Goal: Task Accomplishment & Management: Complete application form

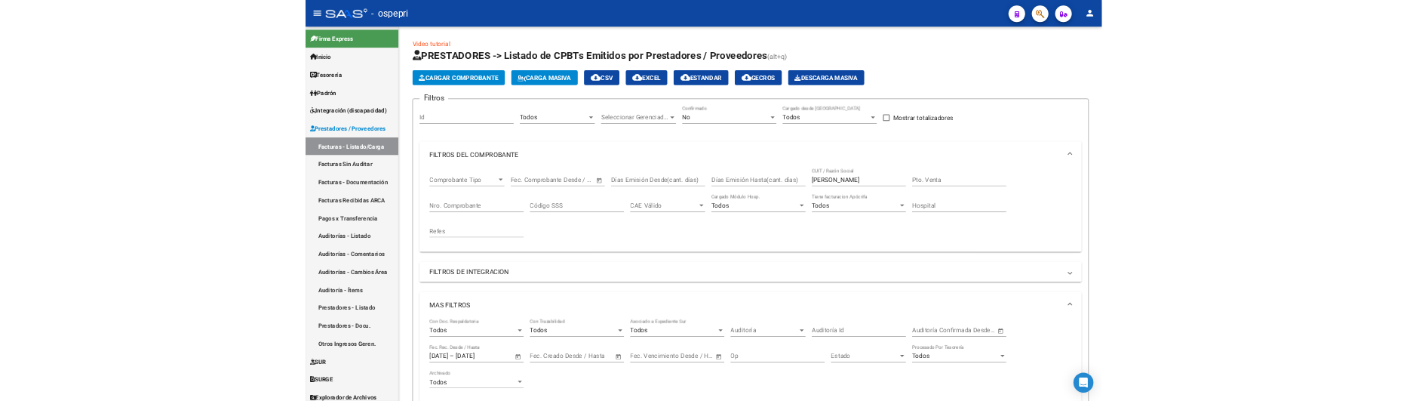
scroll to position [341, 0]
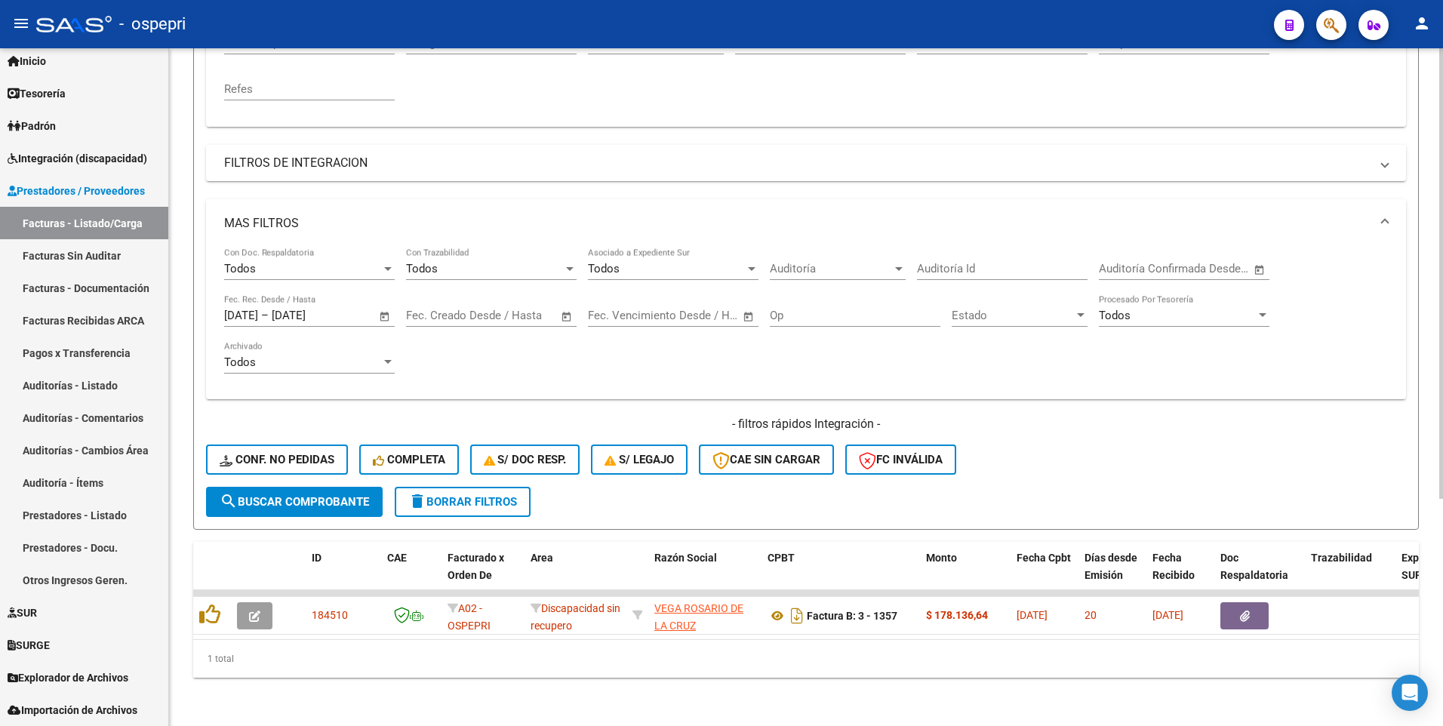
click at [1093, 460] on div "- filtros rápidos Integración - Conf. no pedidas Completa S/ Doc Resp. S/ legaj…" at bounding box center [806, 451] width 1200 height 71
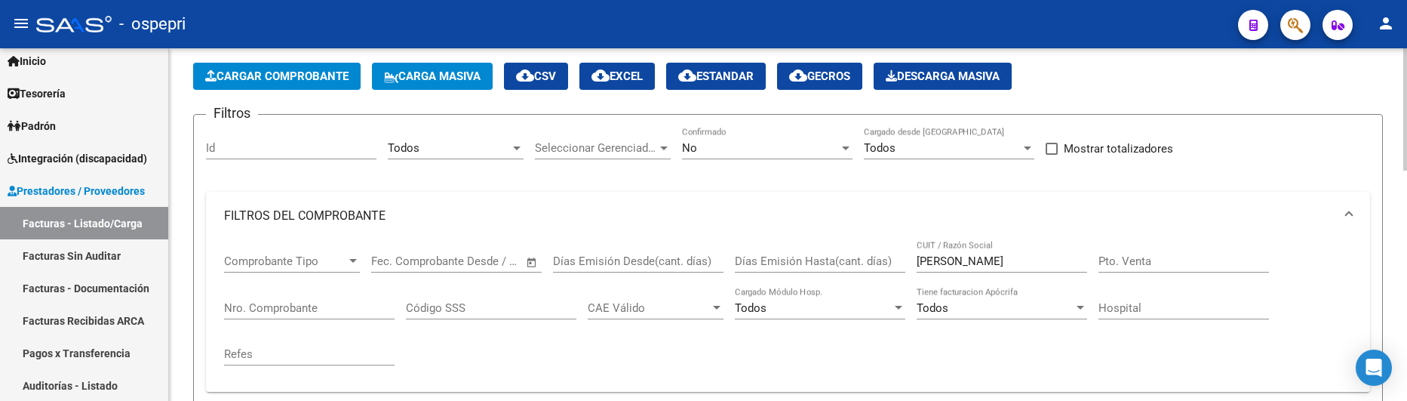
scroll to position [0, 0]
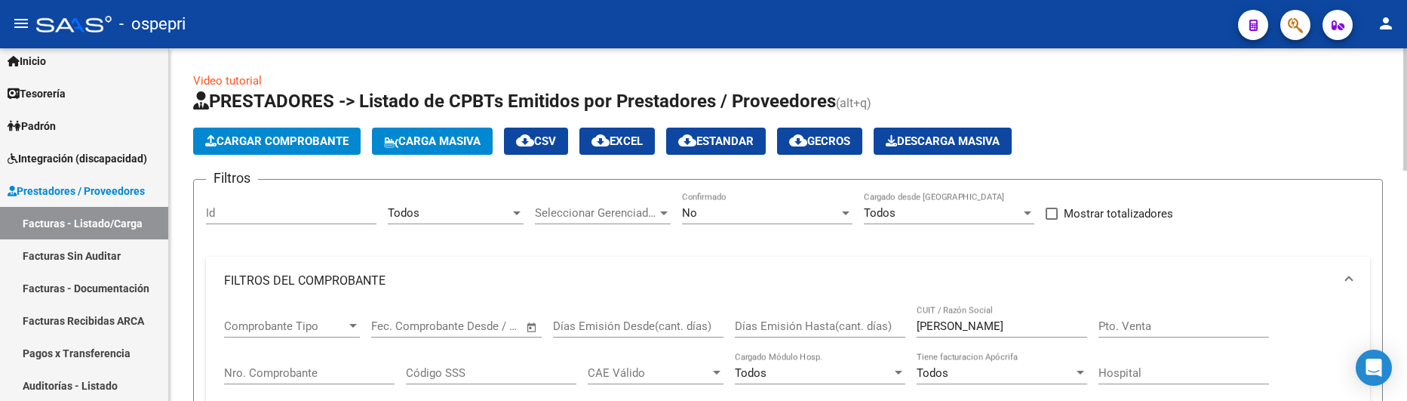
click at [1253, 134] on div "Cargar Comprobante Carga Masiva cloud_download CSV cloud_download EXCEL cloud_d…" at bounding box center [788, 141] width 1190 height 27
click at [310, 140] on span "Cargar Comprobante" at bounding box center [276, 141] width 143 height 14
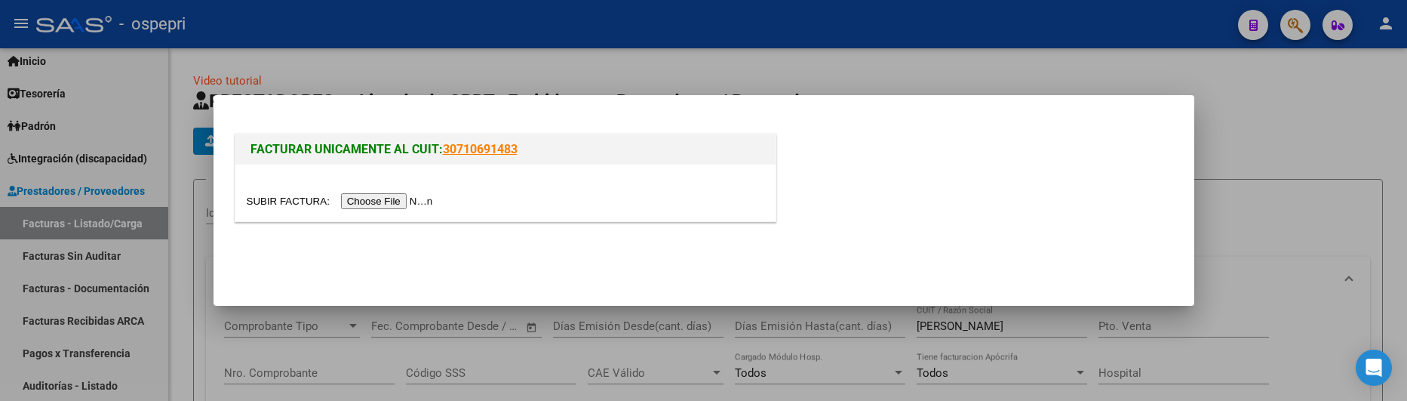
click at [402, 200] on input "file" at bounding box center [342, 201] width 191 height 16
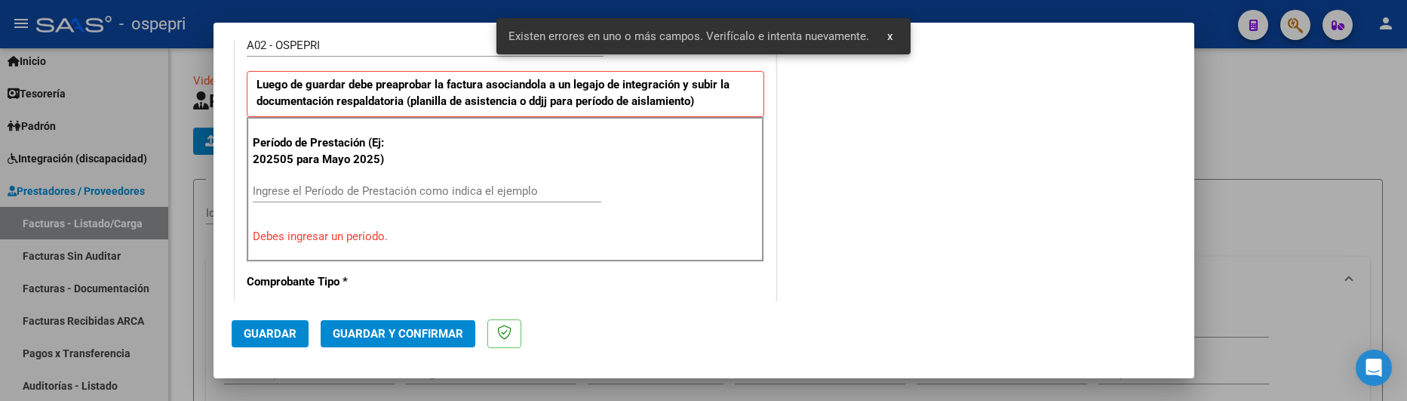
scroll to position [472, 0]
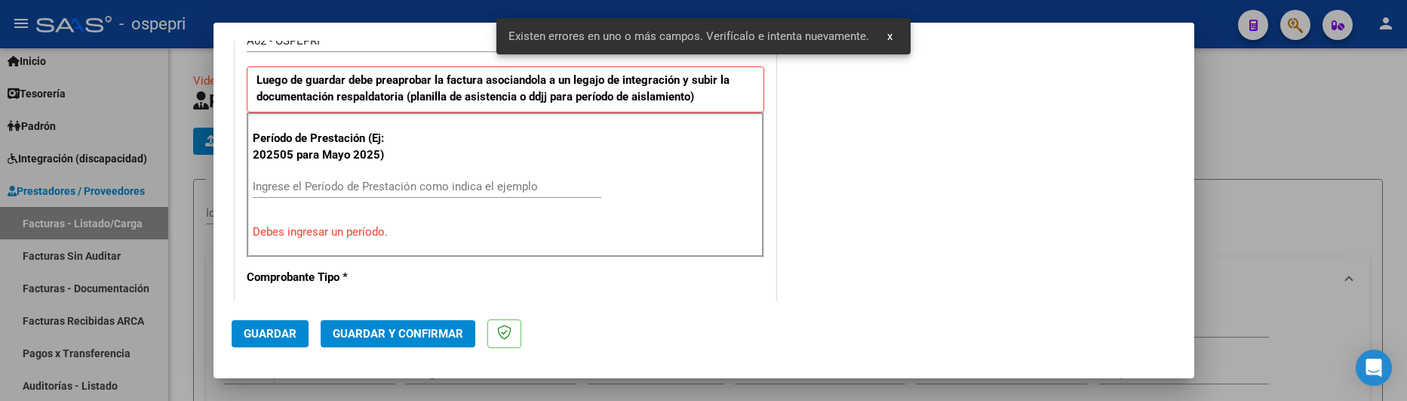
click at [334, 185] on input "Ingrese el Período de Prestación como indica el ejemplo" at bounding box center [427, 187] width 349 height 14
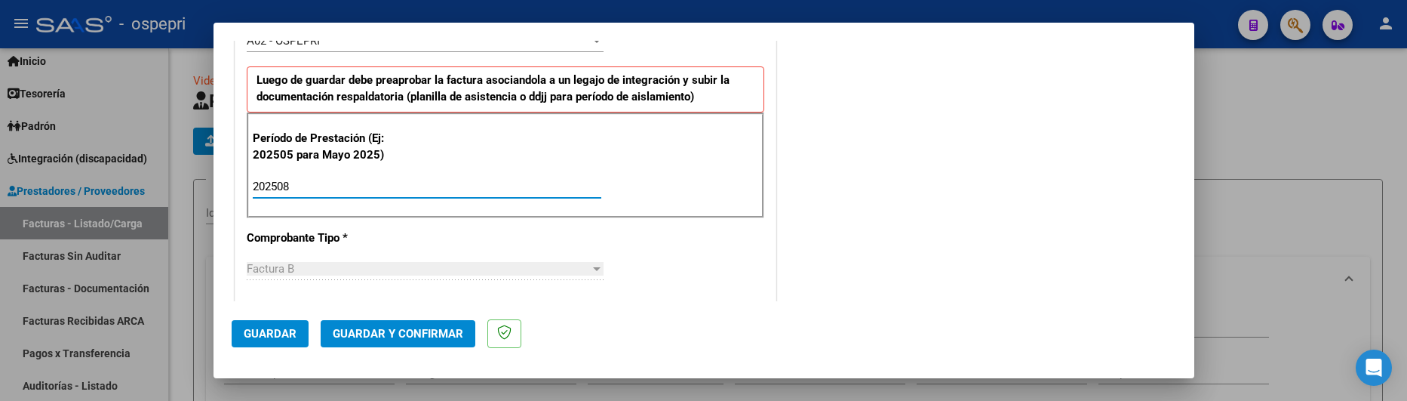
type input "202508"
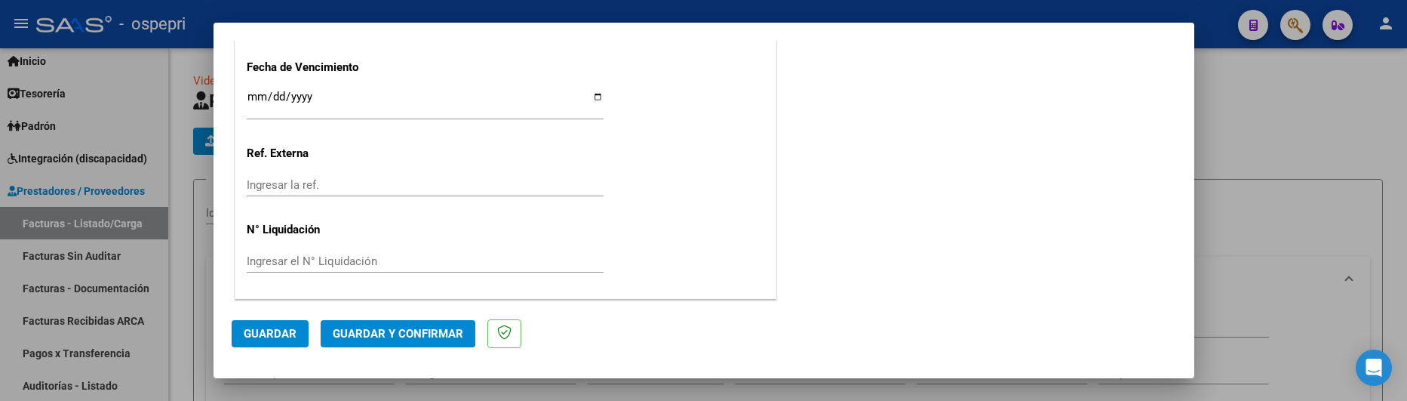
scroll to position [1230, 0]
click at [273, 329] on span "Guardar" at bounding box center [270, 334] width 53 height 14
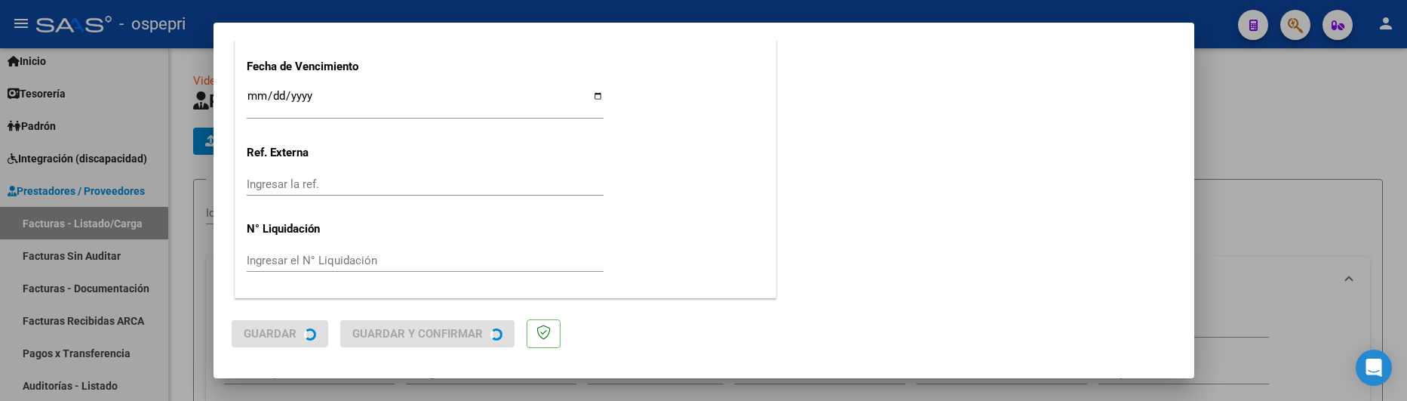
scroll to position [0, 0]
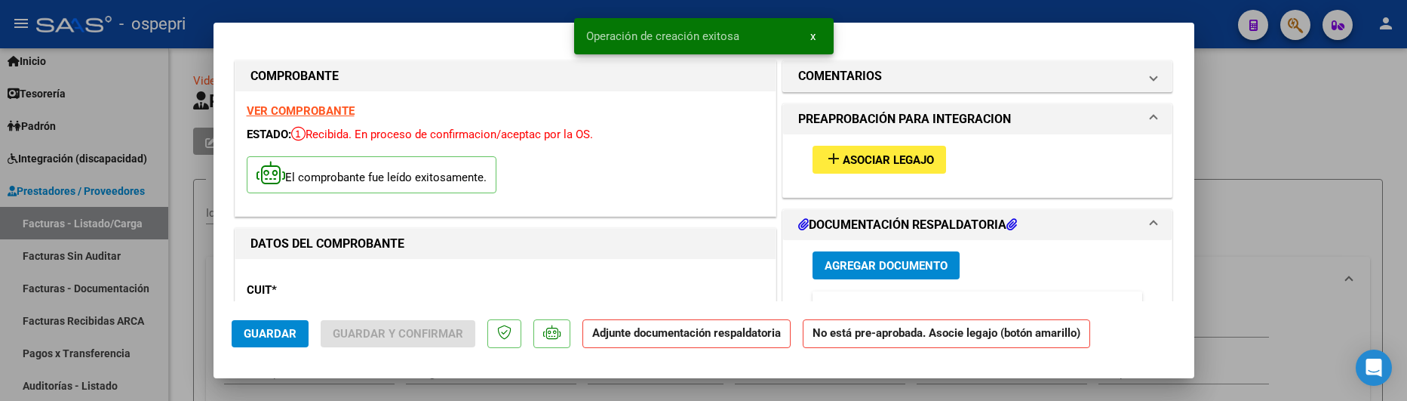
click at [889, 156] on span "Asociar Legajo" at bounding box center [888, 160] width 91 height 14
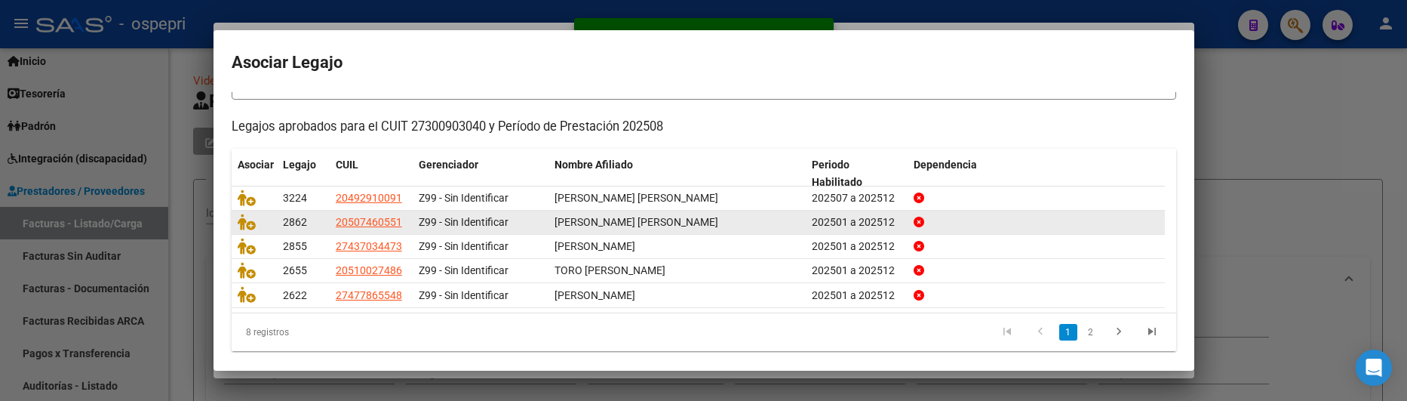
scroll to position [137, 0]
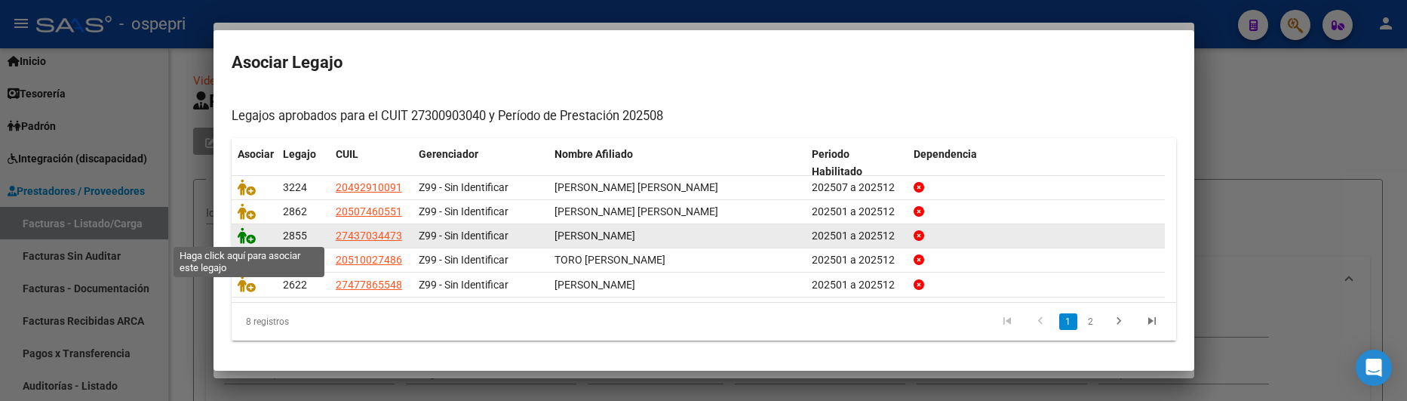
click at [243, 235] on icon at bounding box center [247, 235] width 18 height 17
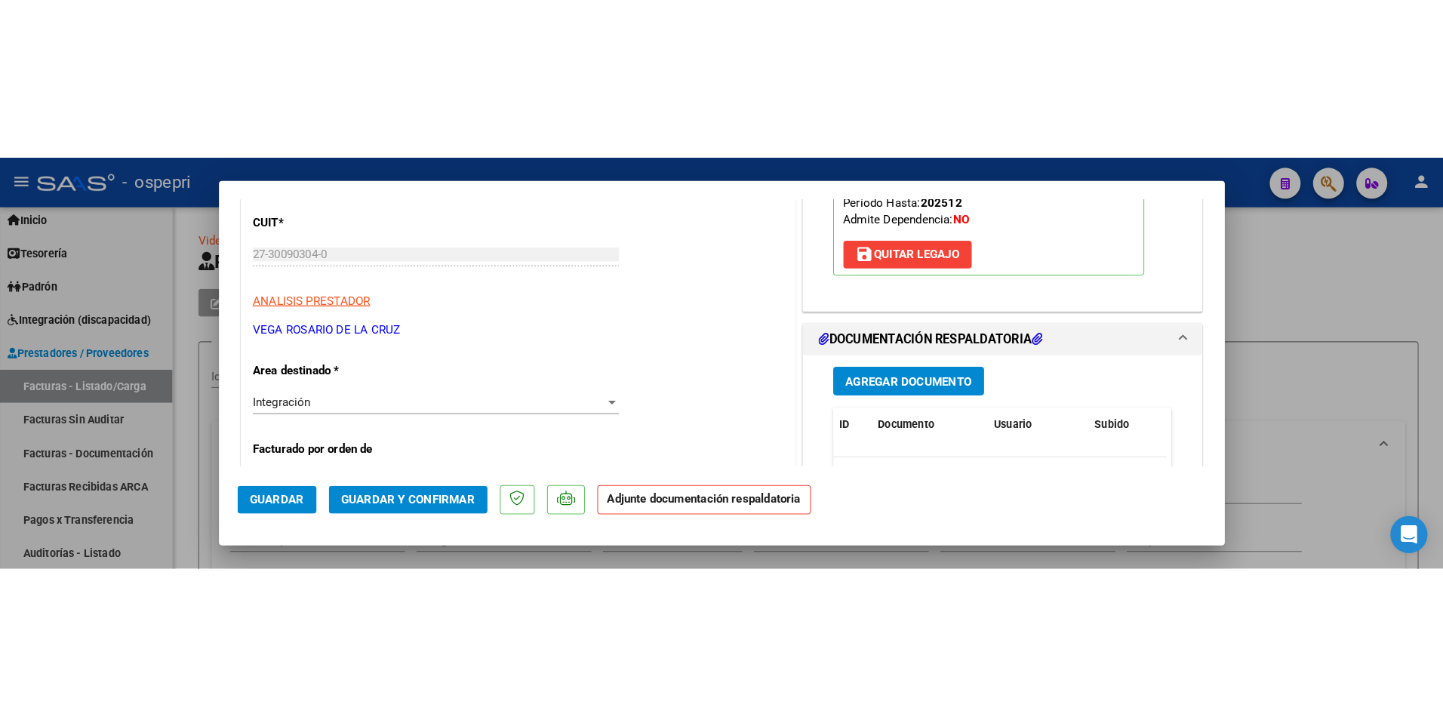
scroll to position [302, 0]
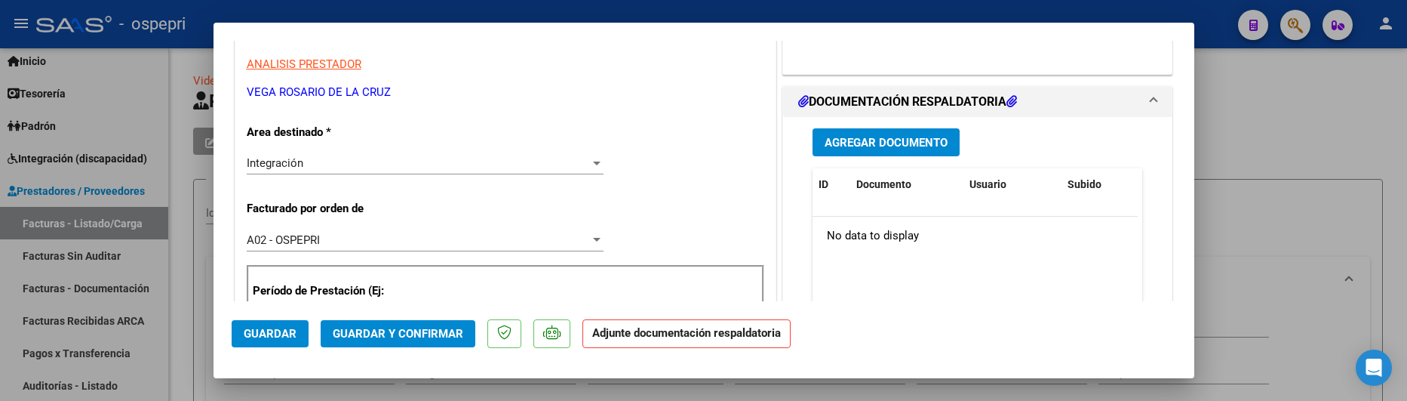
click at [871, 146] on span "Agregar Documento" at bounding box center [886, 143] width 123 height 14
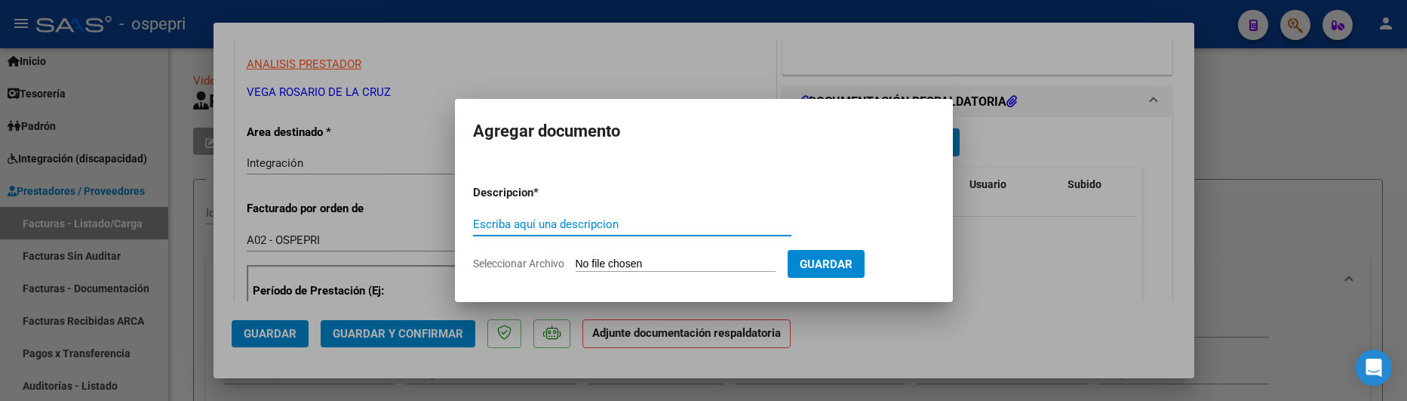
click at [586, 221] on input "Escriba aquí una descripcion" at bounding box center [632, 224] width 318 height 14
paste input "SEG-AUTOSR"
drag, startPoint x: 577, startPoint y: 229, endPoint x: 462, endPoint y: 220, distance: 115.9
click at [462, 226] on mat-dialog-content "Descripcion * SEG-AUTOSR Escriba aquí una descripcion Seleccionar Archivo Guard…" at bounding box center [704, 222] width 498 height 122
type input "202508"
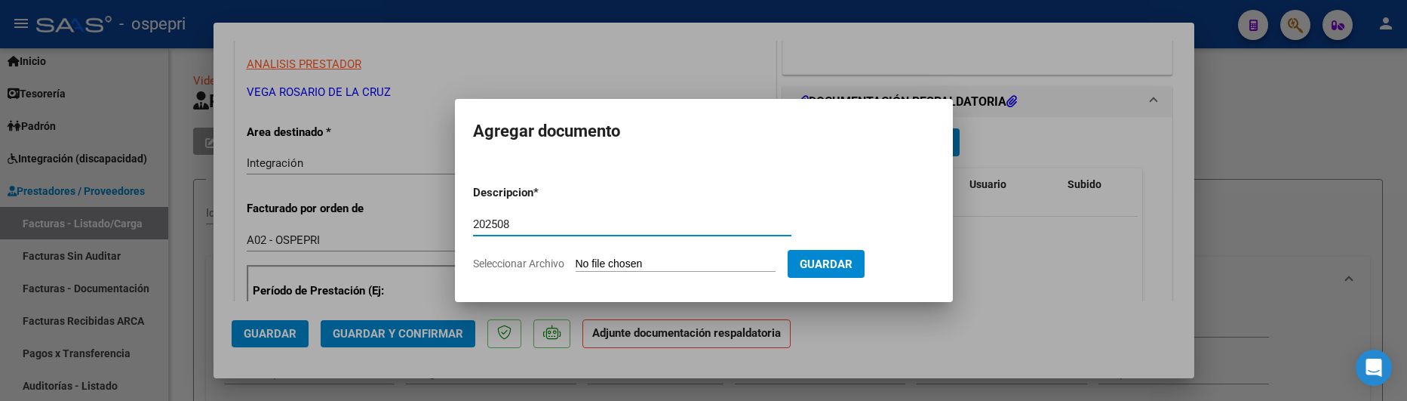
click at [650, 262] on input "Seleccionar Archivo" at bounding box center [676, 264] width 200 height 14
type input "C:\fakepath\FIRMAS [PERSON_NAME].pdf"
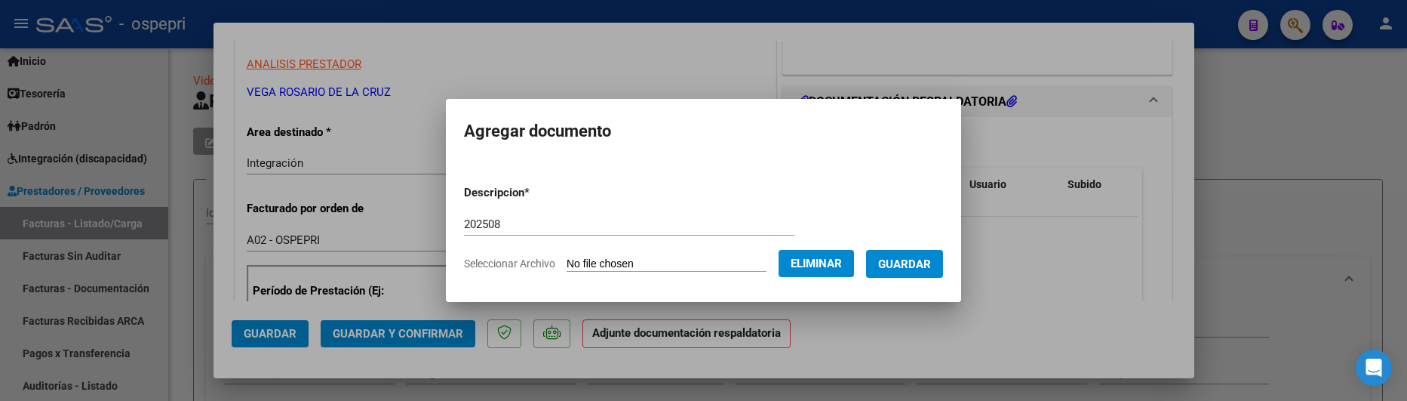
click at [928, 253] on button "Guardar" at bounding box center [904, 264] width 77 height 28
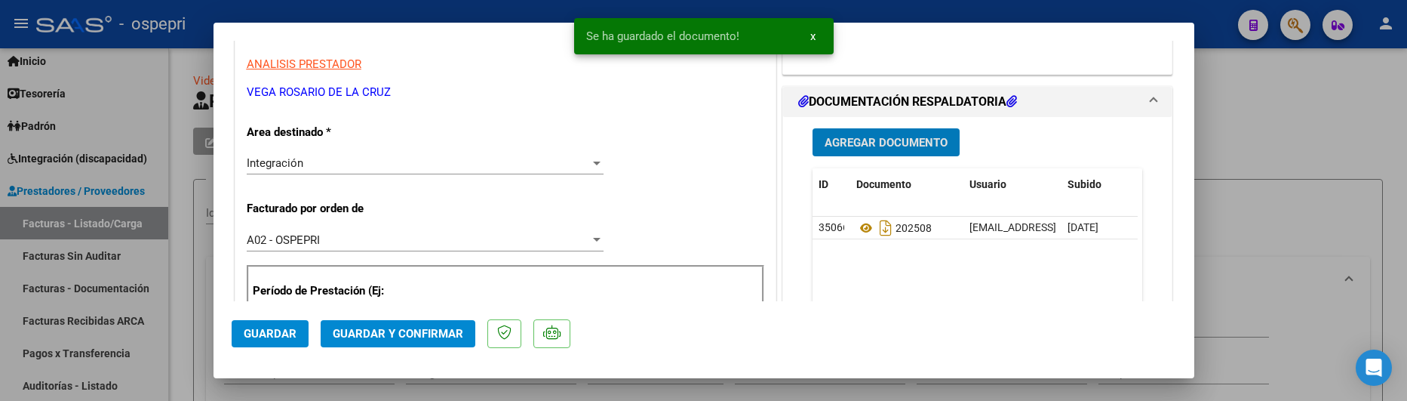
click at [404, 333] on span "Guardar y Confirmar" at bounding box center [398, 334] width 131 height 14
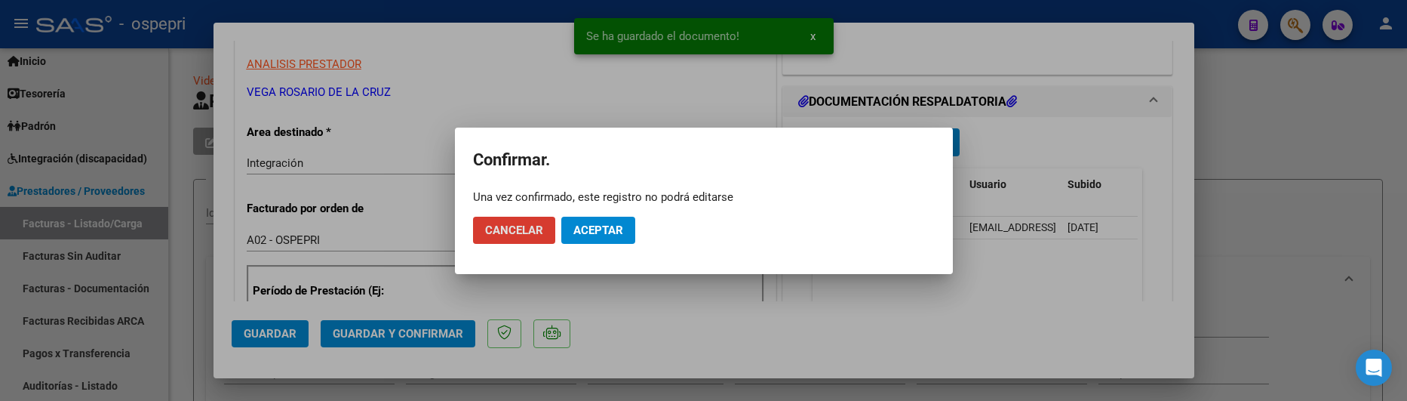
click at [607, 227] on span "Aceptar" at bounding box center [599, 230] width 50 height 14
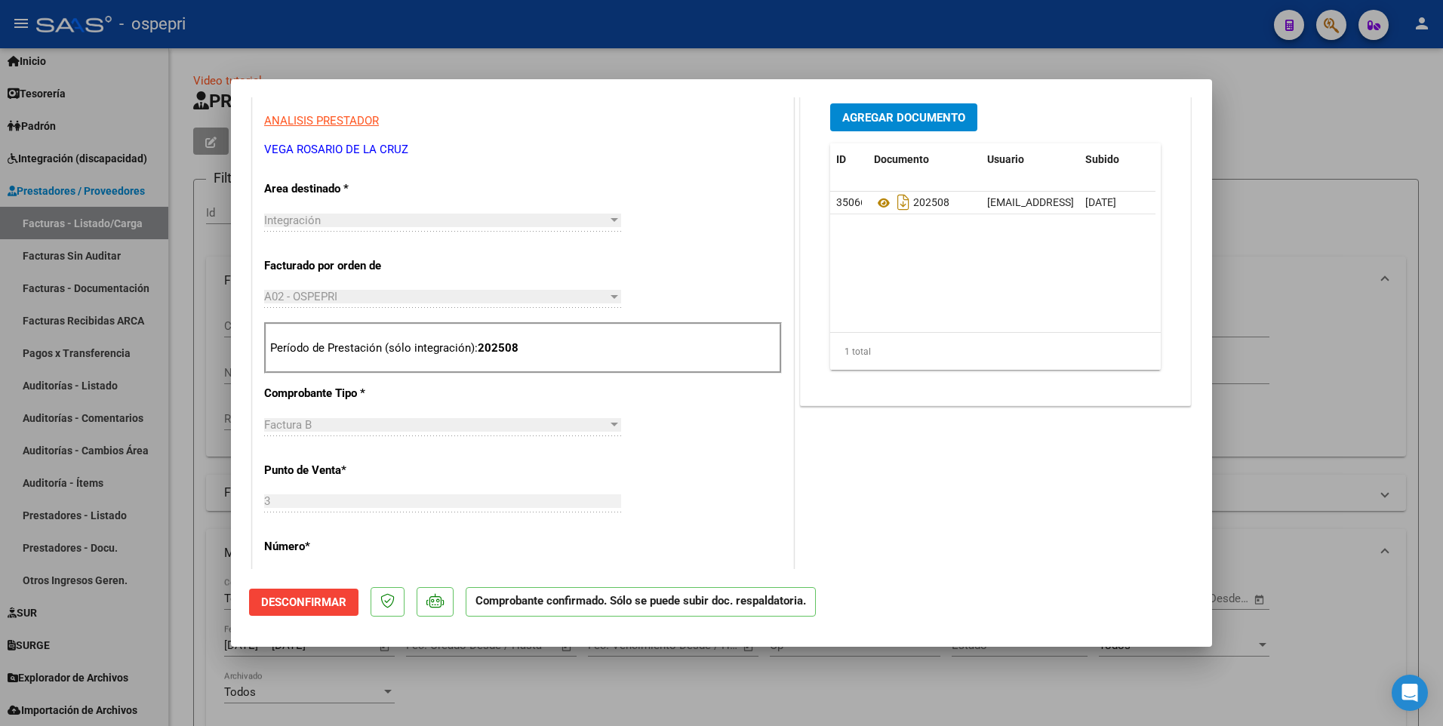
click at [1392, 217] on div at bounding box center [721, 363] width 1443 height 726
type input "$ 0,00"
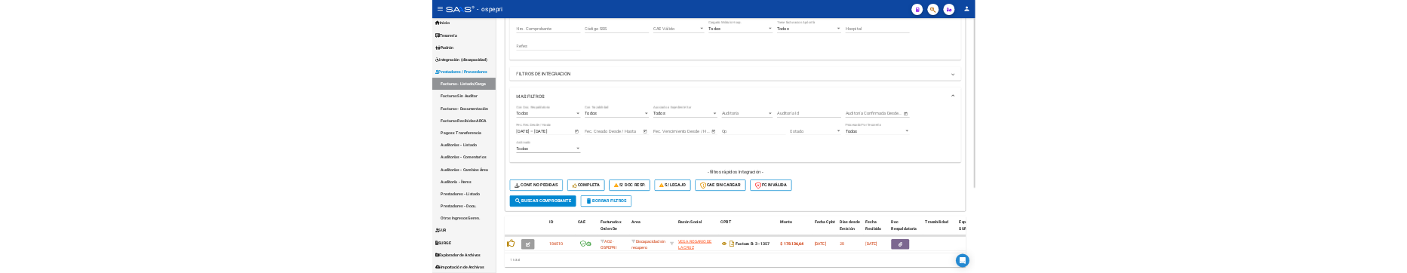
scroll to position [341, 0]
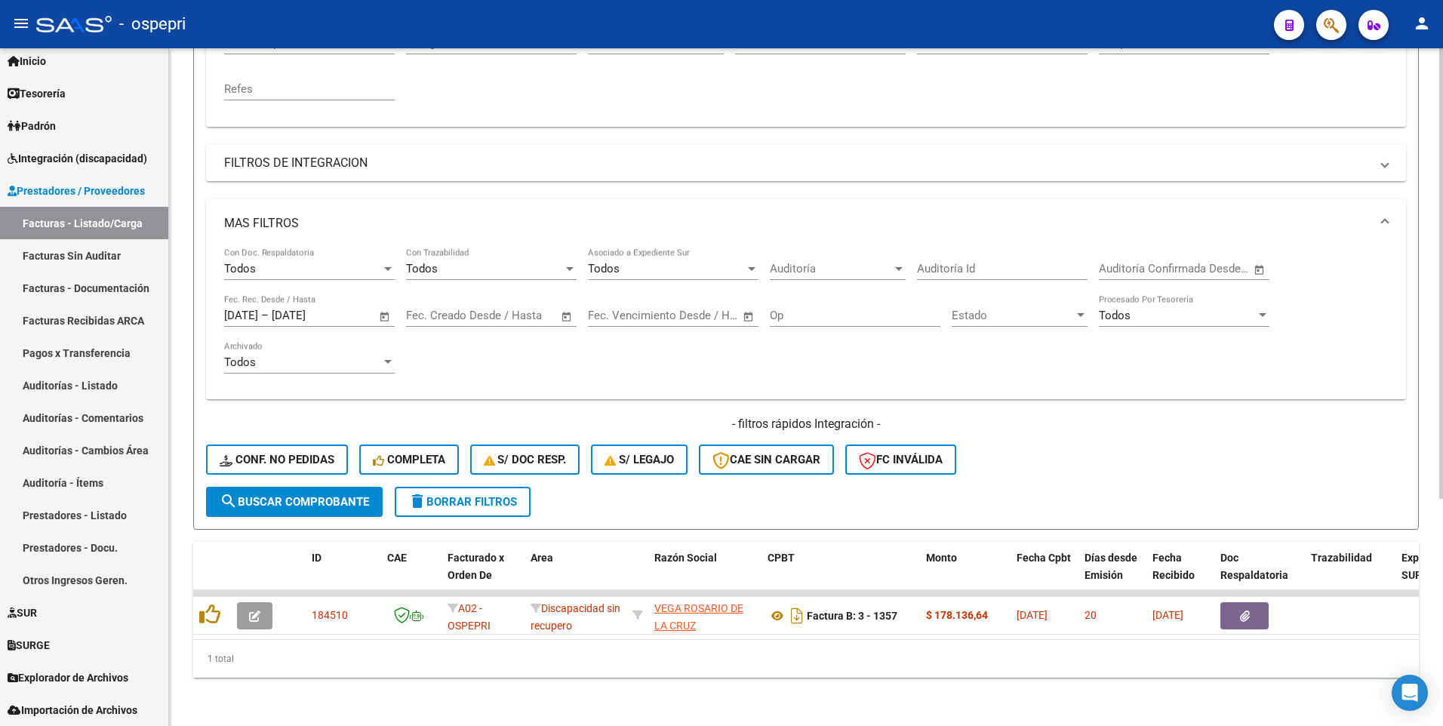
click at [348, 487] on button "search Buscar Comprobante" at bounding box center [294, 502] width 177 height 30
click at [1104, 473] on div "- filtros rápidos Integración - Conf. no pedidas Completa S/ Doc Resp. S/ legaj…" at bounding box center [806, 451] width 1200 height 71
click at [1066, 416] on h4 "- filtros rápidos Integración -" at bounding box center [806, 424] width 1200 height 17
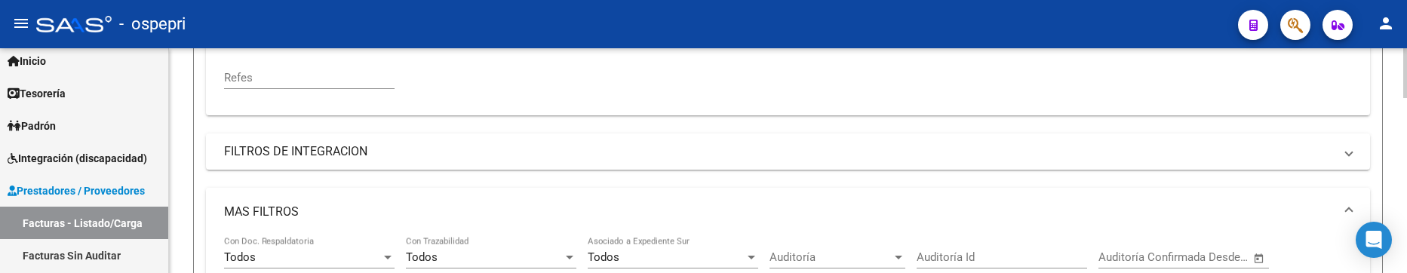
click at [946, 213] on mat-panel-title "MAS FILTROS" at bounding box center [779, 212] width 1110 height 17
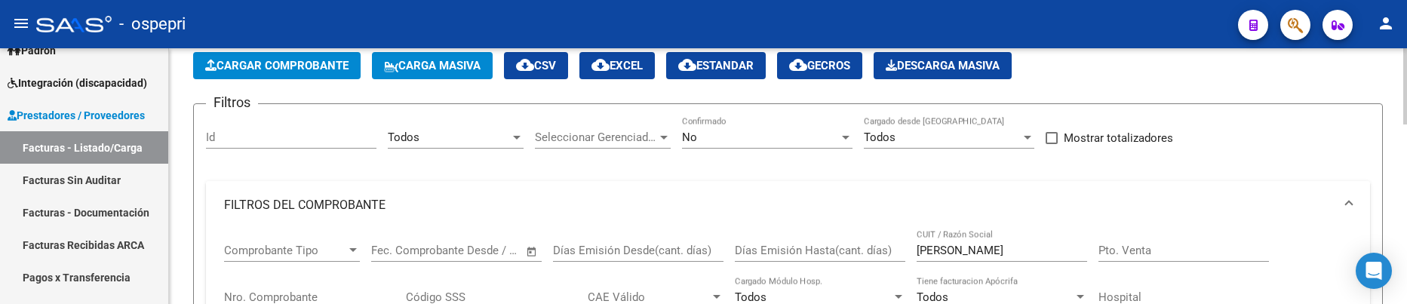
scroll to position [151, 0]
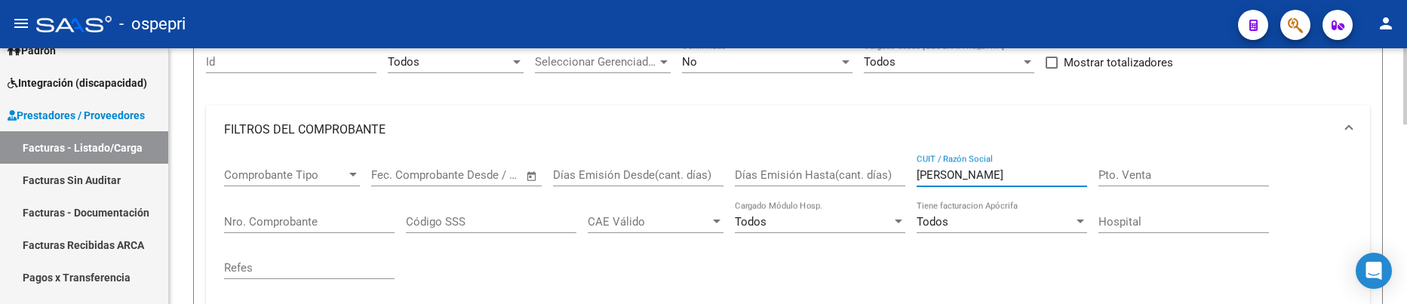
drag, startPoint x: 986, startPoint y: 178, endPoint x: 910, endPoint y: 182, distance: 75.6
click at [910, 182] on div "Comprobante Tipo Comprobante Tipo Fecha inicio – Fecha fin Fec. Comprobante Des…" at bounding box center [788, 224] width 1128 height 140
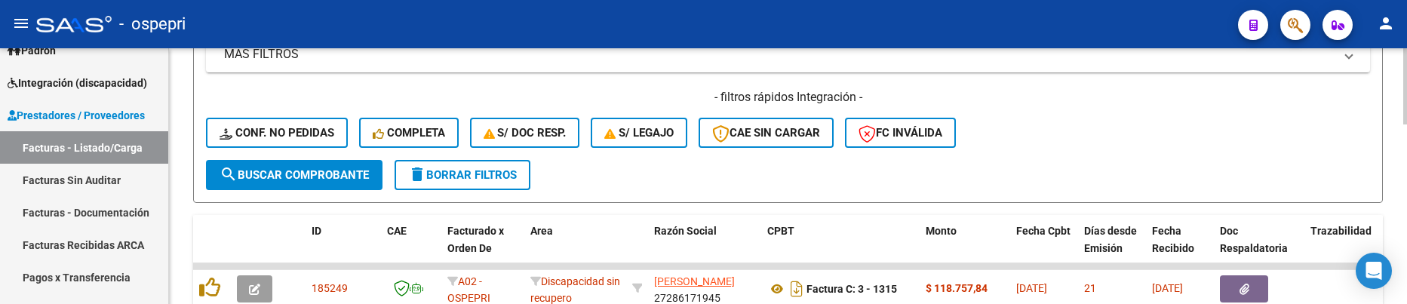
scroll to position [599, 0]
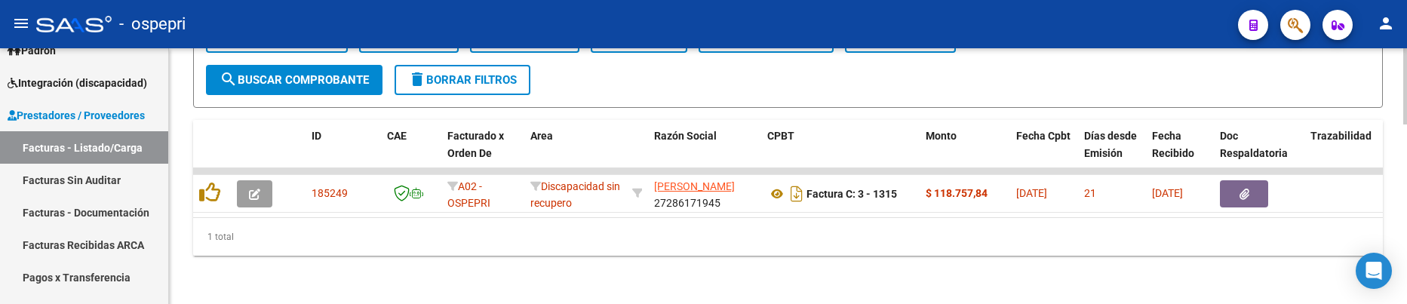
type input "diomedi"
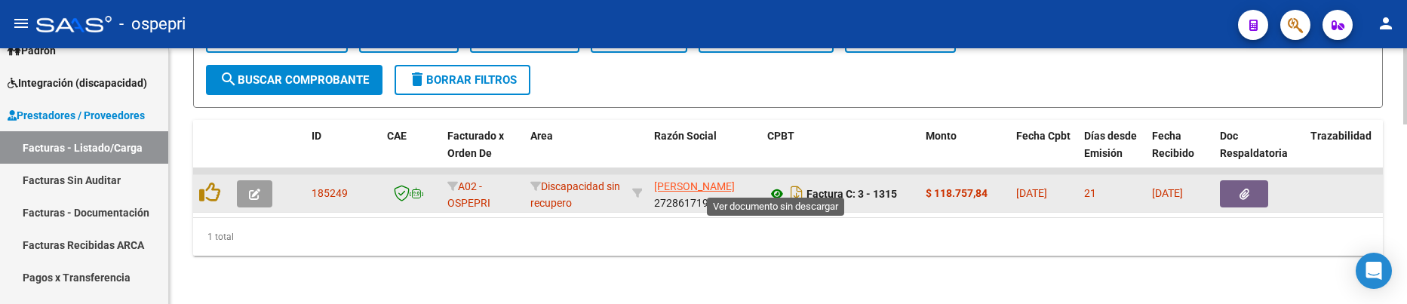
click at [777, 185] on icon at bounding box center [777, 194] width 20 height 18
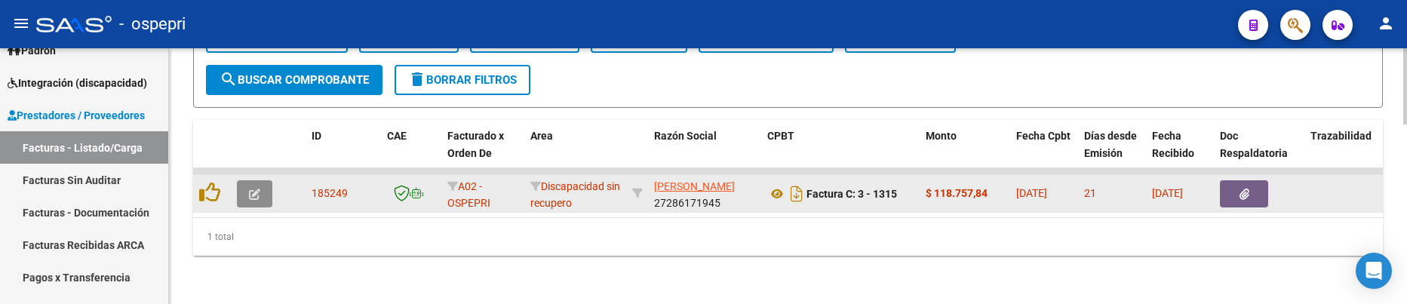
click at [248, 180] on button "button" at bounding box center [254, 193] width 35 height 27
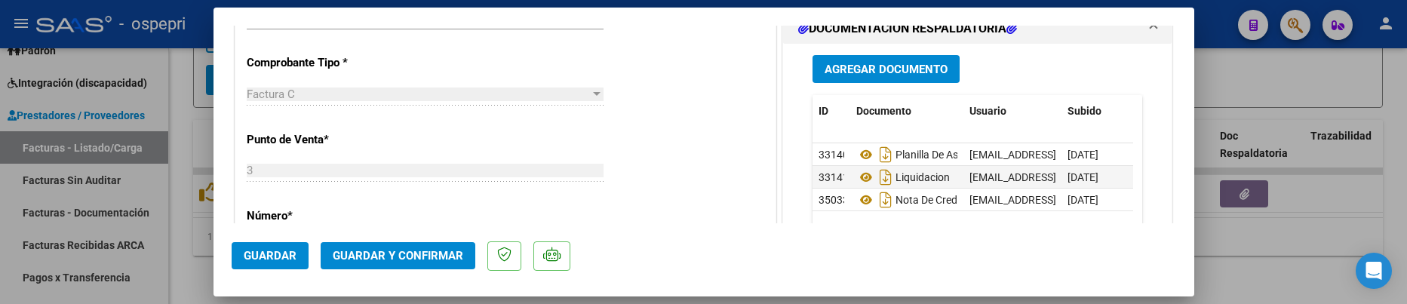
scroll to position [453, 0]
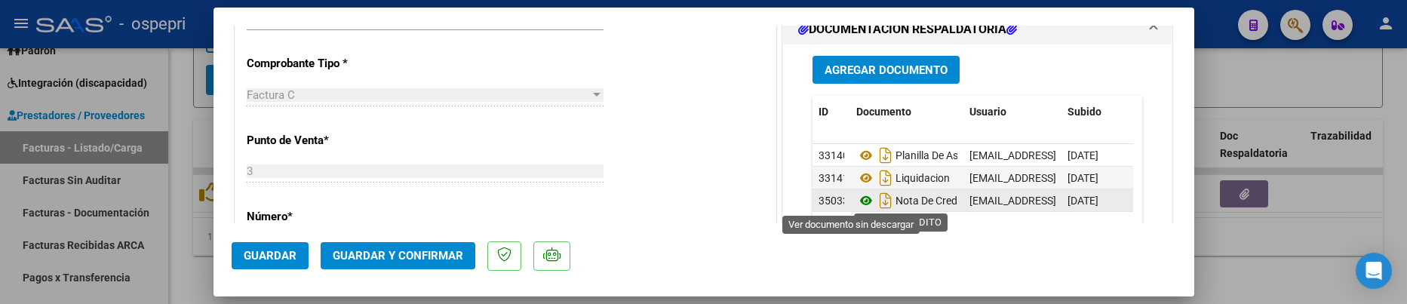
click at [857, 201] on icon at bounding box center [867, 201] width 20 height 18
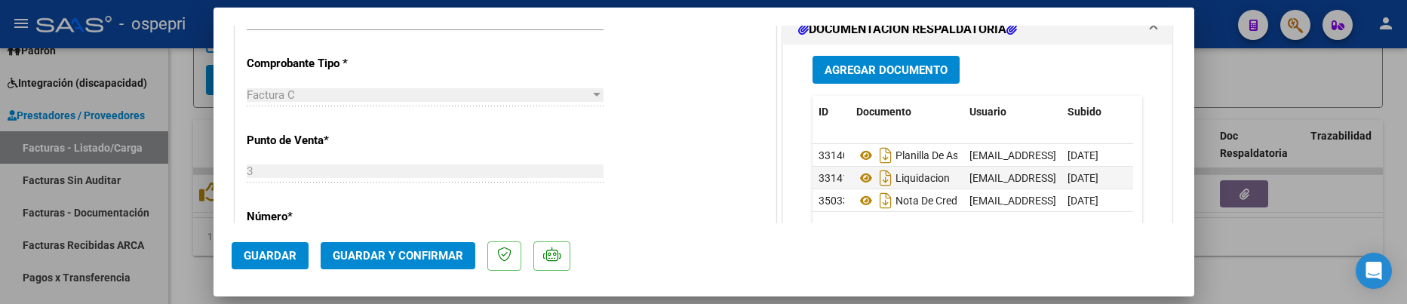
click at [1244, 266] on div at bounding box center [703, 152] width 1407 height 304
type input "$ 0,00"
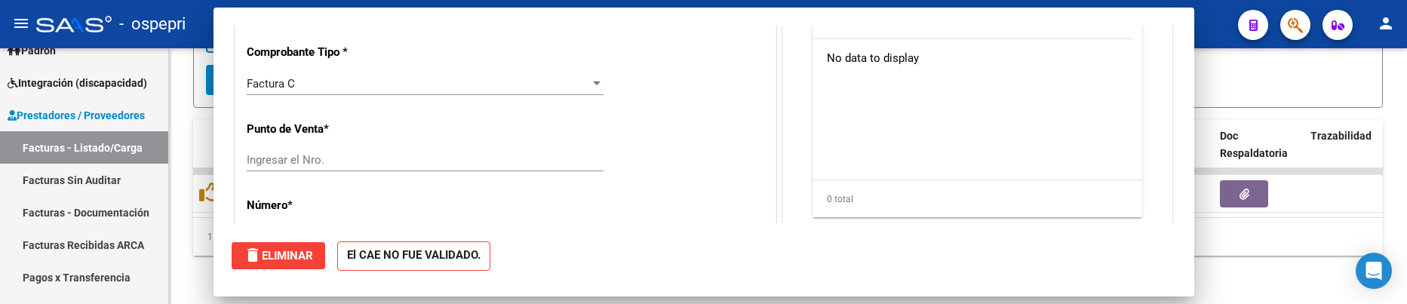
scroll to position [441, 0]
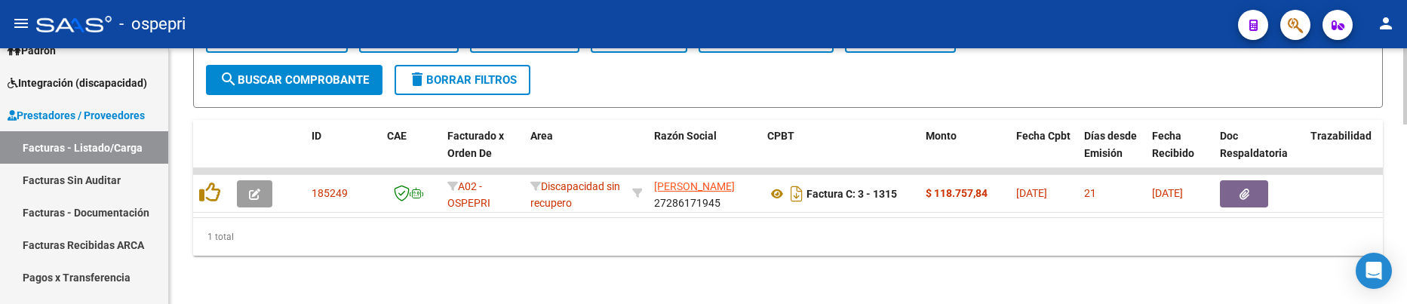
click at [798, 246] on div "1 total" at bounding box center [788, 237] width 1190 height 38
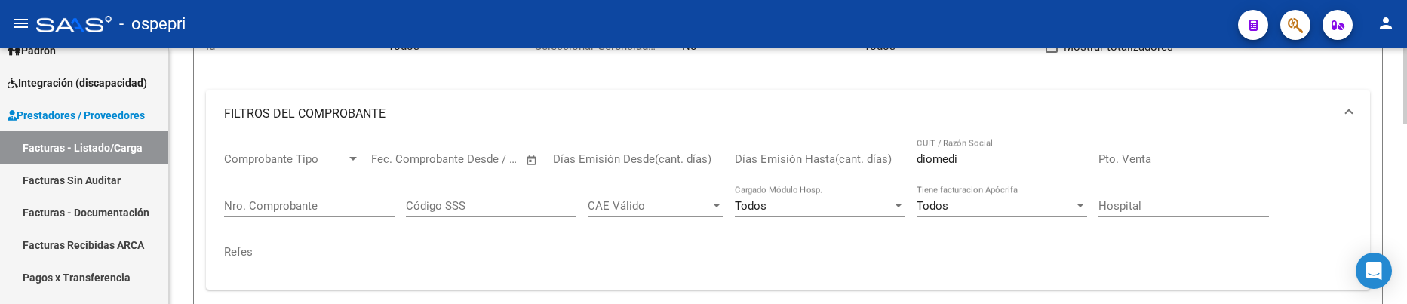
scroll to position [146, 0]
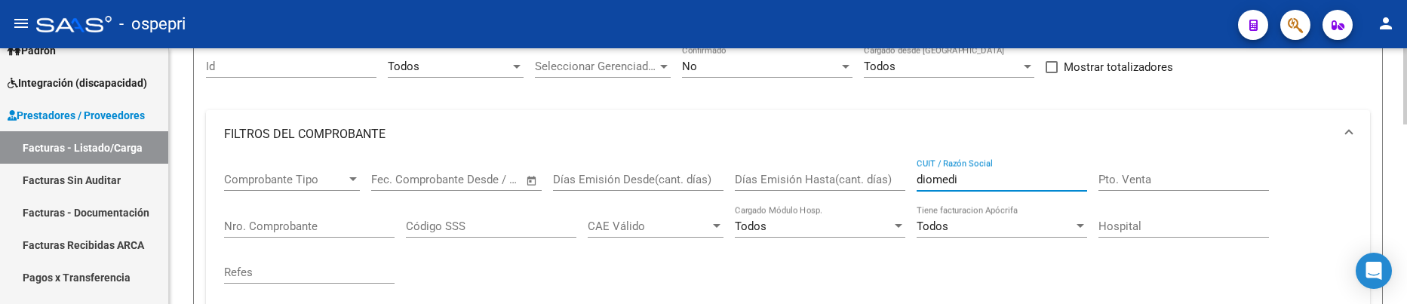
drag, startPoint x: 976, startPoint y: 178, endPoint x: 898, endPoint y: 178, distance: 77.7
click at [898, 178] on div "Comprobante Tipo Comprobante Tipo Fecha inicio – Fecha fin Fec. Comprobante Des…" at bounding box center [788, 228] width 1128 height 140
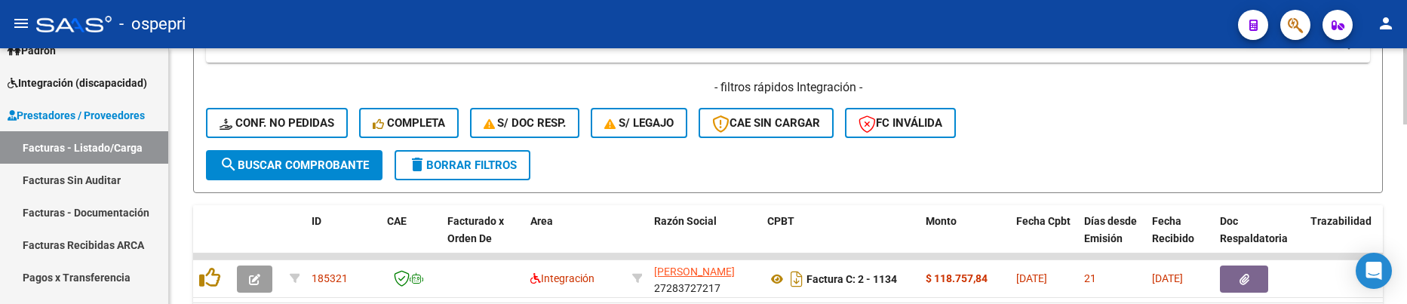
scroll to position [524, 0]
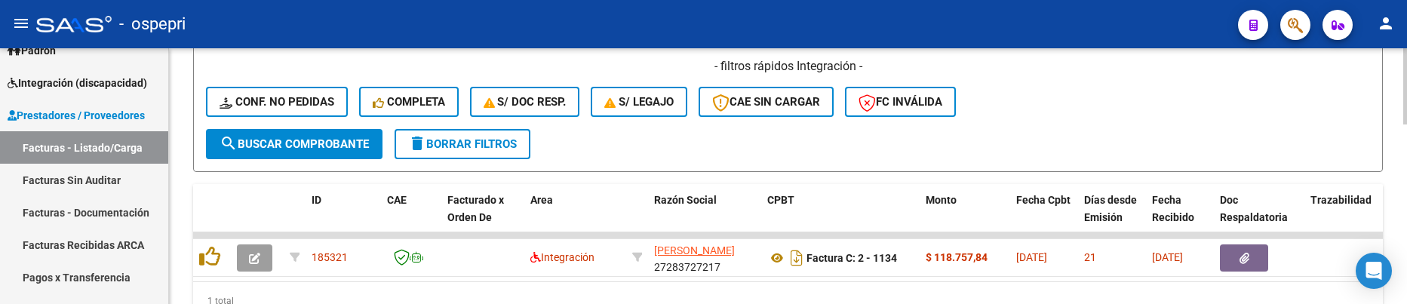
type input "lazaro"
click at [287, 146] on span "search Buscar Comprobante" at bounding box center [294, 144] width 149 height 14
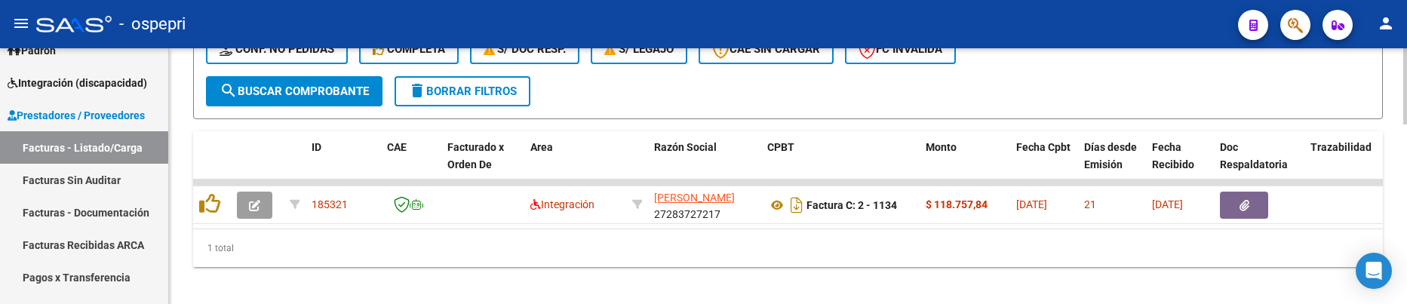
scroll to position [599, 0]
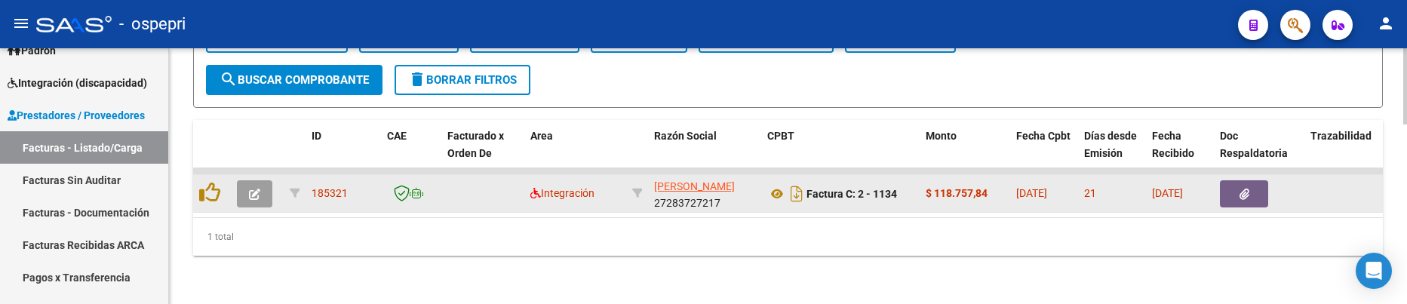
click at [254, 187] on span "button" at bounding box center [254, 194] width 11 height 14
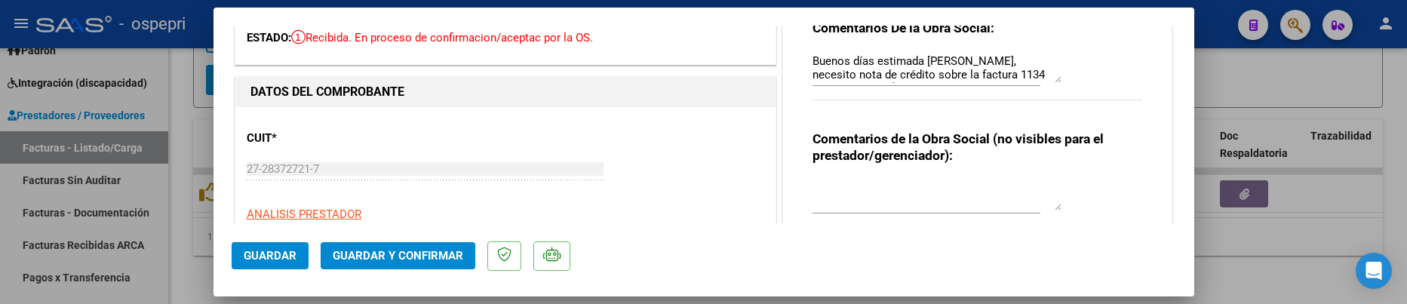
scroll to position [0, 0]
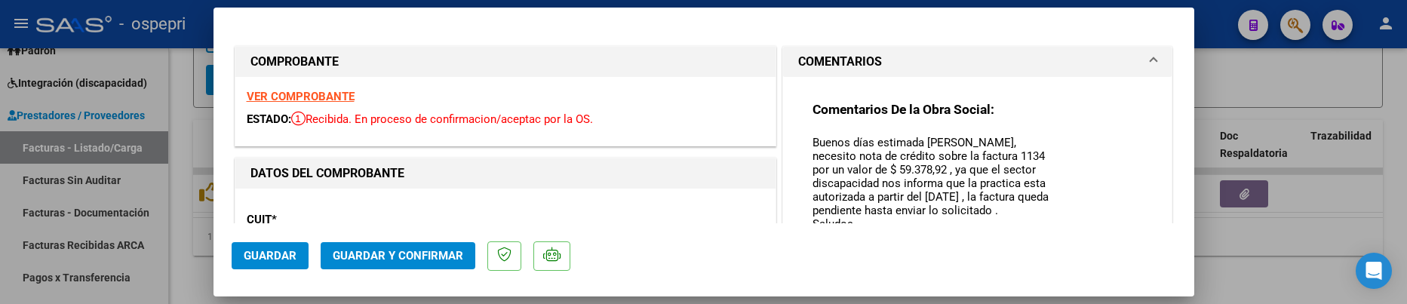
drag, startPoint x: 1044, startPoint y: 161, endPoint x: 1042, endPoint y: 245, distance: 83.8
click at [1042, 245] on mat-dialog-container "COMPROBANTE VER COMPROBANTE ESTADO: Recibida. En proceso de confirmacion/acepta…" at bounding box center [704, 152] width 981 height 289
click at [813, 135] on textarea "Buenos días estimada [PERSON_NAME], necesito nota de crédito sobre la factura 1…" at bounding box center [937, 191] width 249 height 114
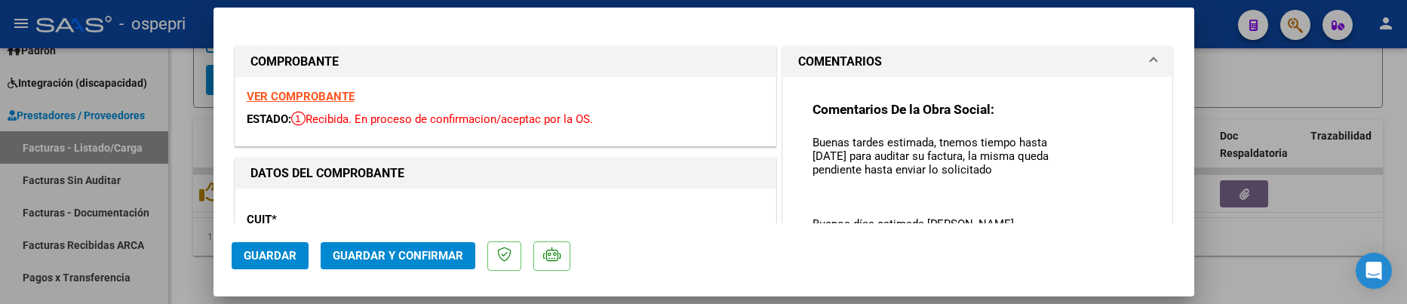
click at [944, 147] on textarea "Buenas tardes estimada, tnemos tiempo hasta [DATE] para auditar su factura, la …" at bounding box center [937, 191] width 249 height 114
click at [947, 139] on textarea "Buenas tardes estimada, tnemos tiempo hasta [DATE] para auditar su factura, la …" at bounding box center [937, 191] width 249 height 114
click at [933, 142] on textarea "Buenas tardes estimada, tnemos tiempo hasta [DATE] para auditar su factura, la …" at bounding box center [937, 191] width 249 height 114
click at [1017, 168] on textarea "Buenas tardes estimada, tenemos tiempo hasta [DATE] para auditar su factura, la…" at bounding box center [937, 191] width 249 height 114
type textarea "Buenas tardes estimada, tenemos tiempo hasta [DATE] para auditar su factura, la…"
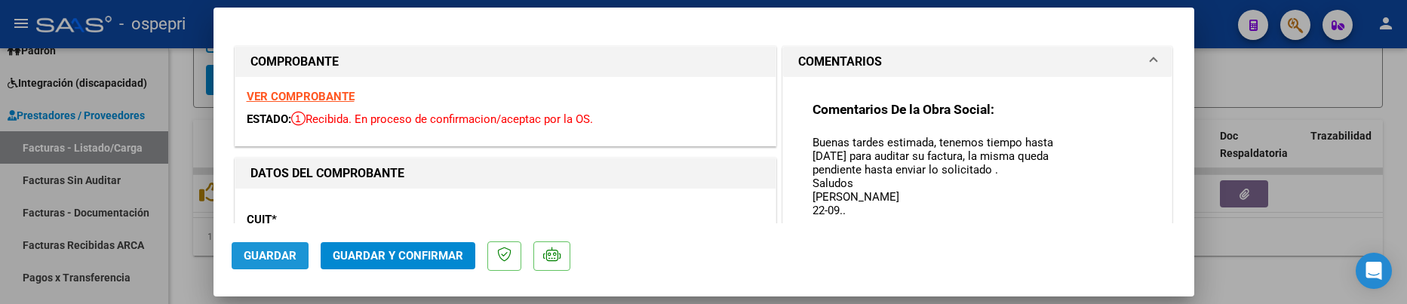
click at [266, 251] on span "Guardar" at bounding box center [270, 256] width 53 height 14
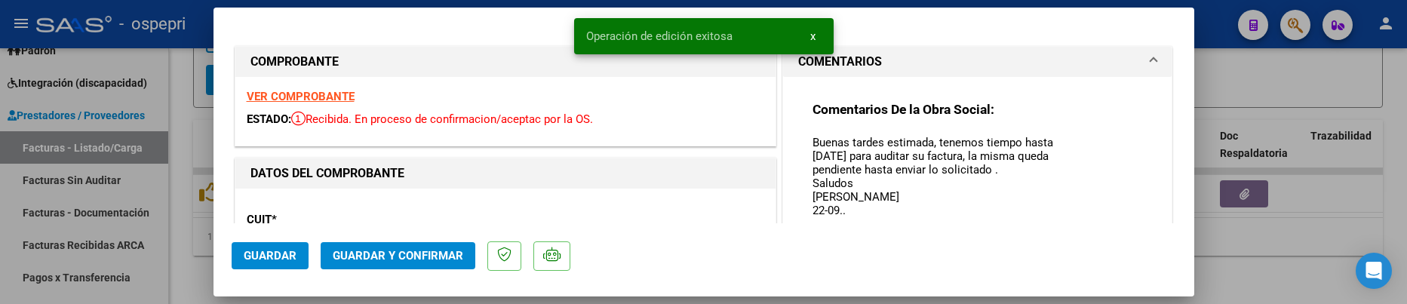
click at [1280, 257] on div at bounding box center [703, 152] width 1407 height 304
type input "$ 0,00"
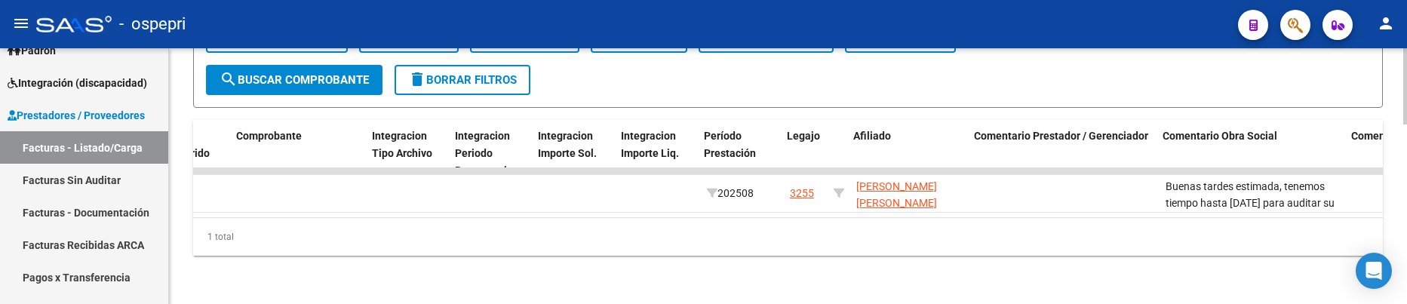
scroll to position [0, 1684]
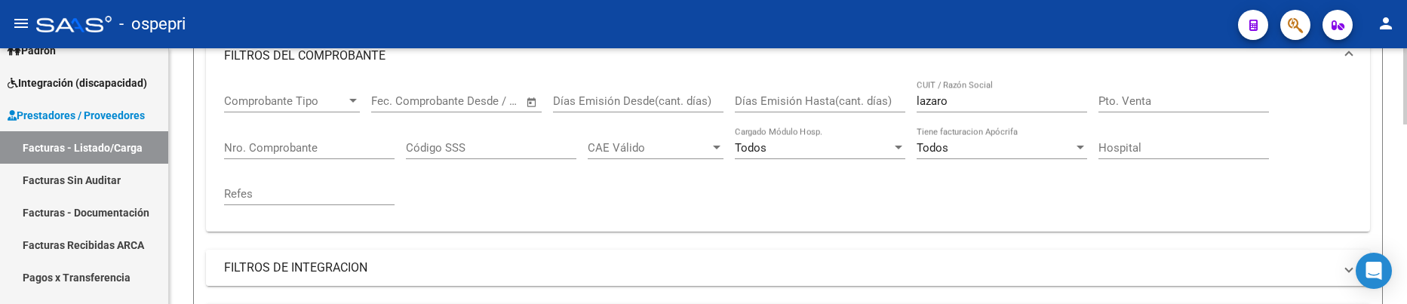
scroll to position [222, 0]
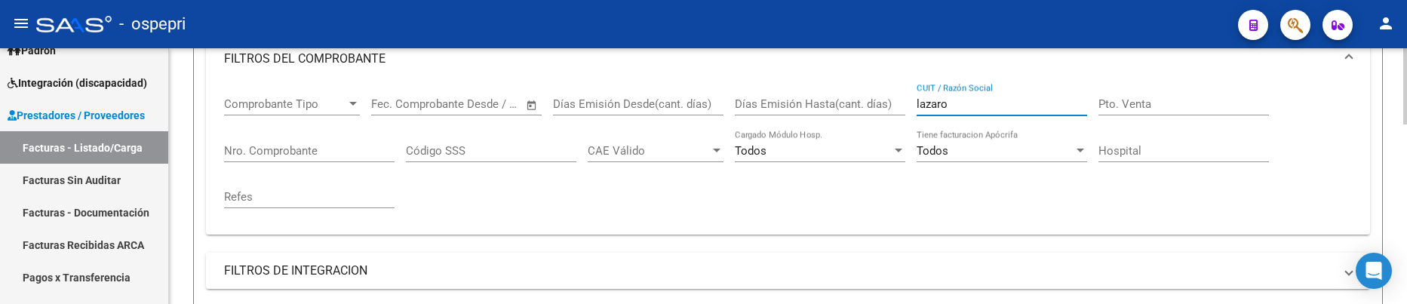
drag, startPoint x: 974, startPoint y: 101, endPoint x: 877, endPoint y: 106, distance: 96.7
click at [877, 106] on div "Comprobante Tipo Comprobante Tipo Fecha inicio – Fecha fin Fec. Comprobante Des…" at bounding box center [788, 153] width 1128 height 140
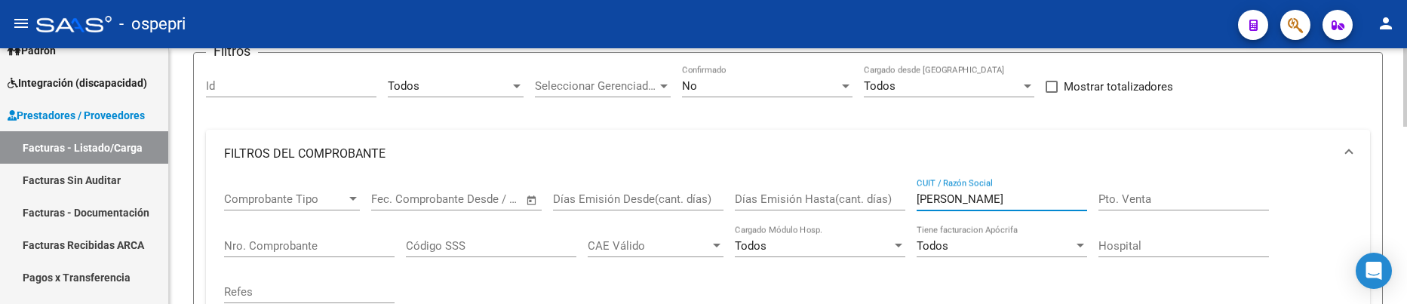
scroll to position [124, 0]
drag, startPoint x: 989, startPoint y: 195, endPoint x: 900, endPoint y: 200, distance: 89.9
click at [900, 200] on div "Comprobante Tipo Comprobante Tipo Fecha inicio – Fecha fin Fec. Comprobante Des…" at bounding box center [788, 251] width 1128 height 140
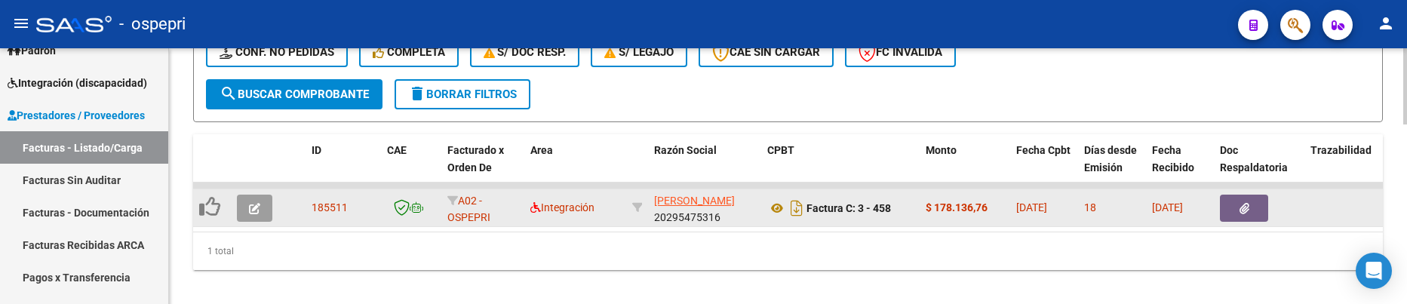
scroll to position [577, 0]
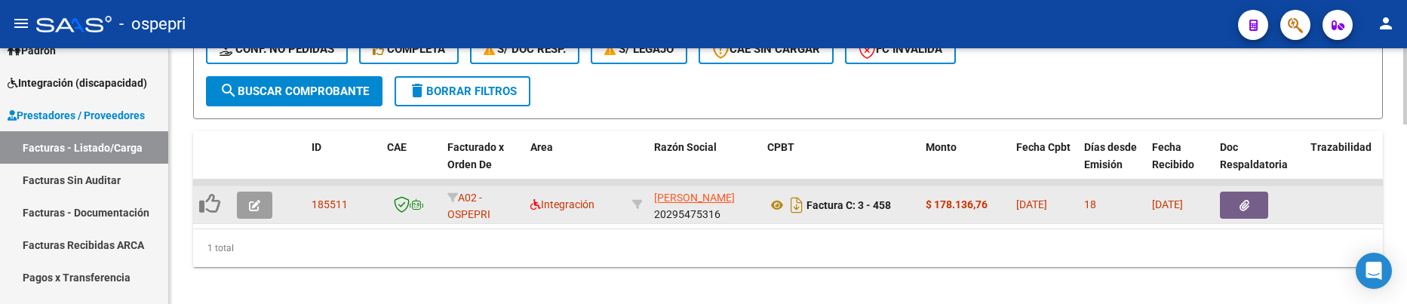
type input "celeste"
click at [251, 204] on icon "button" at bounding box center [254, 205] width 11 height 11
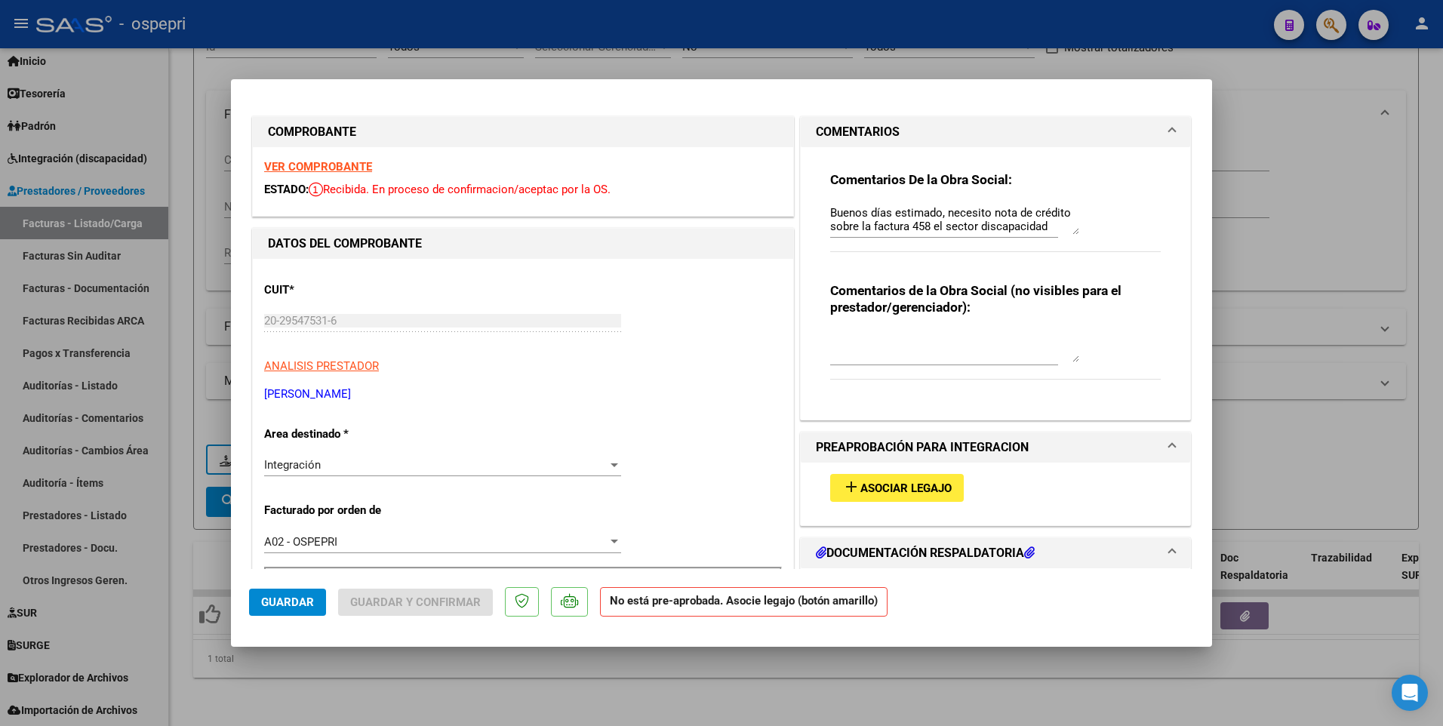
scroll to position [0, 0]
click at [1067, 231] on textarea "Buenos días estimado, necesito nota de crédito sobre la factura 458 el sector d…" at bounding box center [954, 221] width 249 height 30
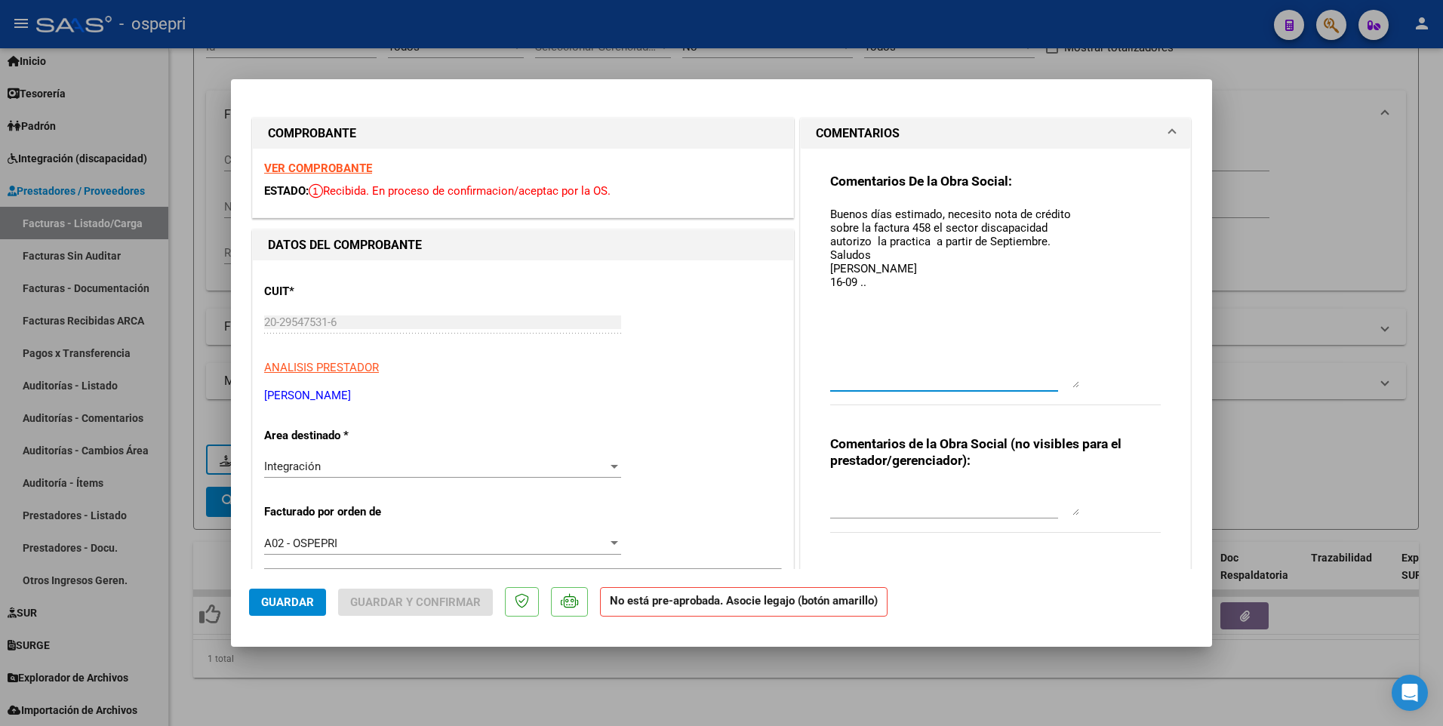
drag, startPoint x: 1067, startPoint y: 231, endPoint x: 1062, endPoint y: 383, distance: 151.8
click at [1062, 383] on textarea "Buenos días estimado, necesito nota de crédito sobre la factura 458 el sector d…" at bounding box center [954, 297] width 249 height 182
click at [877, 287] on textarea "Buenos días estimado, necesito nota de crédito sobre la factura 458 el sector d…" at bounding box center [954, 297] width 249 height 182
type textarea "Buenos días estimado, necesito nota de crédito sobre la factura 458 el sector d…"
click at [293, 592] on button "Guardar" at bounding box center [287, 602] width 77 height 27
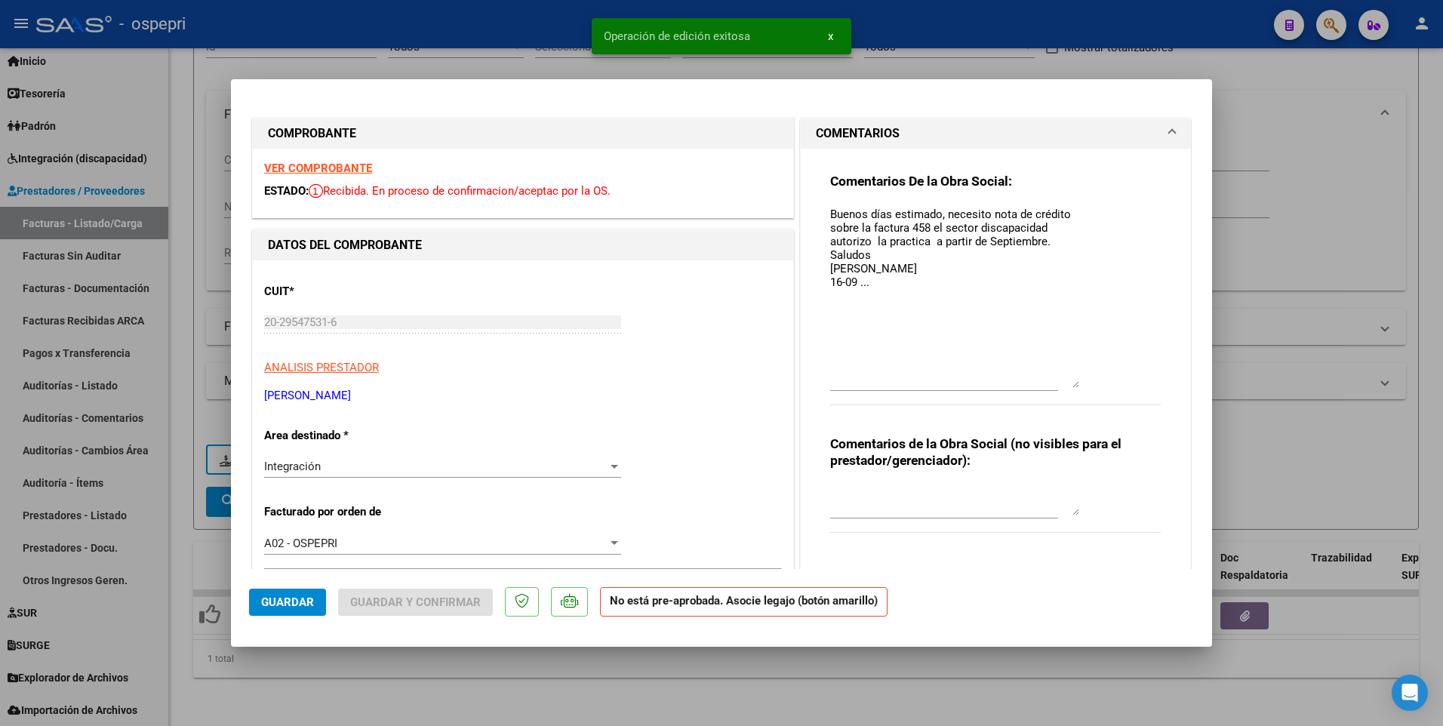
click at [944, 692] on div at bounding box center [721, 363] width 1443 height 726
type input "$ 0,00"
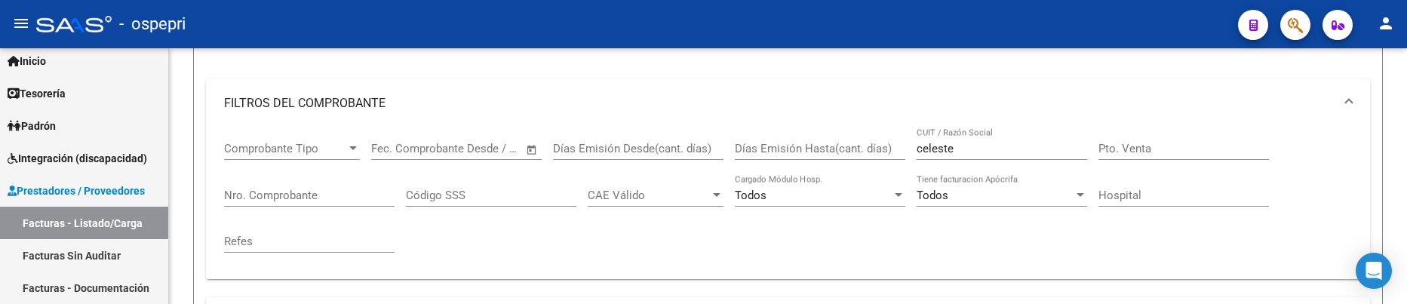
scroll to position [118, 0]
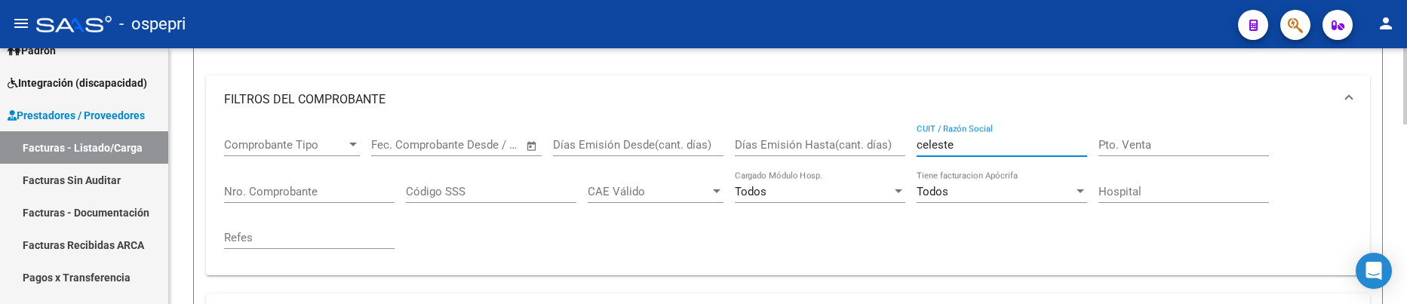
drag, startPoint x: 968, startPoint y: 145, endPoint x: 912, endPoint y: 146, distance: 55.9
click at [912, 146] on div "Comprobante Tipo Comprobante Tipo Fecha inicio – Fecha fin Fec. Comprobante Des…" at bounding box center [788, 194] width 1128 height 140
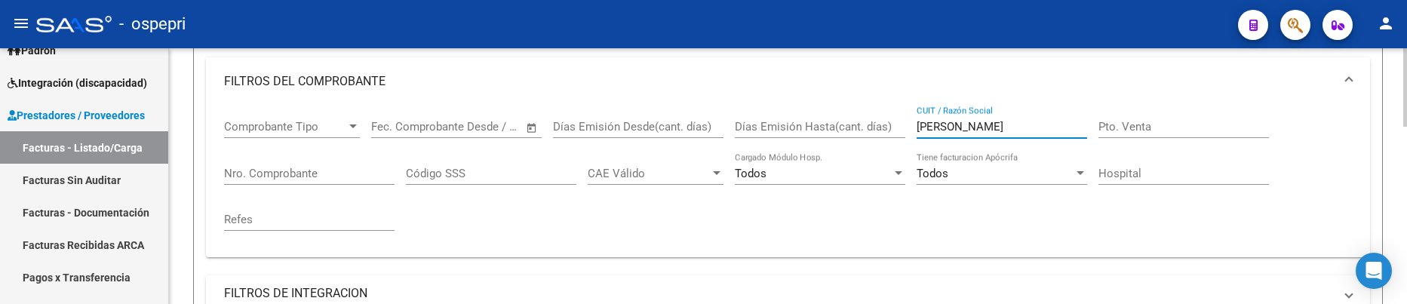
drag, startPoint x: 976, startPoint y: 123, endPoint x: 905, endPoint y: 129, distance: 71.2
click at [905, 129] on div "Comprobante Tipo Comprobante Tipo Fecha inicio – Fecha fin Fec. Comprobante Des…" at bounding box center [788, 176] width 1128 height 140
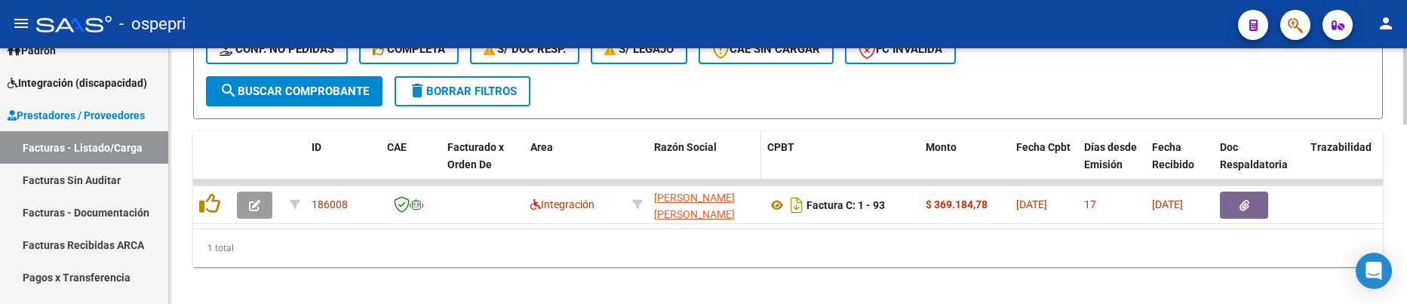
scroll to position [1, 0]
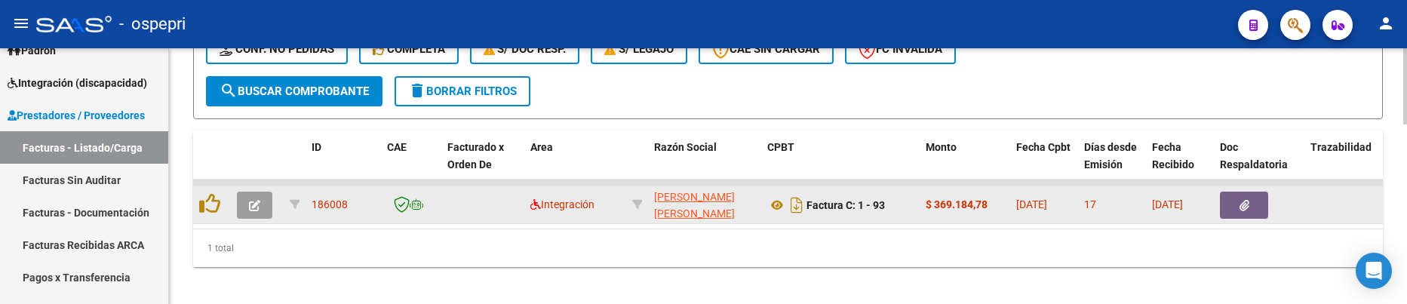
type input "[PERSON_NAME]"
click at [253, 206] on icon "button" at bounding box center [254, 205] width 11 height 11
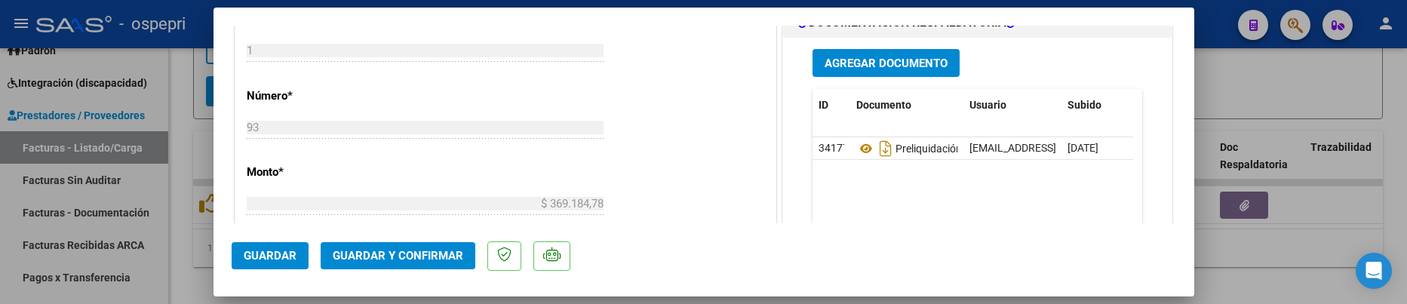
scroll to position [755, 0]
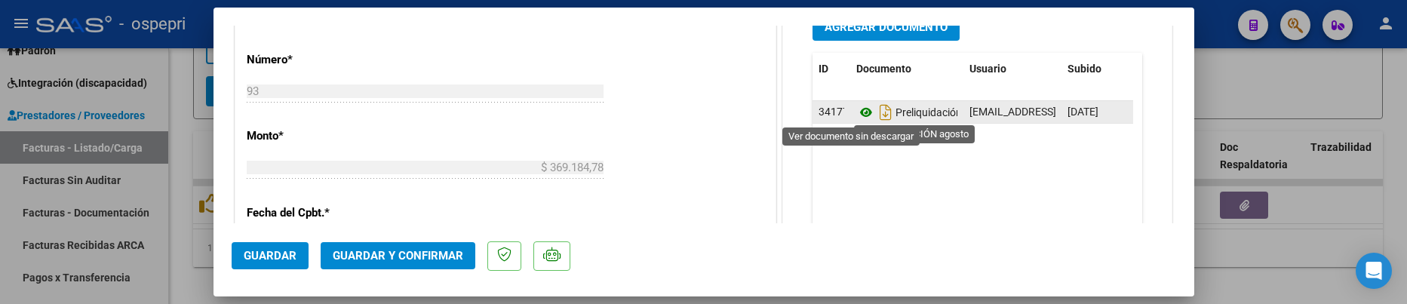
click at [857, 114] on icon at bounding box center [867, 112] width 20 height 18
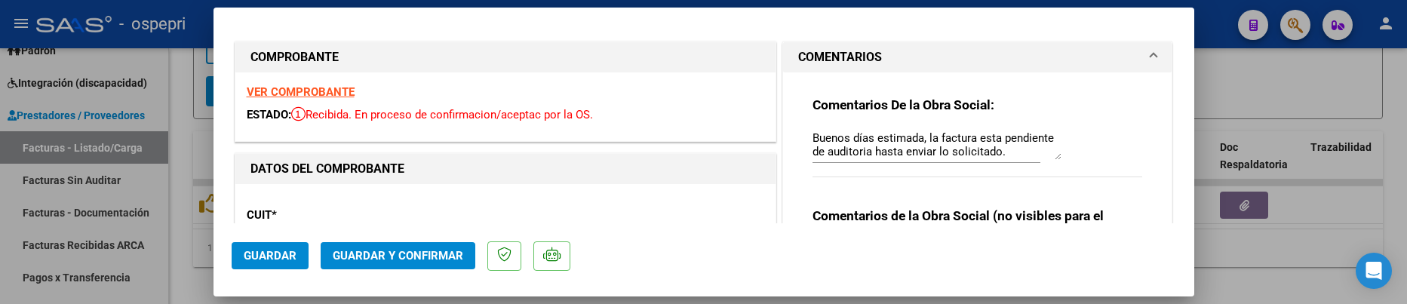
scroll to position [0, 0]
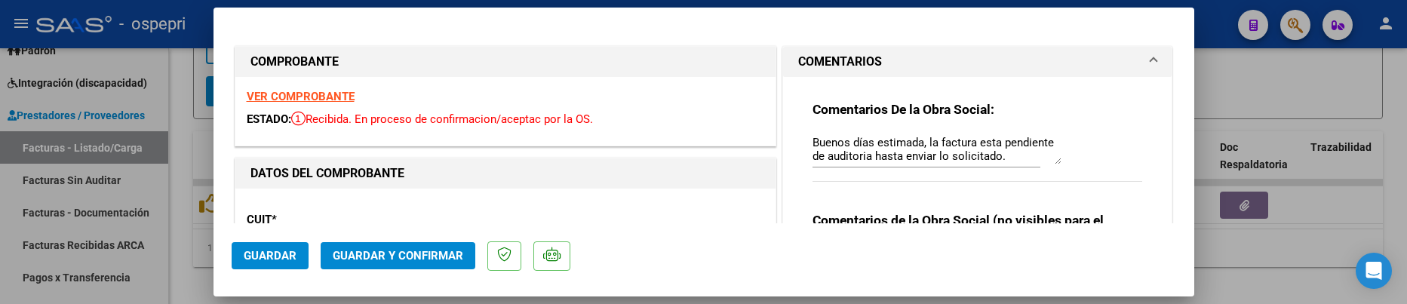
click at [328, 82] on div "VER COMPROBANTE ESTADO: Recibida. En proceso de confirmacion/aceptac por la OS." at bounding box center [505, 111] width 540 height 69
click at [322, 90] on strong "VER COMPROBANTE" at bounding box center [301, 97] width 108 height 14
click at [813, 138] on textarea "Buenos días estimada, la factura esta pendiente de auditoria hasta enviar lo so…" at bounding box center [937, 149] width 249 height 30
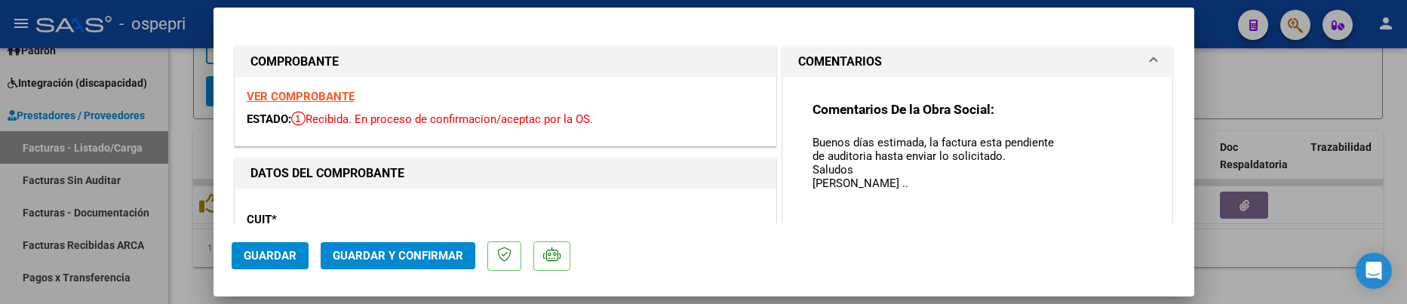
drag, startPoint x: 1045, startPoint y: 161, endPoint x: 1044, endPoint y: 241, distance: 80.0
click at [1044, 241] on mat-dialog-container "COMPROBANTE VER COMPROBANTE ESTADO: Recibida. En proceso de confirmacion/acepta…" at bounding box center [704, 152] width 981 height 289
click at [892, 193] on textarea "Buenos días estimada, la factura esta pendiente de auditoria hasta enviar lo so…" at bounding box center [937, 189] width 249 height 110
type textarea "Buenos días estimada, la factura esta pendiente de auditoria hasta enviar lo so…"
click at [244, 243] on button "Guardar" at bounding box center [270, 255] width 77 height 27
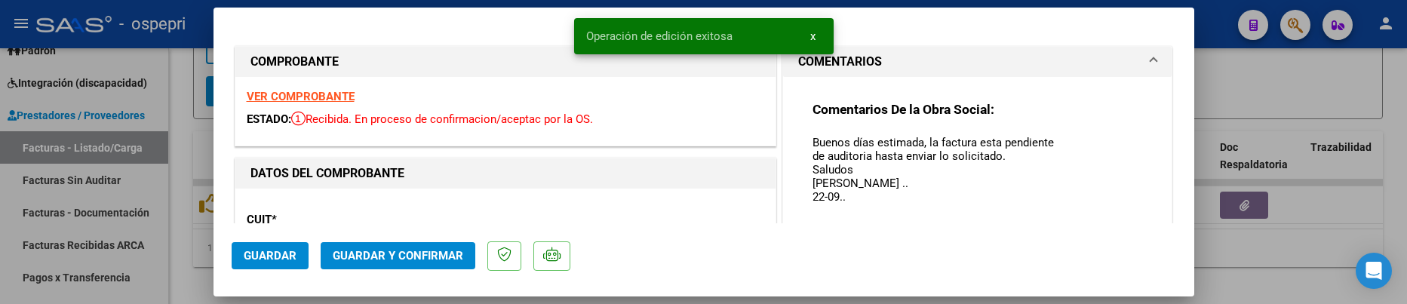
click at [1253, 265] on div at bounding box center [703, 152] width 1407 height 304
type input "$ 0,00"
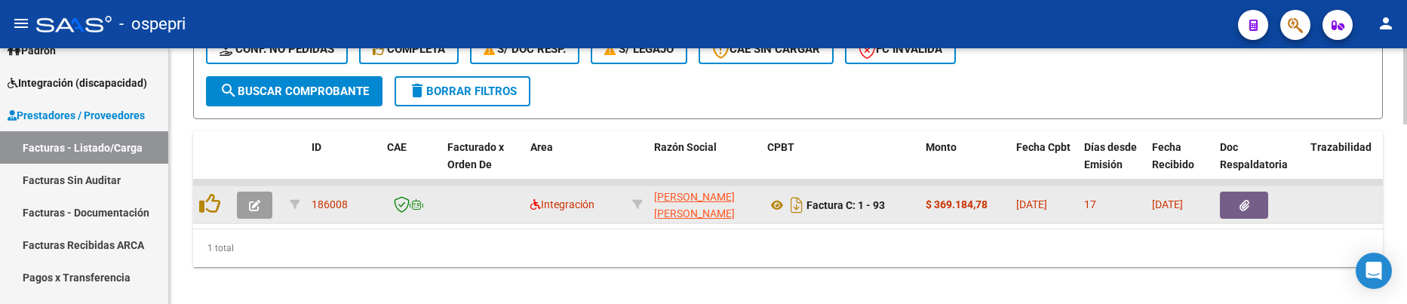
click at [249, 205] on icon "button" at bounding box center [254, 205] width 11 height 11
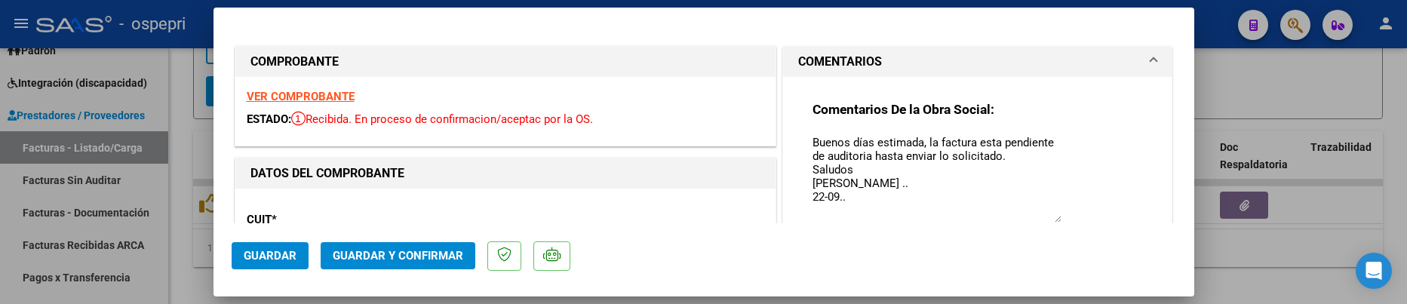
drag, startPoint x: 1047, startPoint y: 159, endPoint x: 1044, endPoint y: 220, distance: 60.4
click at [1044, 220] on textarea "Buenos días estimada, la factura esta pendiente de auditoria hasta enviar lo so…" at bounding box center [937, 178] width 249 height 88
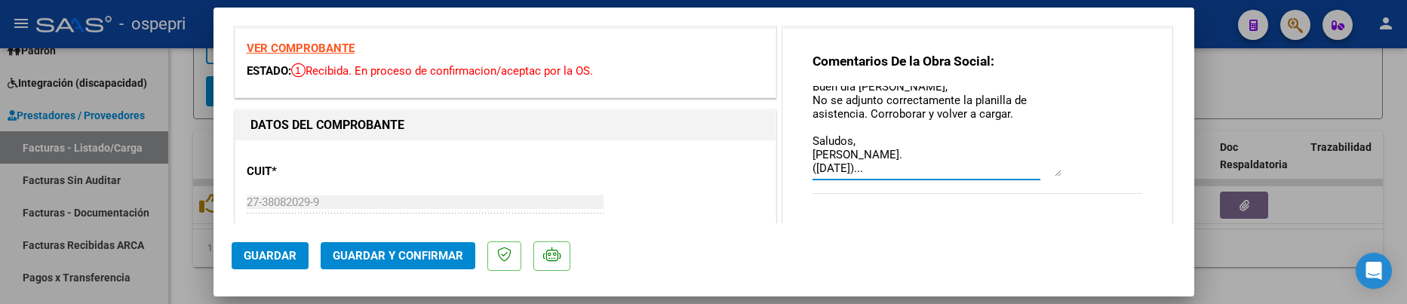
scroll to position [75, 0]
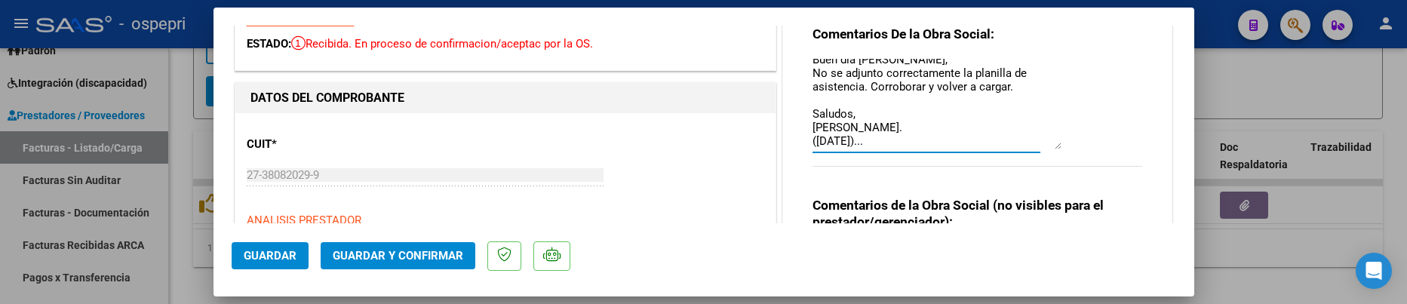
click at [257, 260] on span "Guardar" at bounding box center [270, 256] width 53 height 14
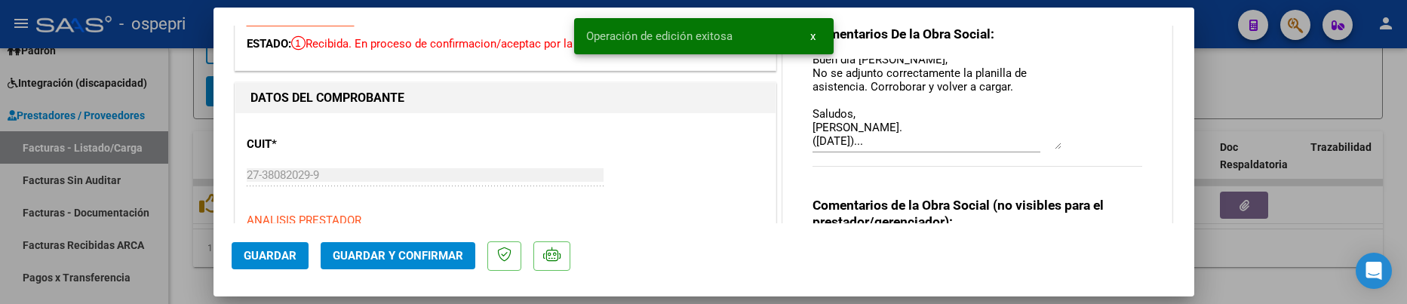
click at [1250, 266] on div at bounding box center [703, 152] width 1407 height 304
type input "$ 0,00"
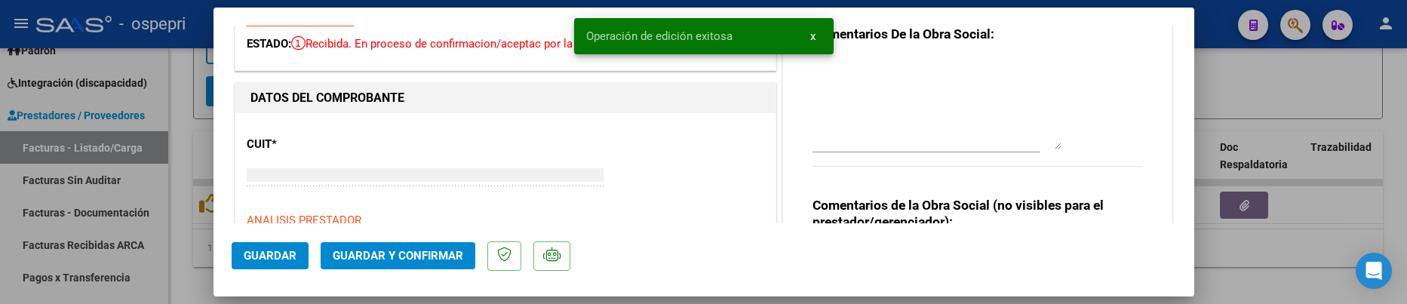
scroll to position [0, 0]
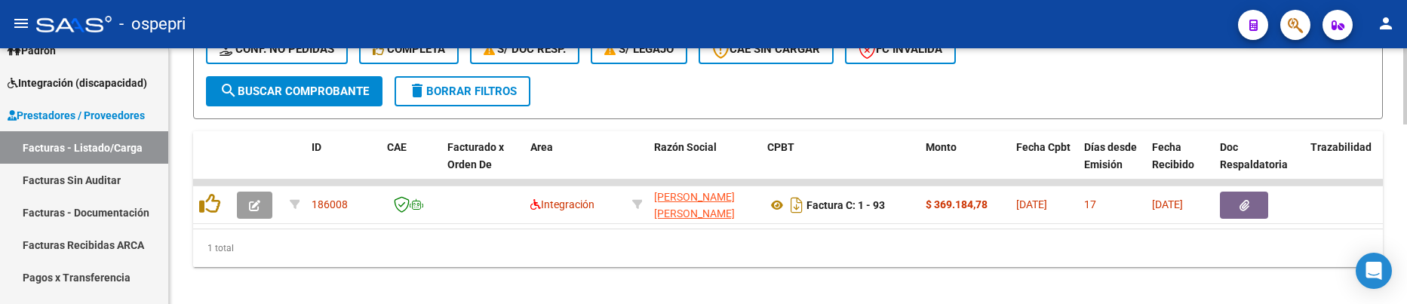
click at [781, 248] on div "1 total" at bounding box center [788, 248] width 1190 height 38
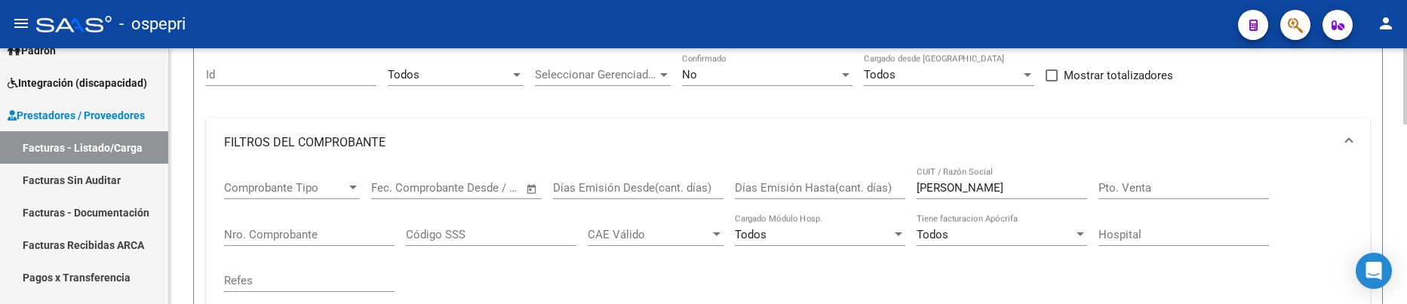
scroll to position [124, 0]
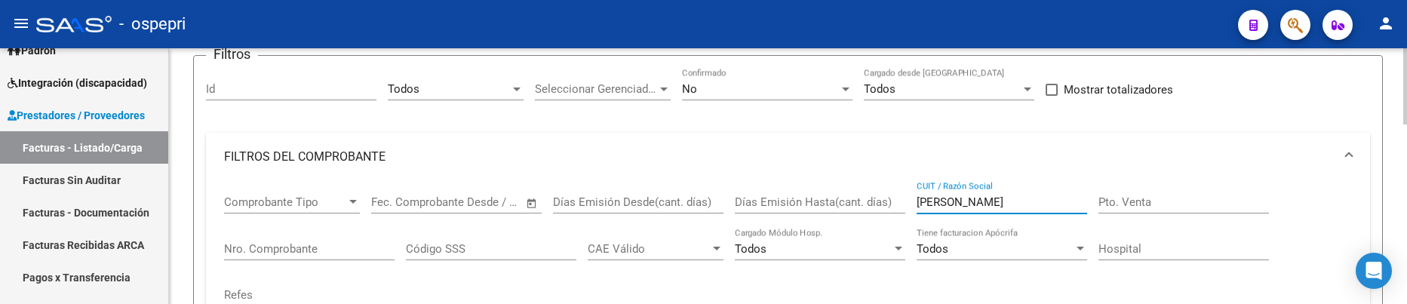
drag, startPoint x: 998, startPoint y: 197, endPoint x: 920, endPoint y: 201, distance: 78.6
click at [920, 201] on input "[PERSON_NAME]" at bounding box center [1002, 202] width 171 height 14
type input "[PERSON_NAME]"
drag, startPoint x: 1003, startPoint y: 202, endPoint x: 911, endPoint y: 204, distance: 92.1
click at [911, 204] on div "Comprobante Tipo Comprobante Tipo Fecha inicio – Fecha fin Fec. Comprobante Des…" at bounding box center [788, 251] width 1128 height 140
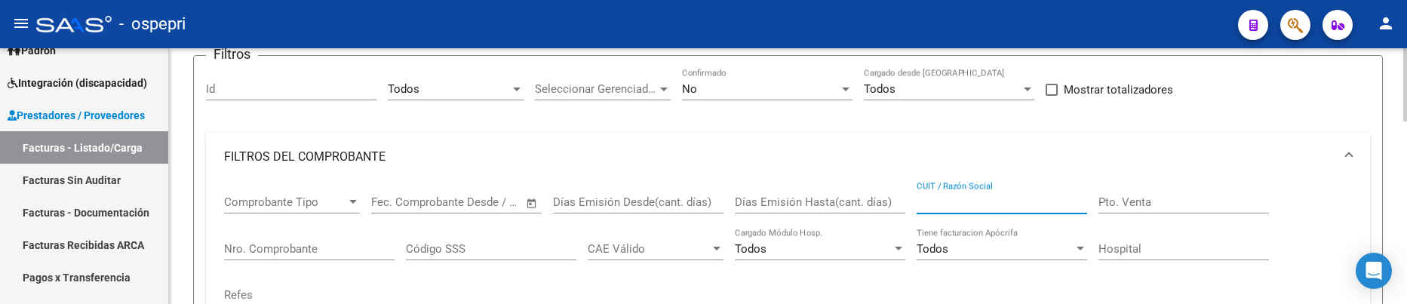
click at [989, 196] on input "CUIT / Razón Social" at bounding box center [1002, 202] width 171 height 14
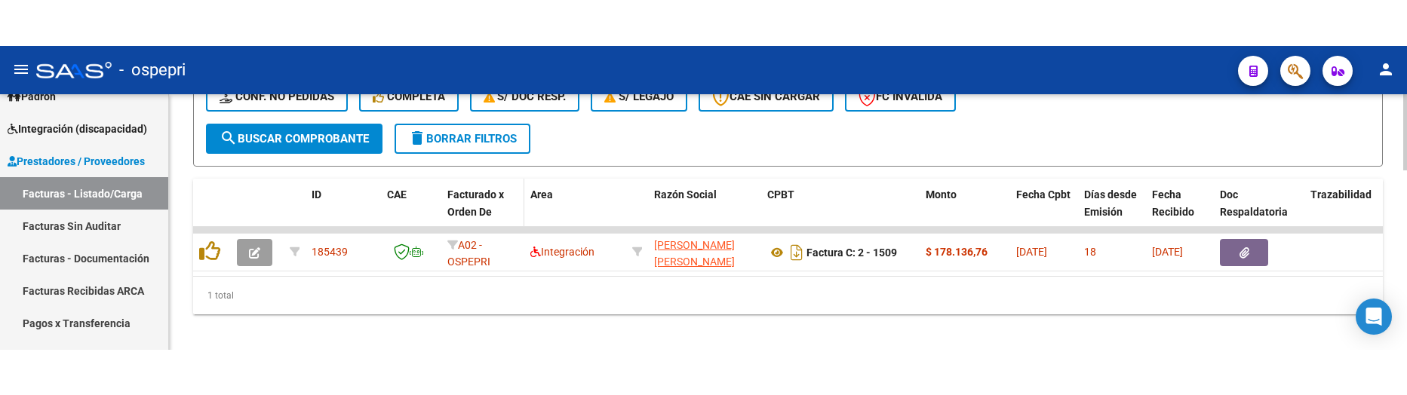
scroll to position [599, 0]
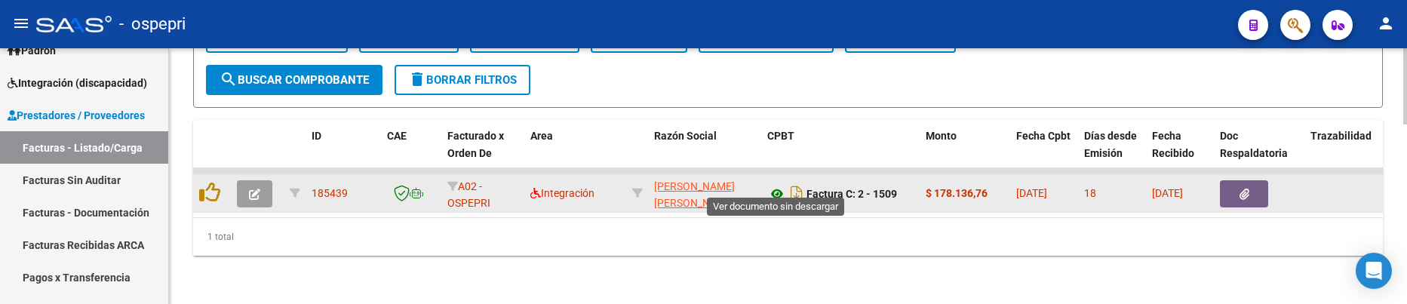
type input "[PERSON_NAME]"
click at [769, 185] on icon at bounding box center [777, 194] width 20 height 18
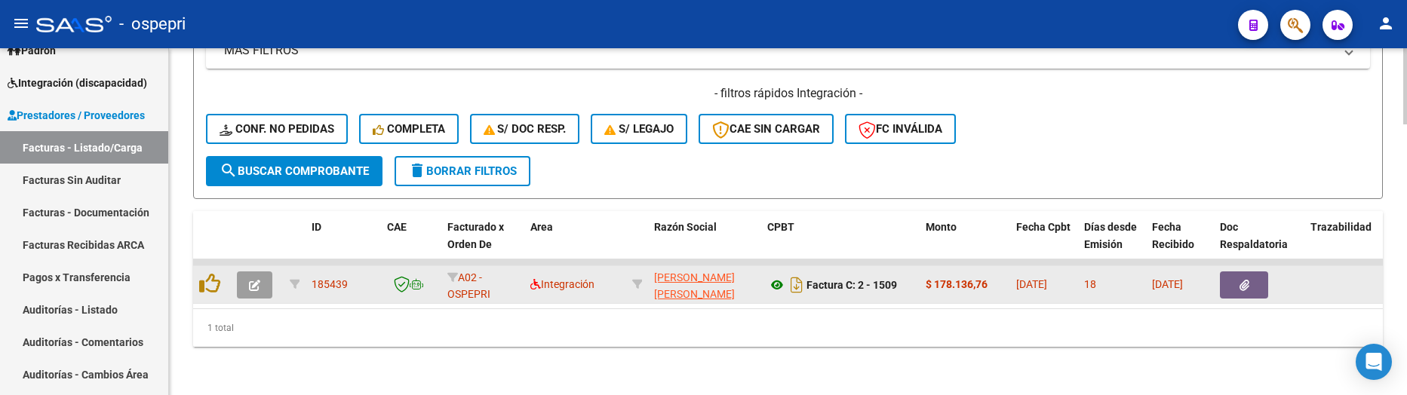
scroll to position [508, 0]
click at [256, 280] on icon "button" at bounding box center [254, 285] width 11 height 11
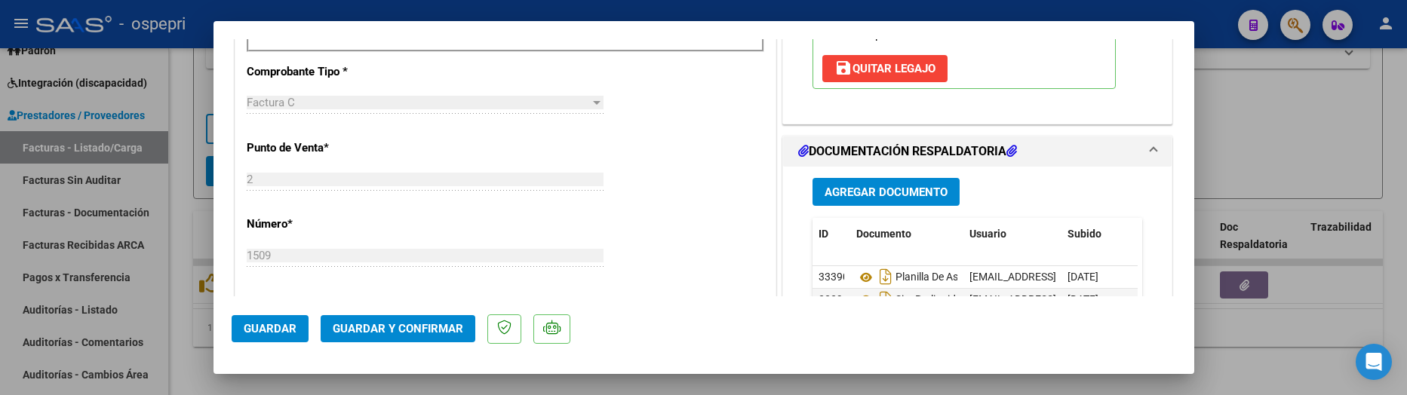
scroll to position [679, 0]
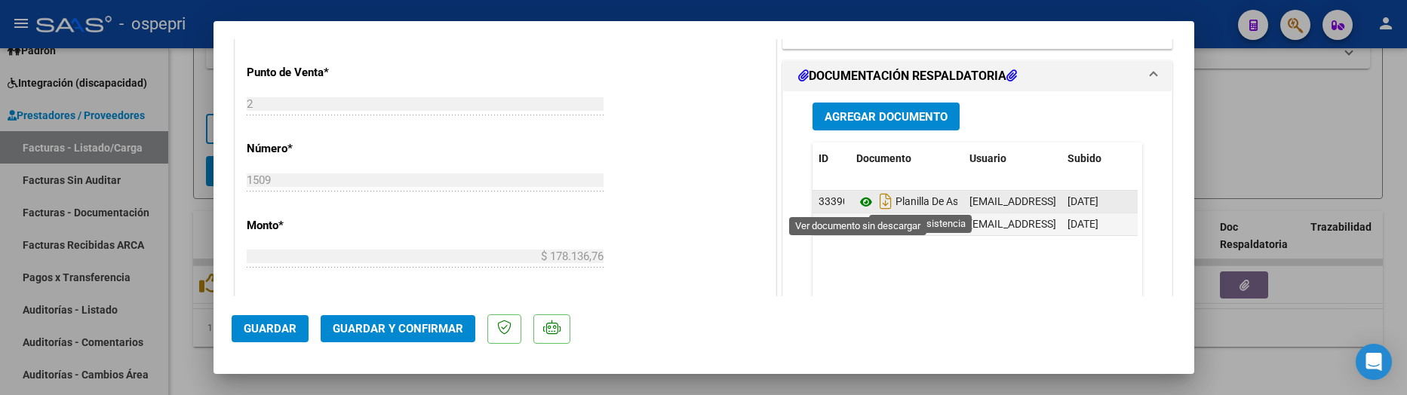
click at [862, 203] on icon at bounding box center [867, 202] width 20 height 18
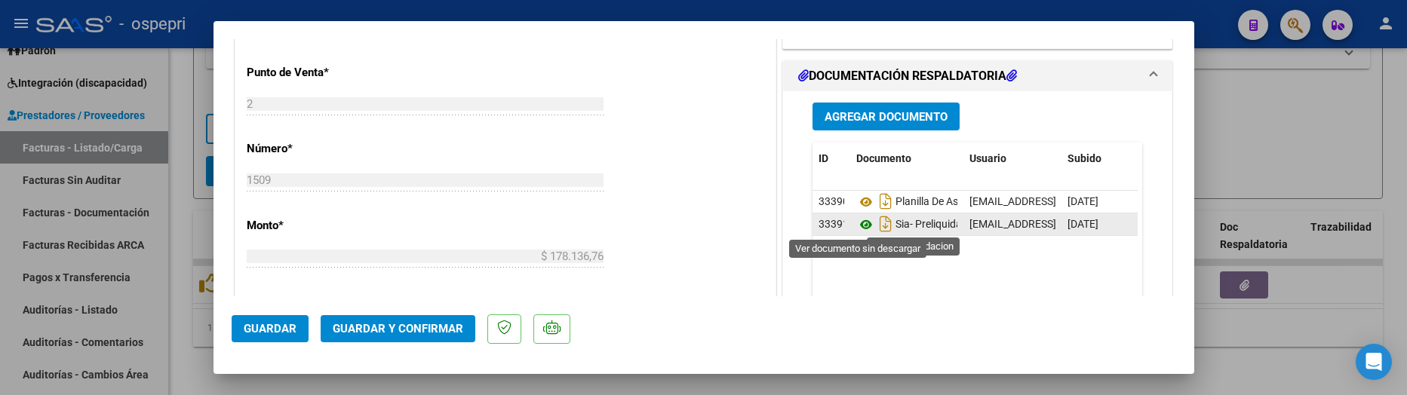
click at [857, 229] on icon at bounding box center [867, 225] width 20 height 18
click at [1283, 141] on div at bounding box center [703, 197] width 1407 height 395
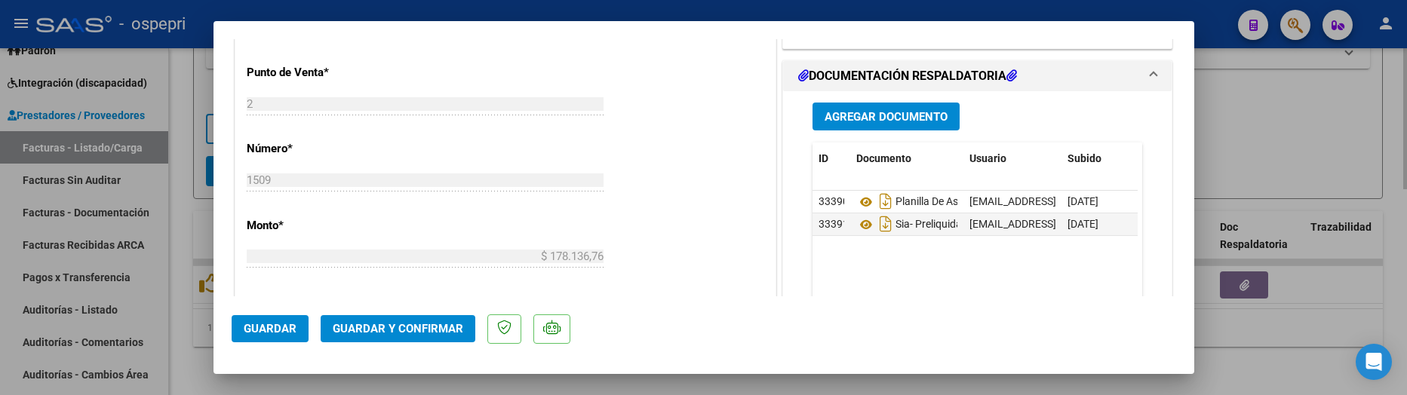
type input "$ 0,00"
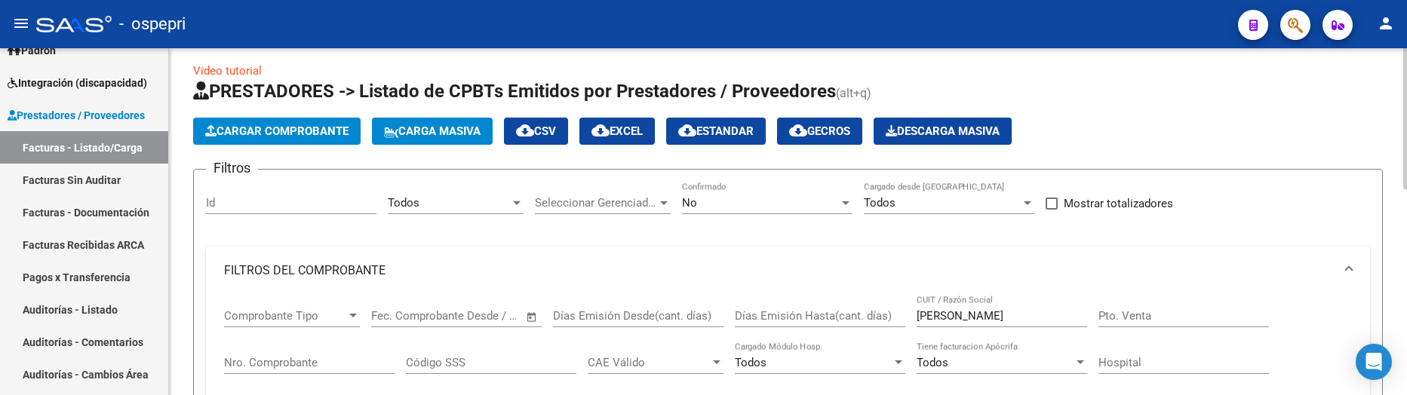
scroll to position [0, 0]
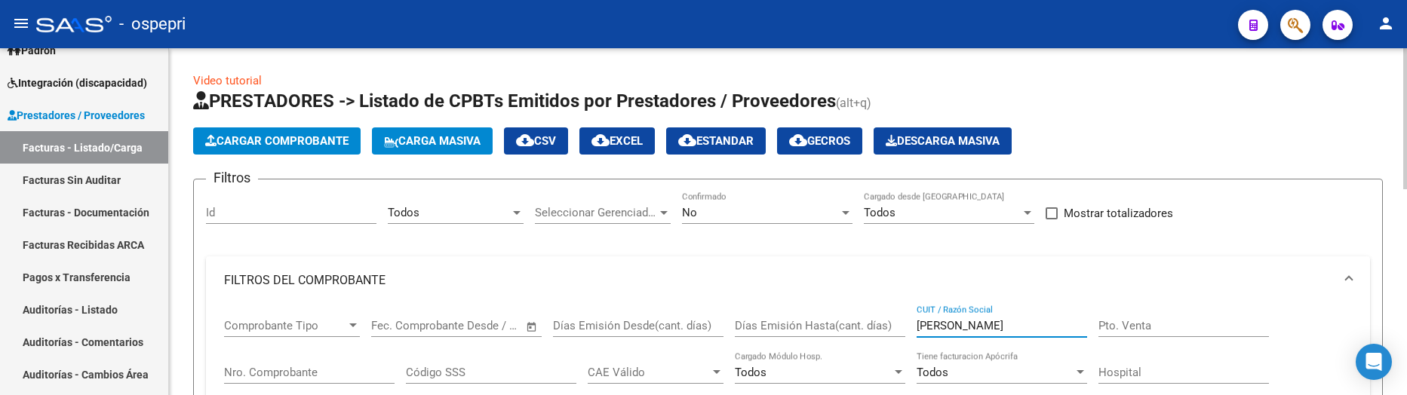
drag, startPoint x: 961, startPoint y: 323, endPoint x: 894, endPoint y: 324, distance: 67.2
click at [894, 324] on div "Comprobante Tipo Comprobante Tipo Fecha inicio – Fecha fin Fec. Comprobante Des…" at bounding box center [788, 375] width 1128 height 140
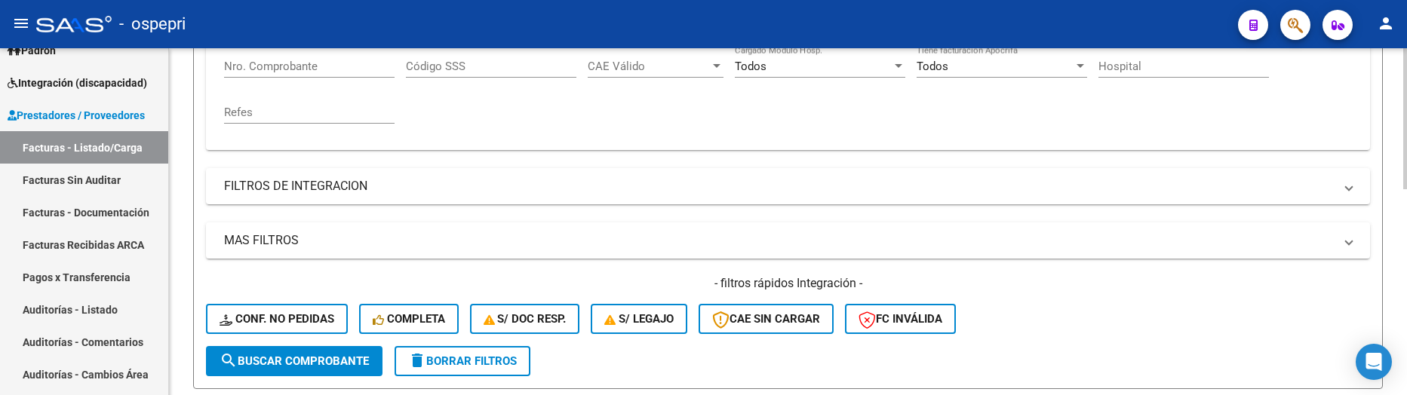
scroll to position [377, 0]
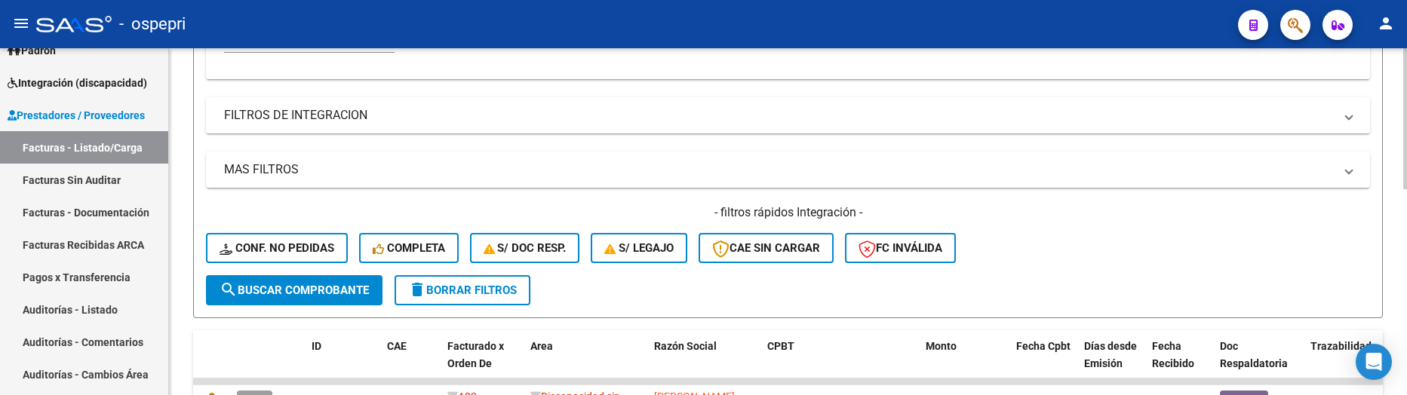
type input "[PERSON_NAME]"
click at [284, 286] on span "search Buscar Comprobante" at bounding box center [294, 291] width 149 height 14
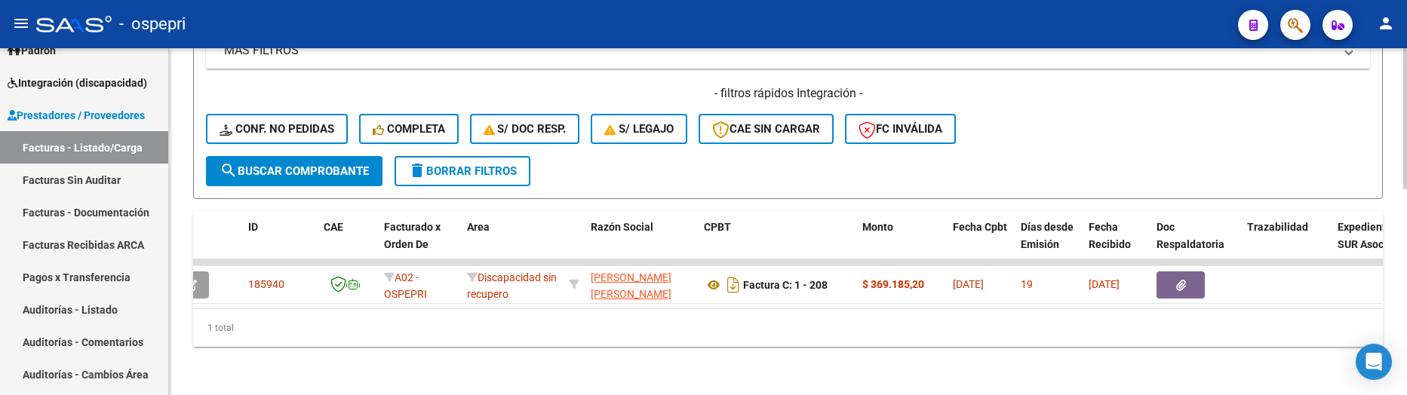
scroll to position [0, 0]
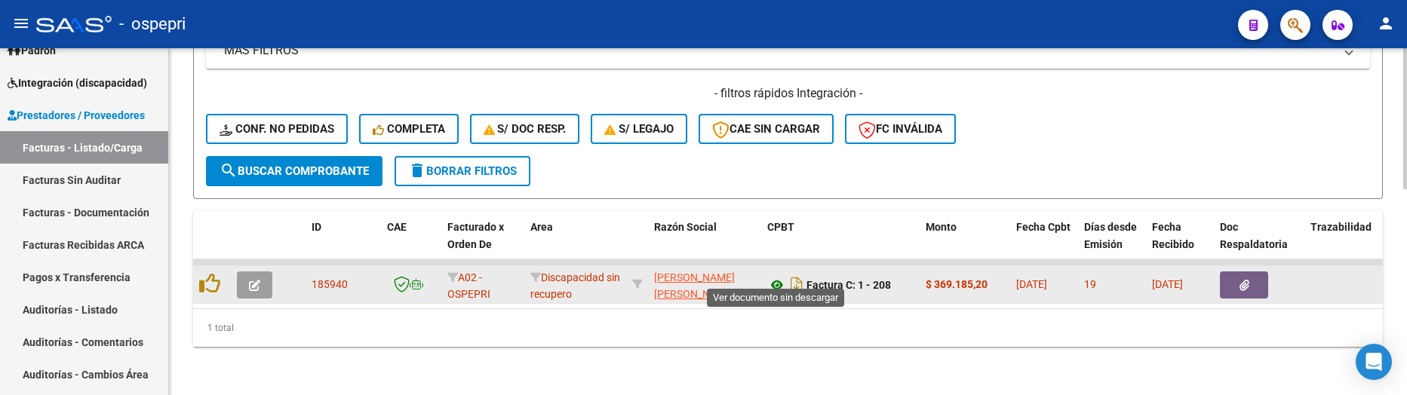
click at [777, 276] on icon at bounding box center [777, 285] width 20 height 18
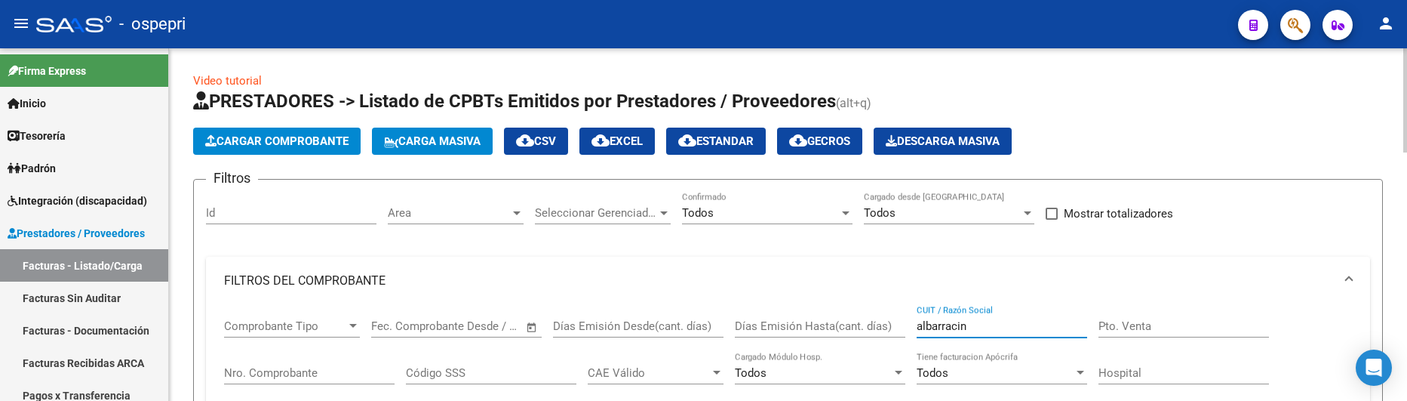
drag, startPoint x: 988, startPoint y: 328, endPoint x: 886, endPoint y: 330, distance: 101.9
click at [886, 330] on div "Comprobante Tipo Comprobante Tipo Fecha inicio – Fecha fin Fec. Comprobante Des…" at bounding box center [788, 375] width 1128 height 140
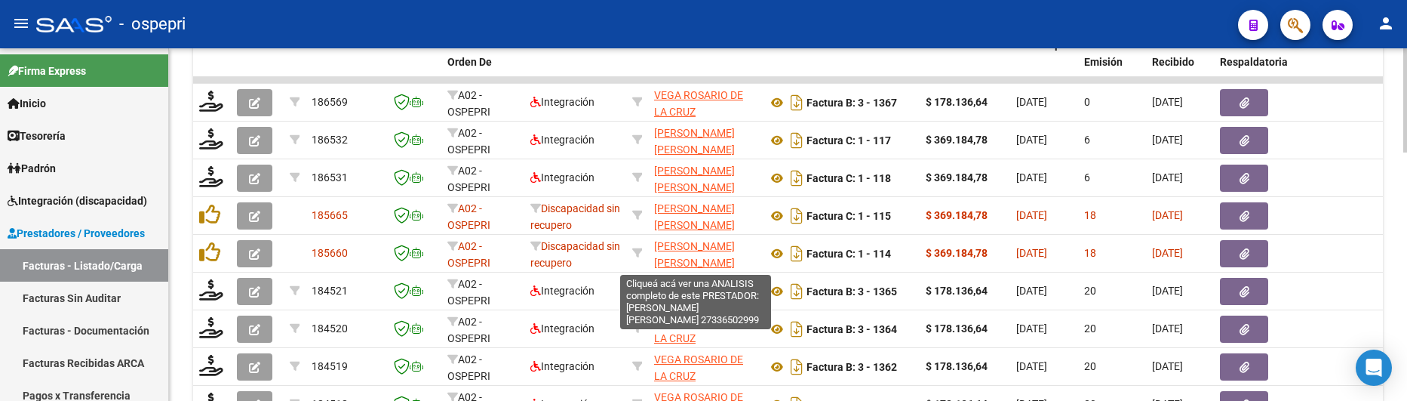
scroll to position [604, 0]
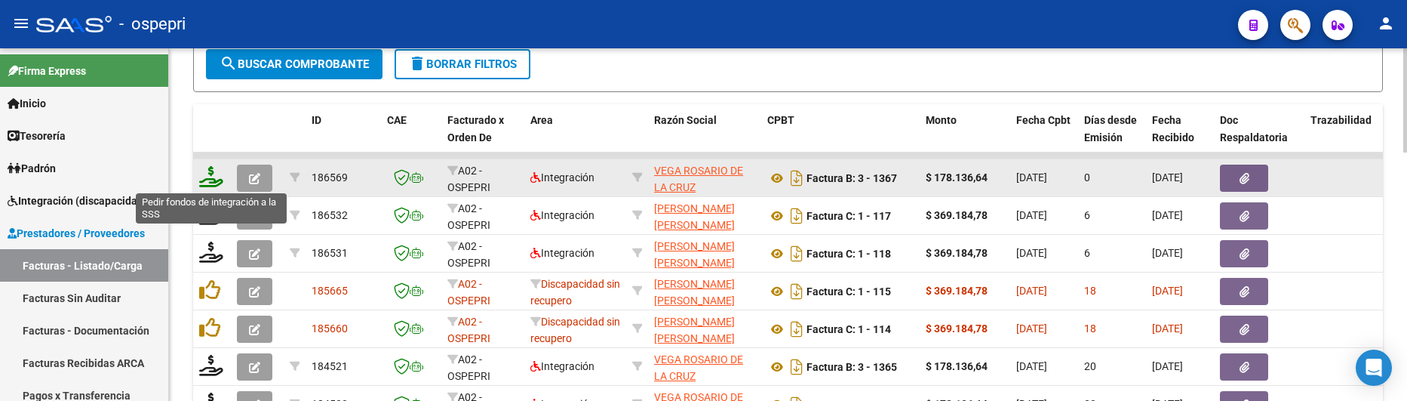
type input "vega"
click at [209, 179] on icon at bounding box center [211, 176] width 24 height 21
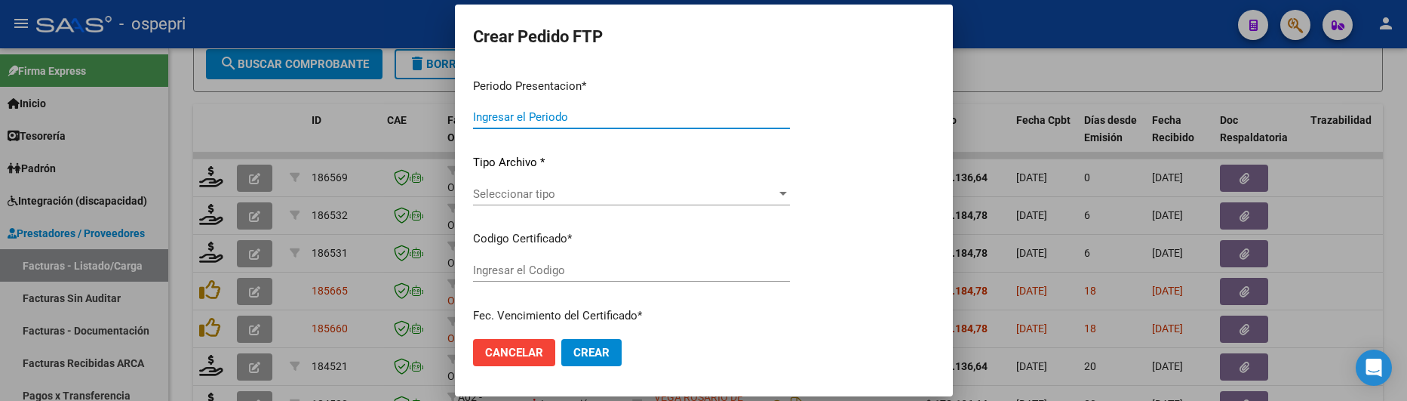
type input "202508"
type input "$ 178.136,64"
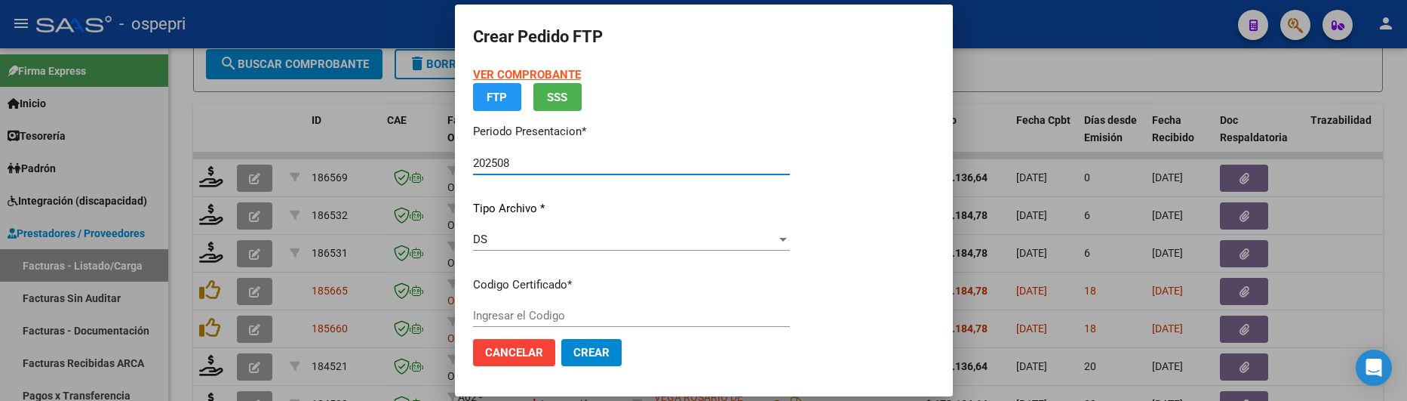
type input "ARG01000437034472017051920270519NQN249"
type input "2027-05-19"
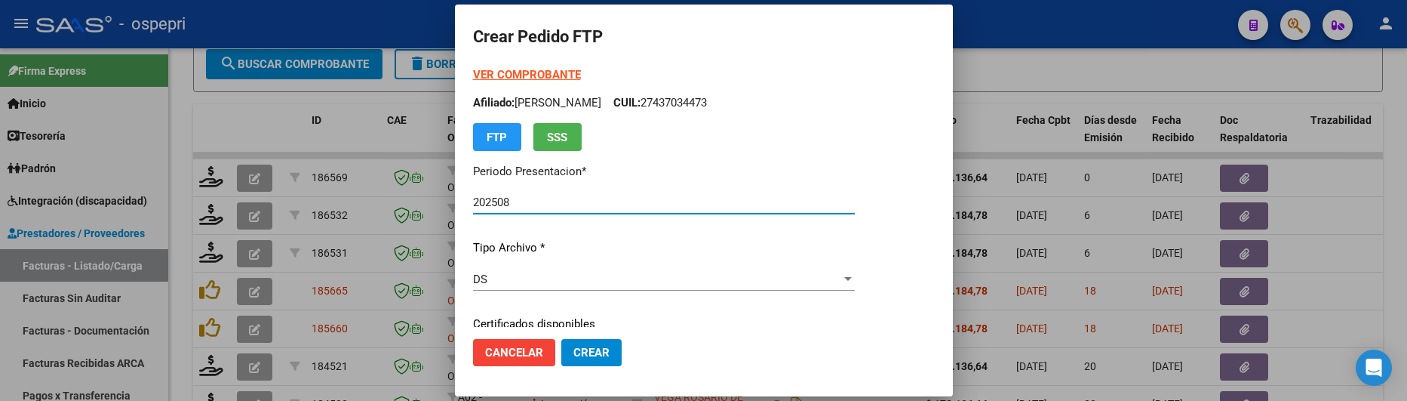
scroll to position [75, 0]
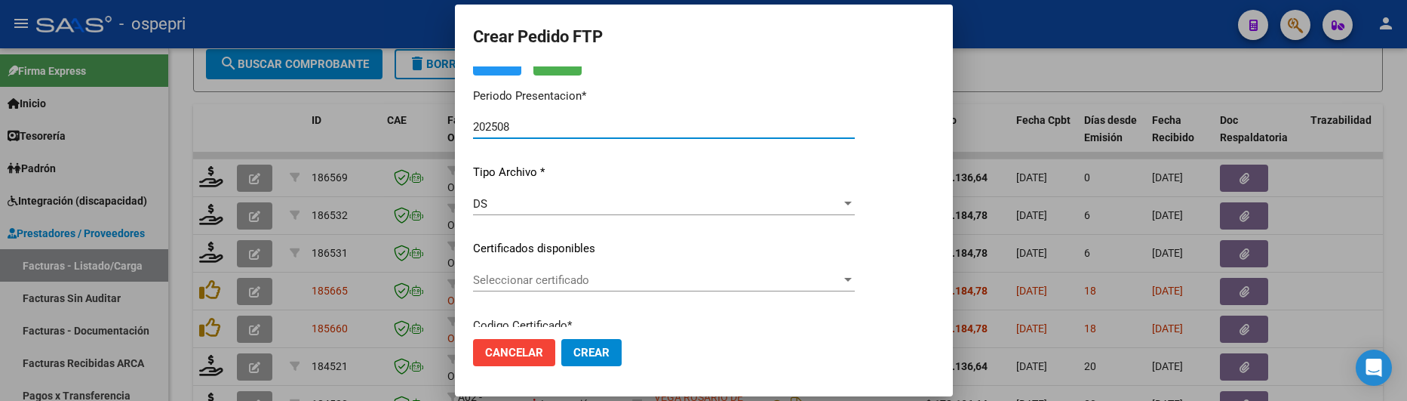
click at [1051, 41] on div at bounding box center [703, 200] width 1407 height 401
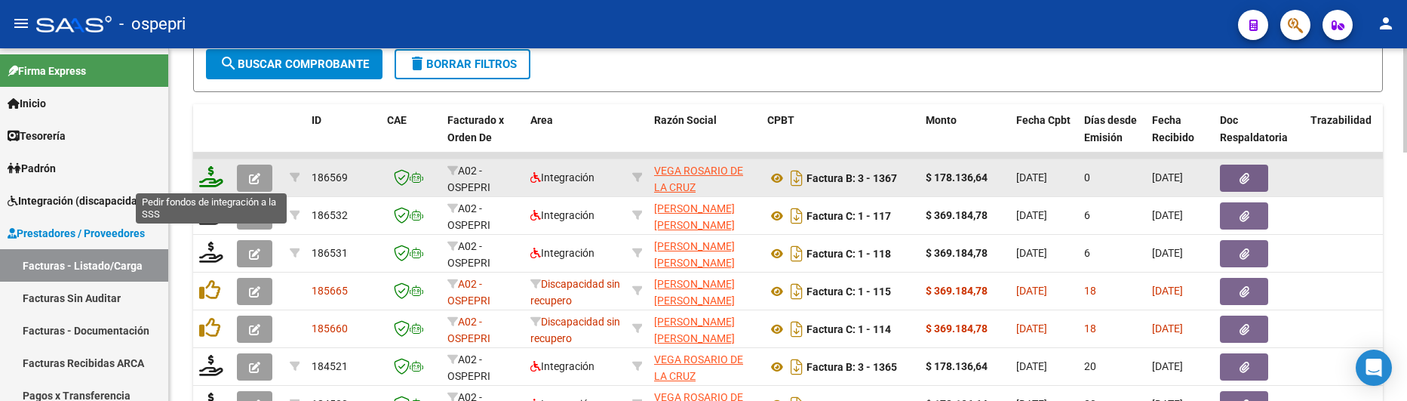
click at [214, 181] on icon at bounding box center [211, 176] width 24 height 21
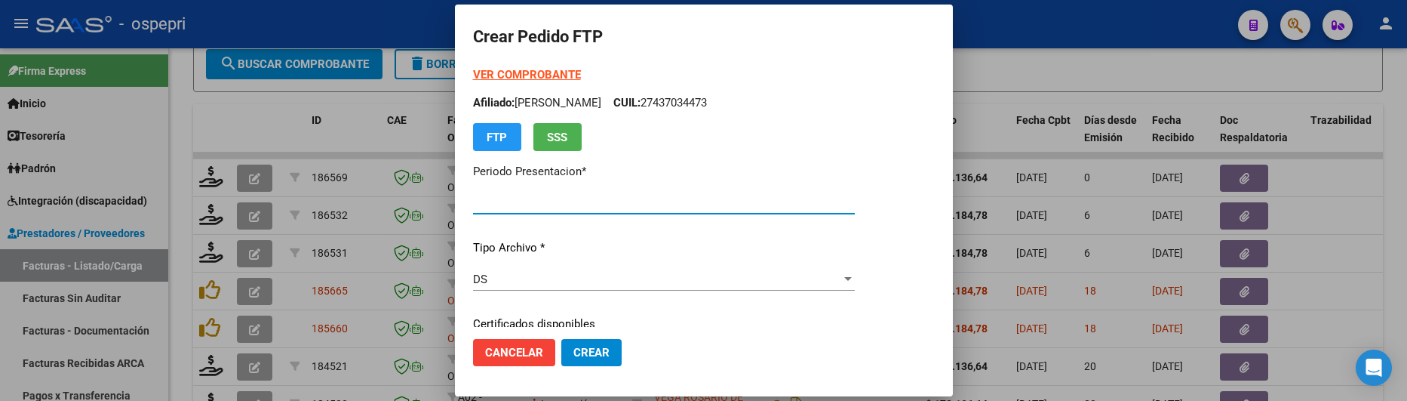
type input "202508"
type input "$ 178.136,64"
type input "ARG01000437034472017051920270519NQN249"
type input "2027-05-19"
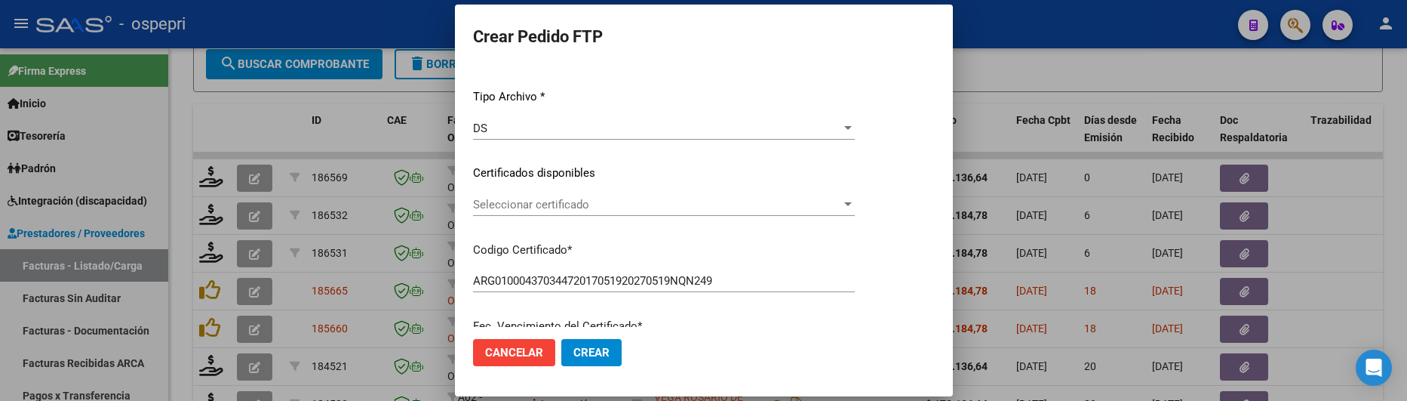
scroll to position [226, 0]
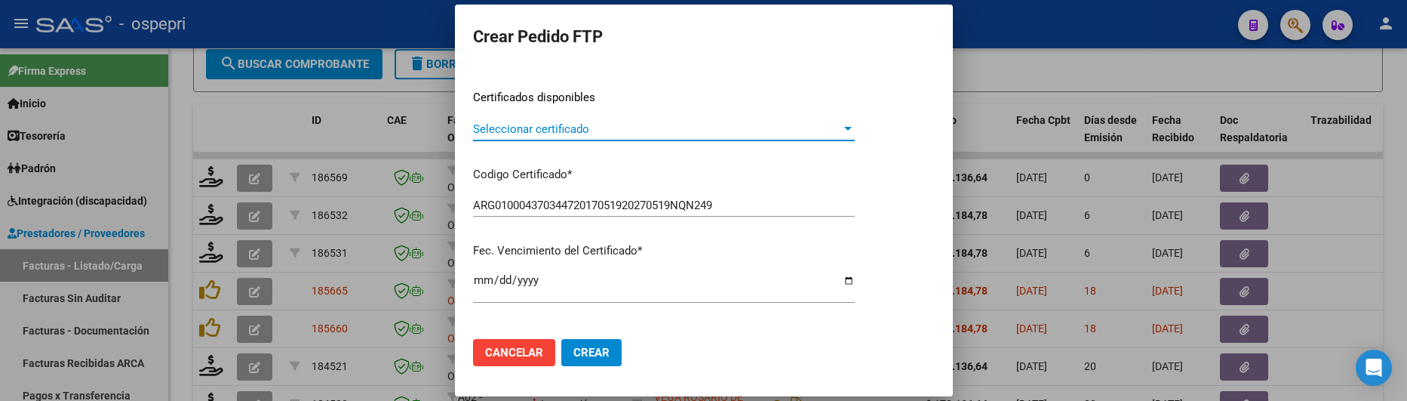
click at [855, 123] on div at bounding box center [848, 129] width 14 height 12
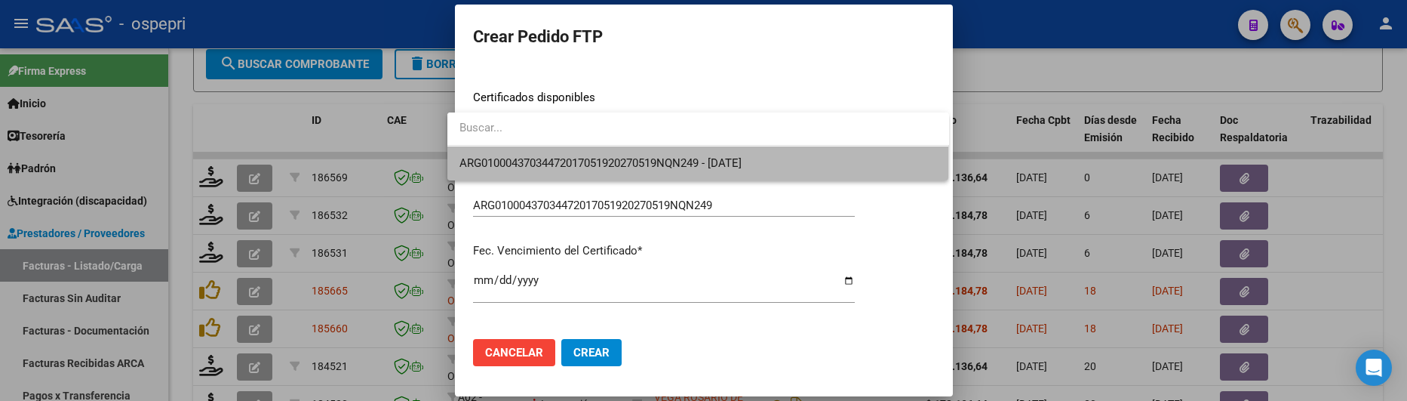
click at [856, 150] on span "ARG01000437034472017051920270519NQN249 - 2027-05-19" at bounding box center [699, 163] width 478 height 34
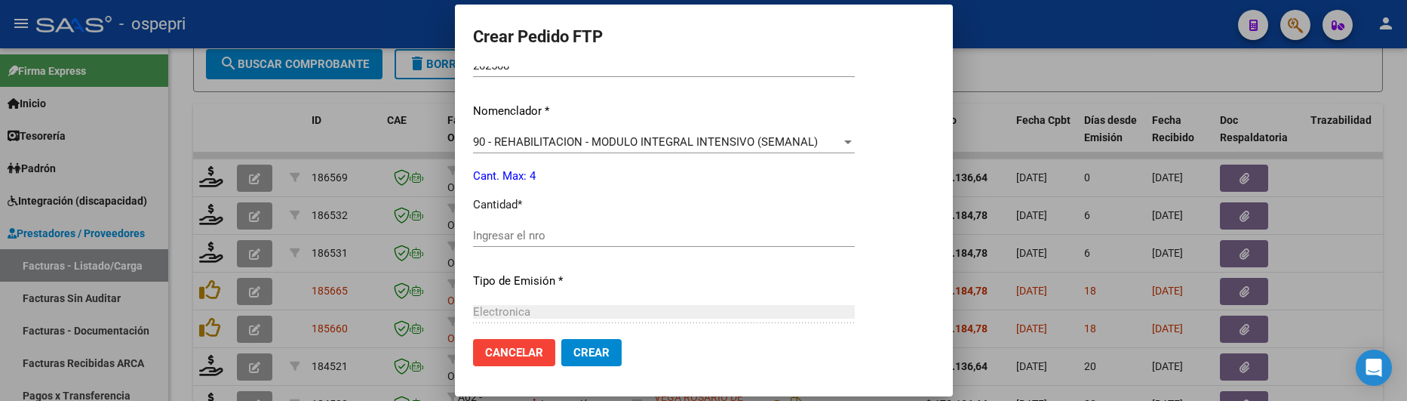
scroll to position [604, 0]
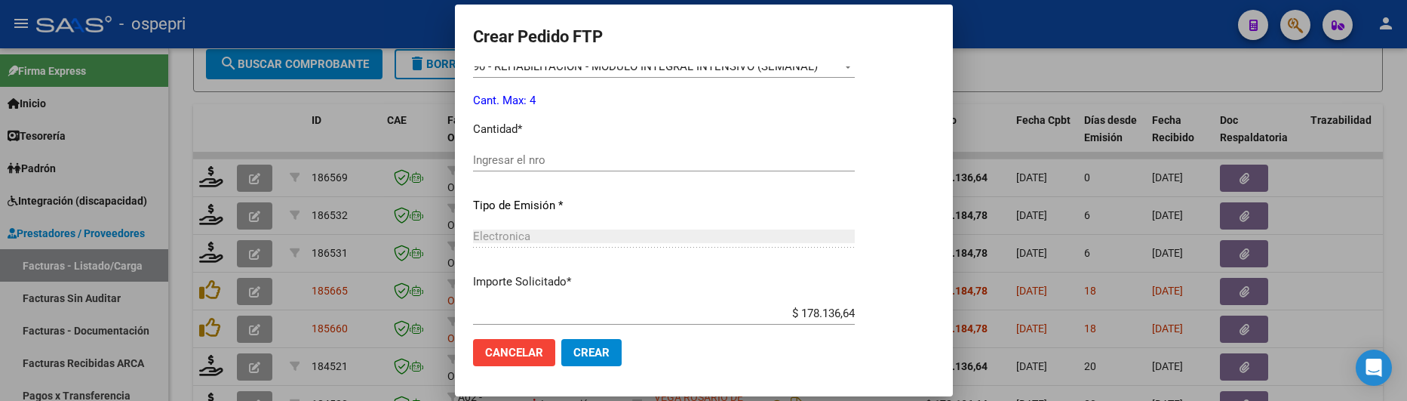
click at [589, 169] on div "Ingresar el nro" at bounding box center [664, 160] width 382 height 23
click at [589, 163] on input "Ingresar el nro" at bounding box center [664, 160] width 382 height 14
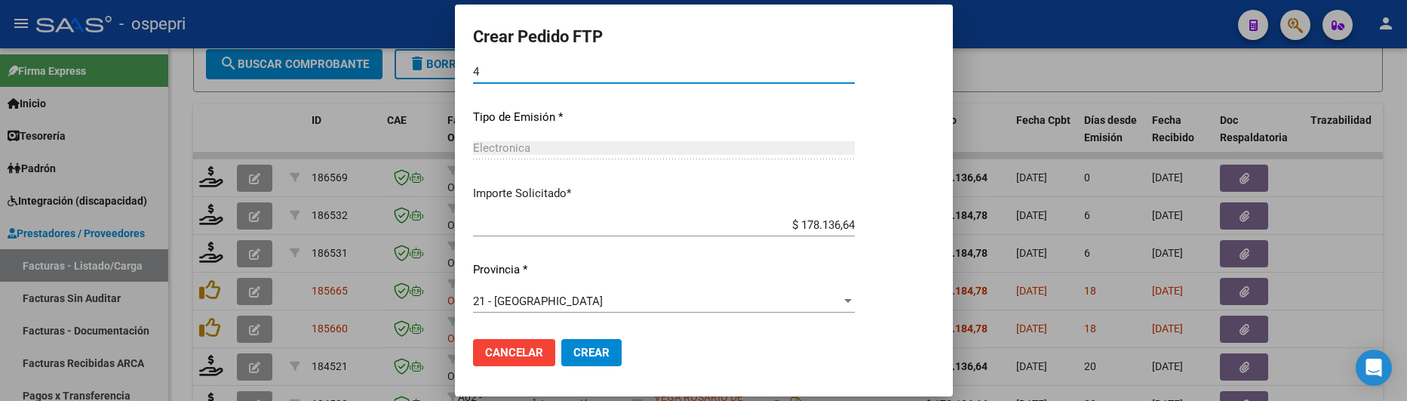
type input "4"
click at [574, 354] on span "Crear" at bounding box center [592, 353] width 36 height 14
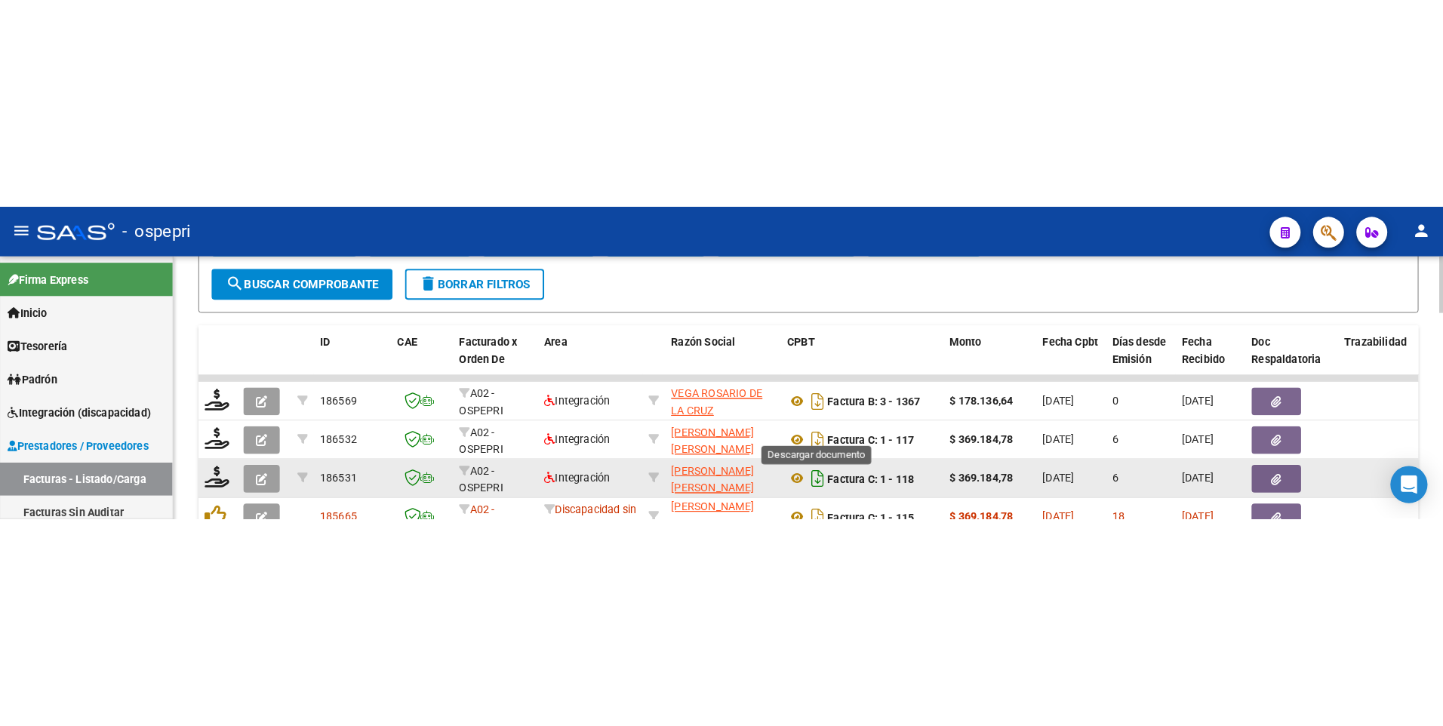
scroll to position [668, 0]
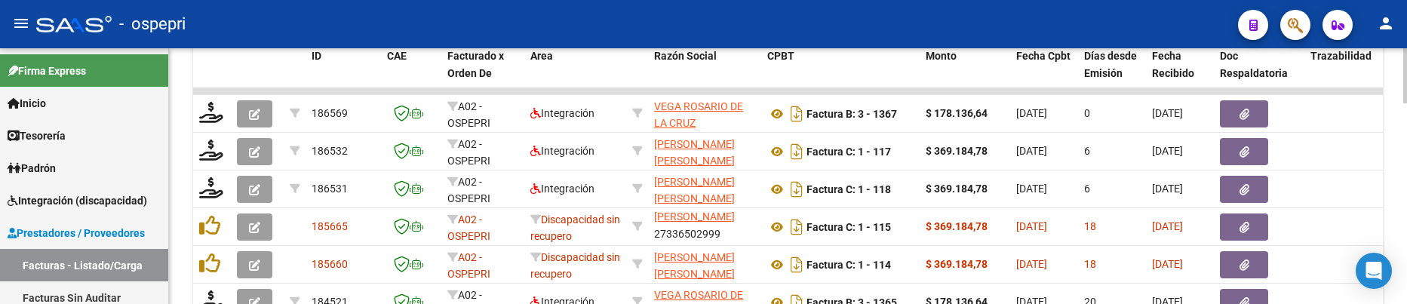
click at [1404, 214] on div at bounding box center [1406, 220] width 4 height 55
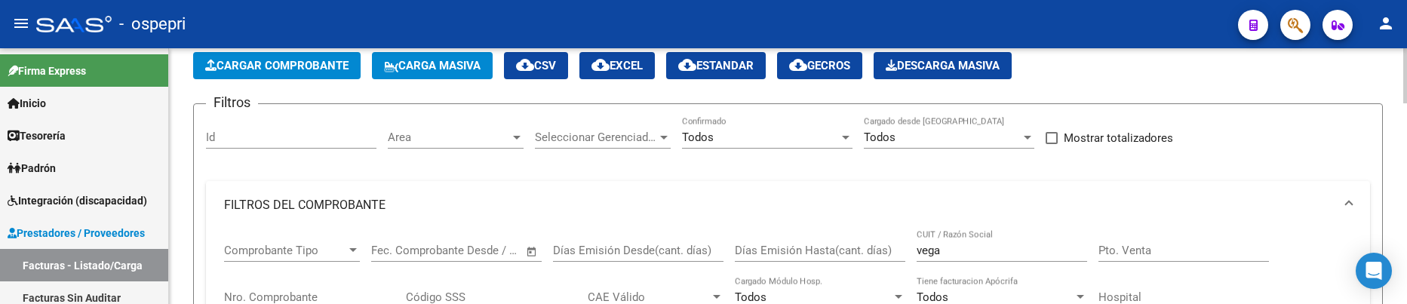
scroll to position [151, 0]
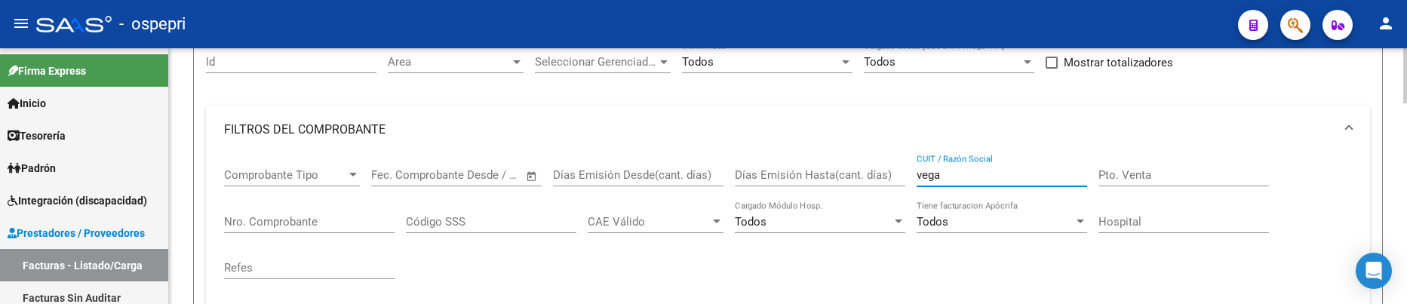
drag, startPoint x: 956, startPoint y: 178, endPoint x: 906, endPoint y: 175, distance: 49.9
click at [906, 175] on div "Comprobante Tipo Comprobante Tipo Fecha inicio – Fecha fin Fec. Comprobante Des…" at bounding box center [788, 224] width 1128 height 140
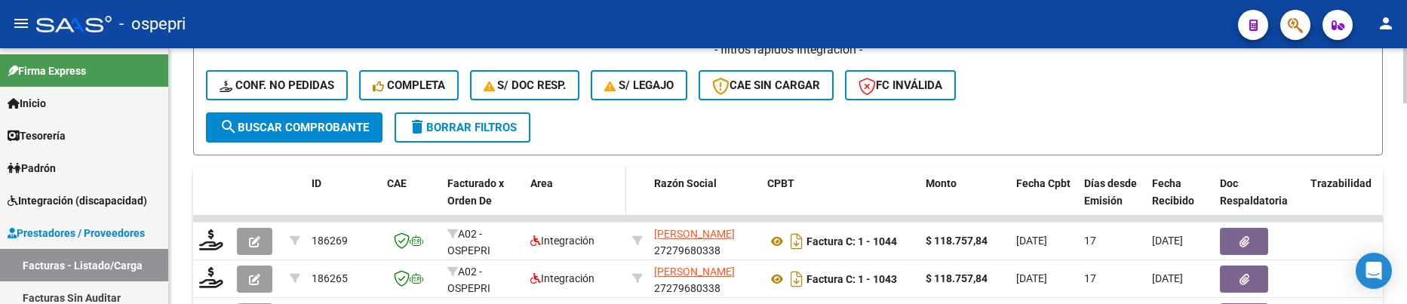
scroll to position [604, 0]
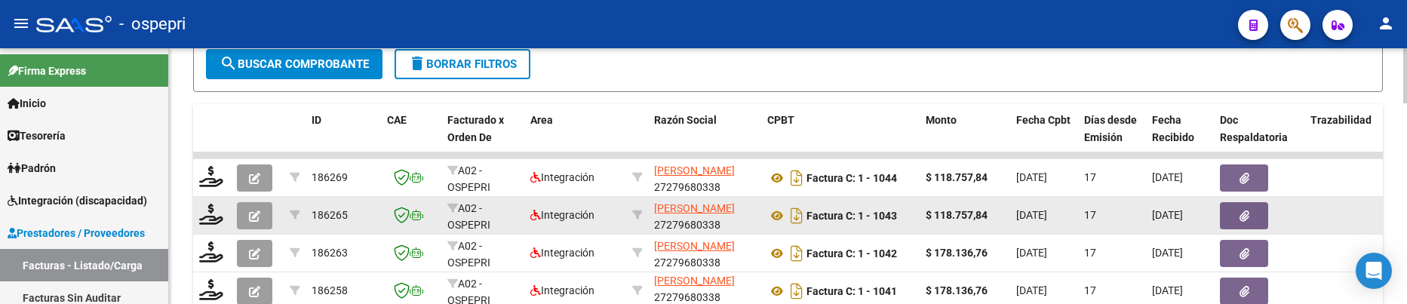
type input "[PERSON_NAME]"
click at [255, 217] on icon "button" at bounding box center [254, 216] width 11 height 11
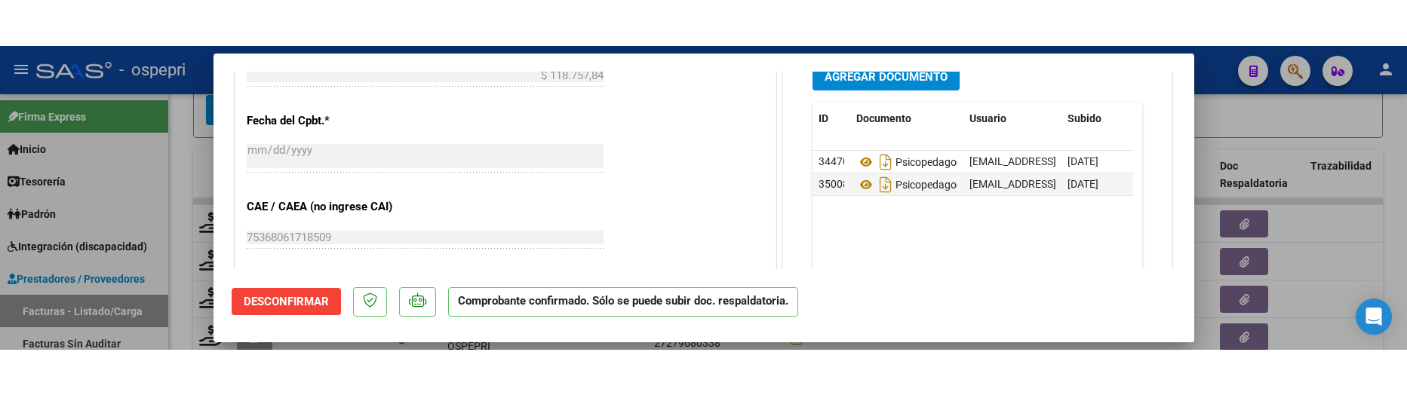
scroll to position [1057, 0]
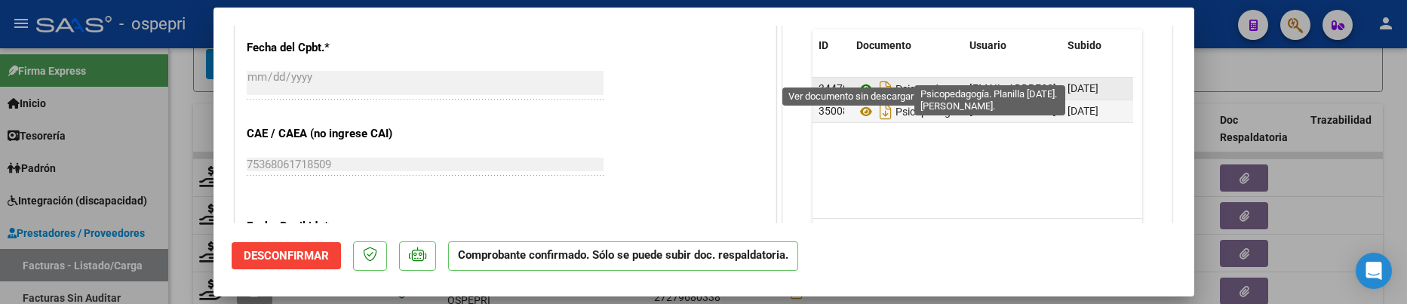
click at [857, 80] on icon at bounding box center [867, 89] width 20 height 18
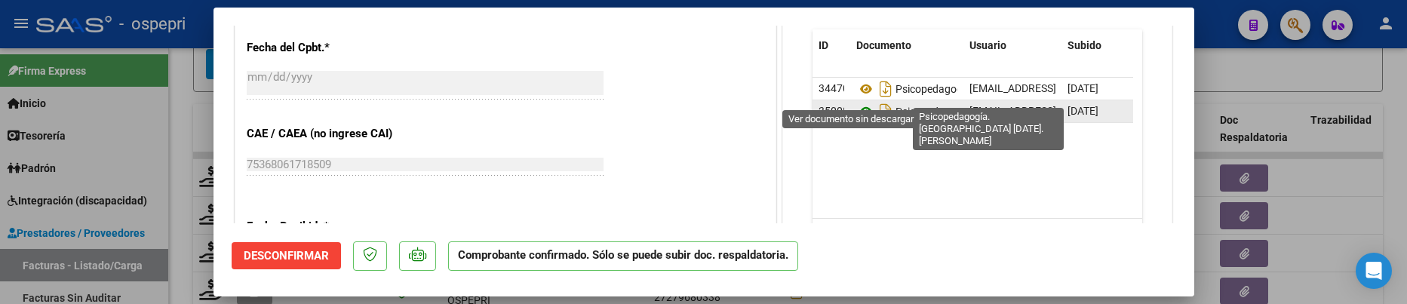
click at [857, 103] on icon at bounding box center [867, 112] width 20 height 18
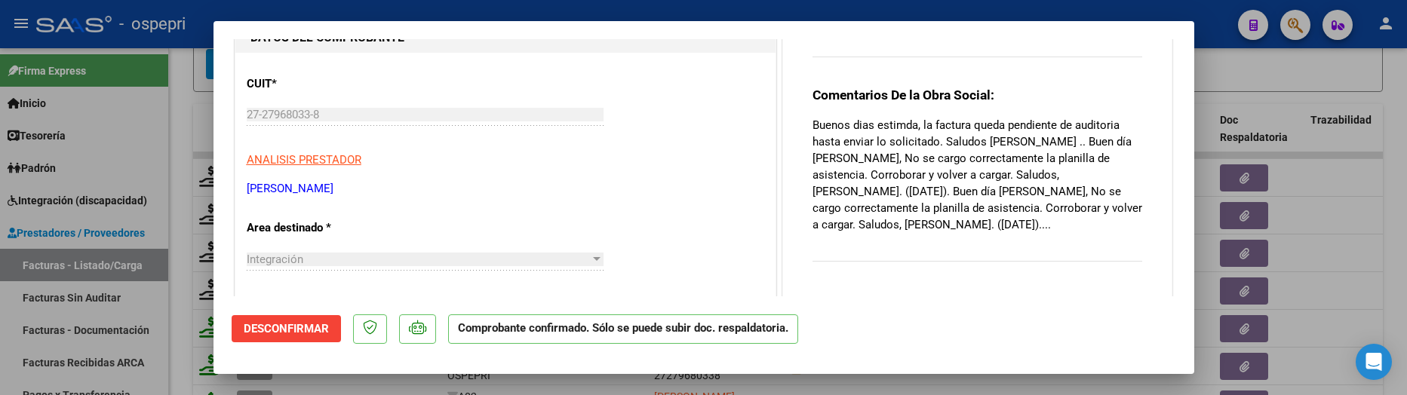
scroll to position [302, 0]
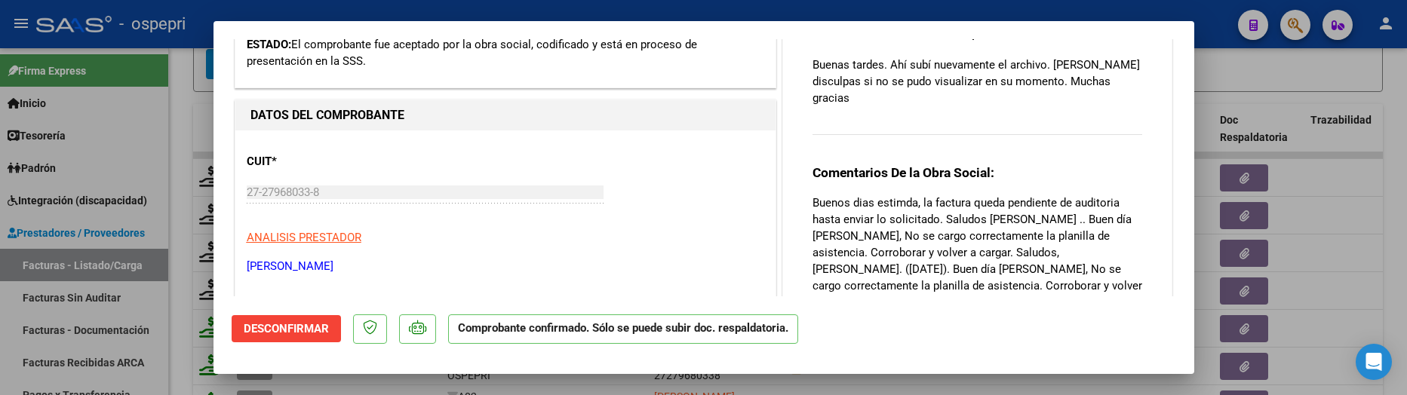
click at [1306, 167] on div at bounding box center [703, 197] width 1407 height 395
type input "$ 0,00"
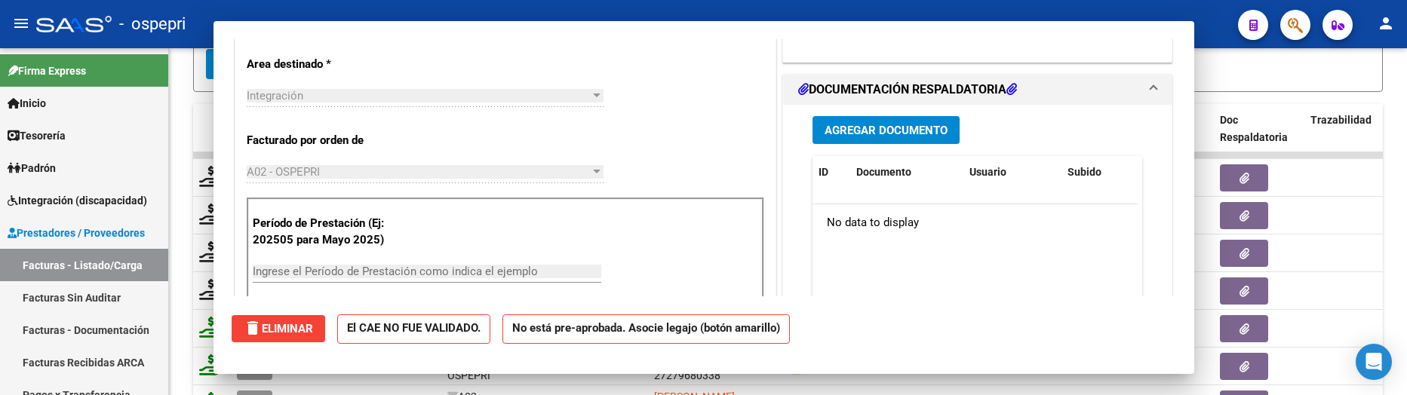
scroll to position [88, 0]
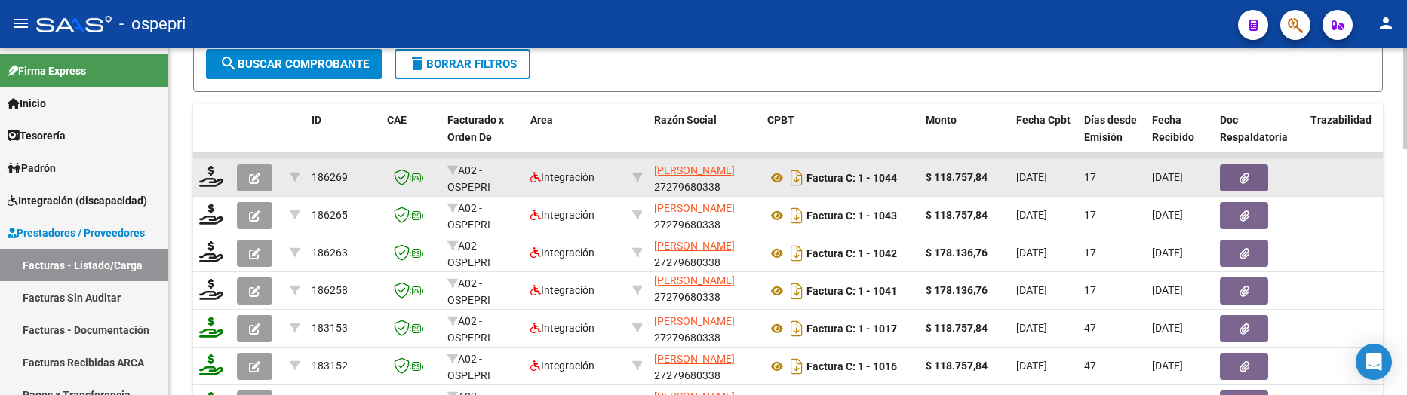
click at [251, 184] on icon "button" at bounding box center [254, 178] width 11 height 11
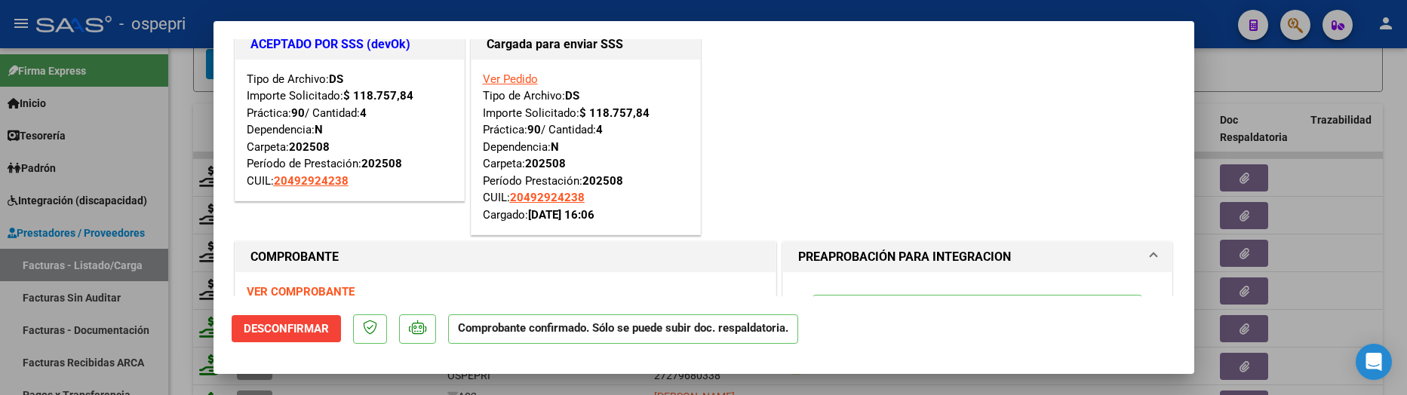
scroll to position [0, 0]
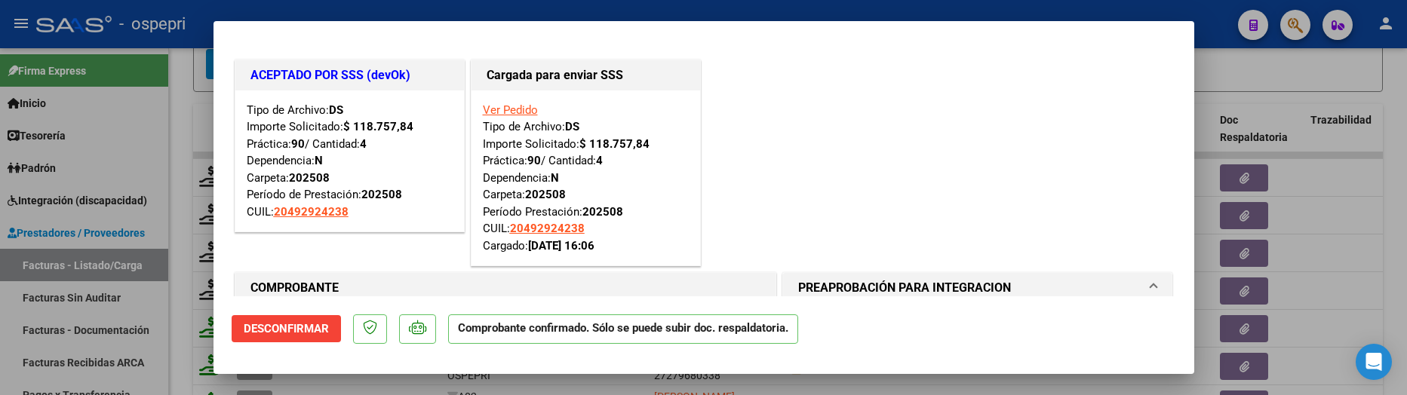
click at [1311, 292] on div at bounding box center [703, 197] width 1407 height 395
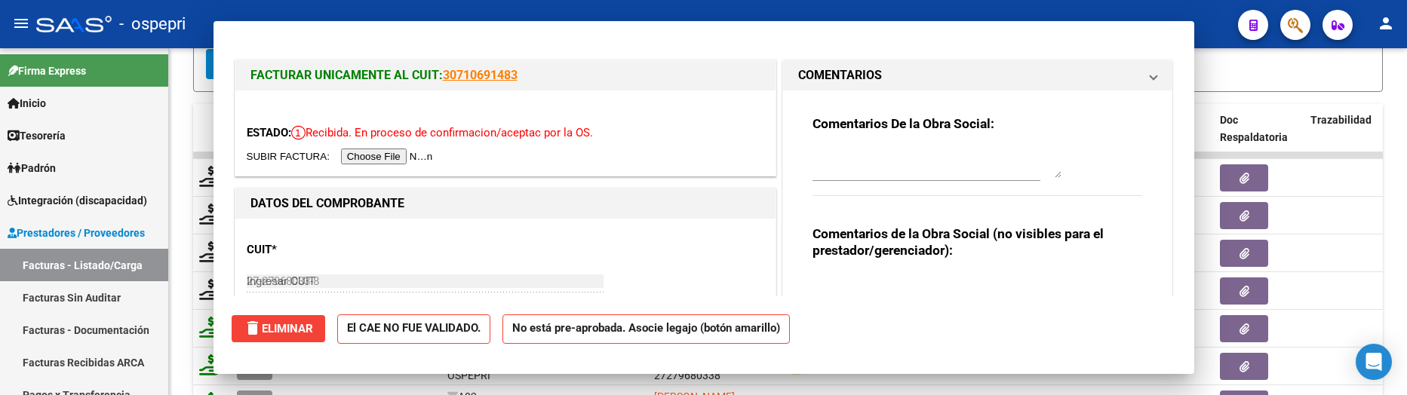
type input "$ 0,00"
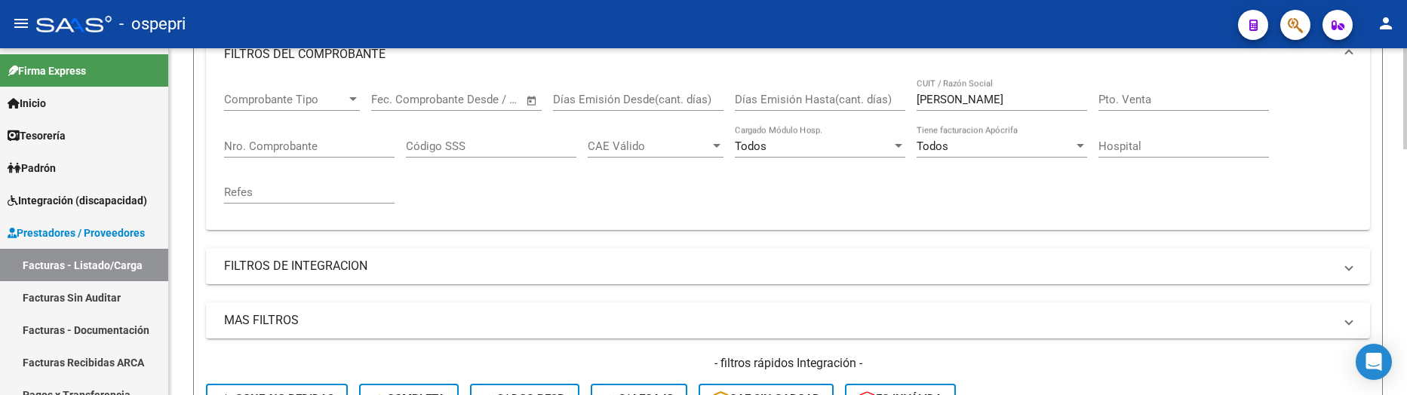
scroll to position [151, 0]
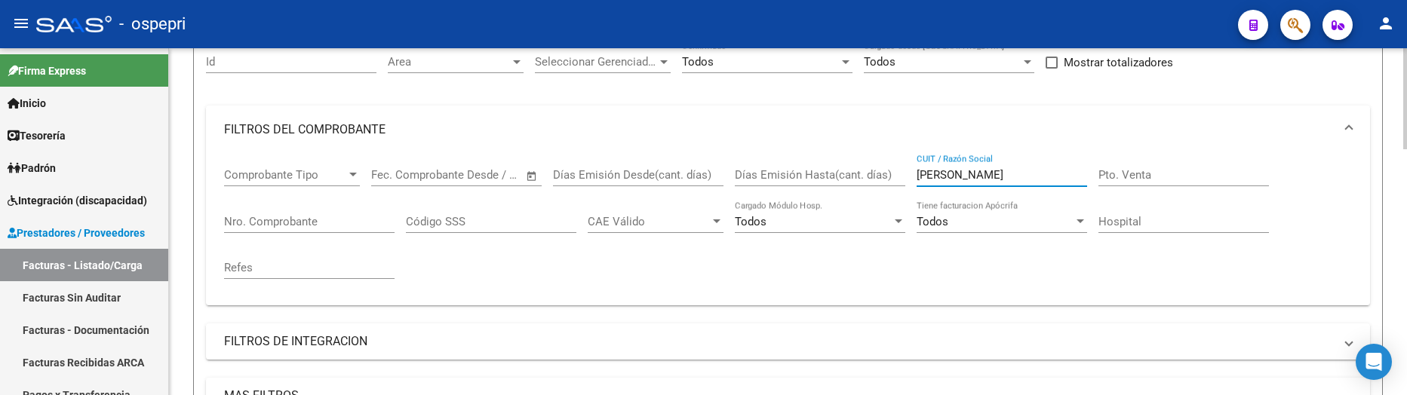
drag, startPoint x: 966, startPoint y: 170, endPoint x: 903, endPoint y: 175, distance: 63.6
click at [903, 175] on div "Comprobante Tipo Comprobante Tipo Fecha inicio – Fecha fin Fec. Comprobante Des…" at bounding box center [788, 224] width 1128 height 140
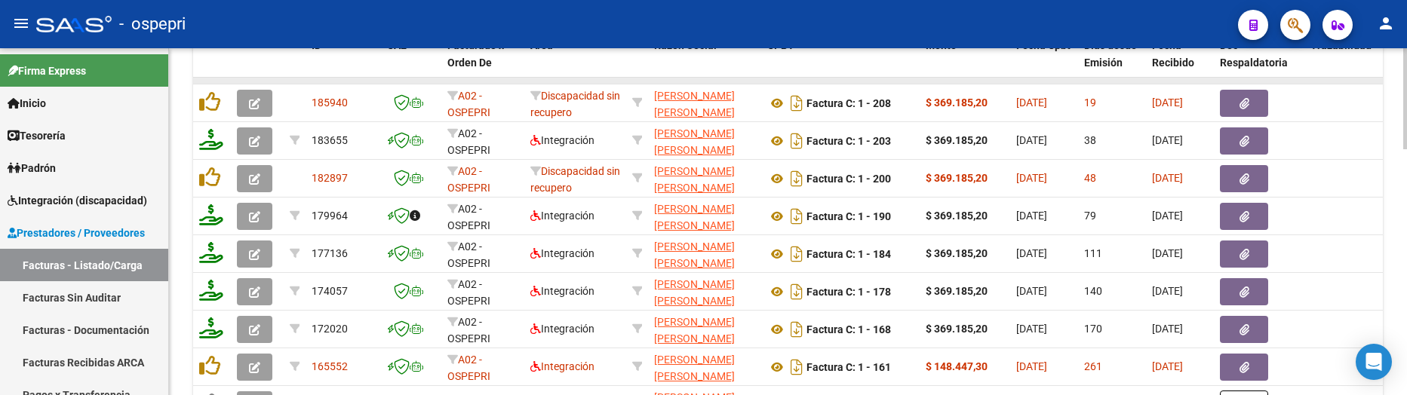
scroll to position [679, 0]
type input "[PERSON_NAME]"
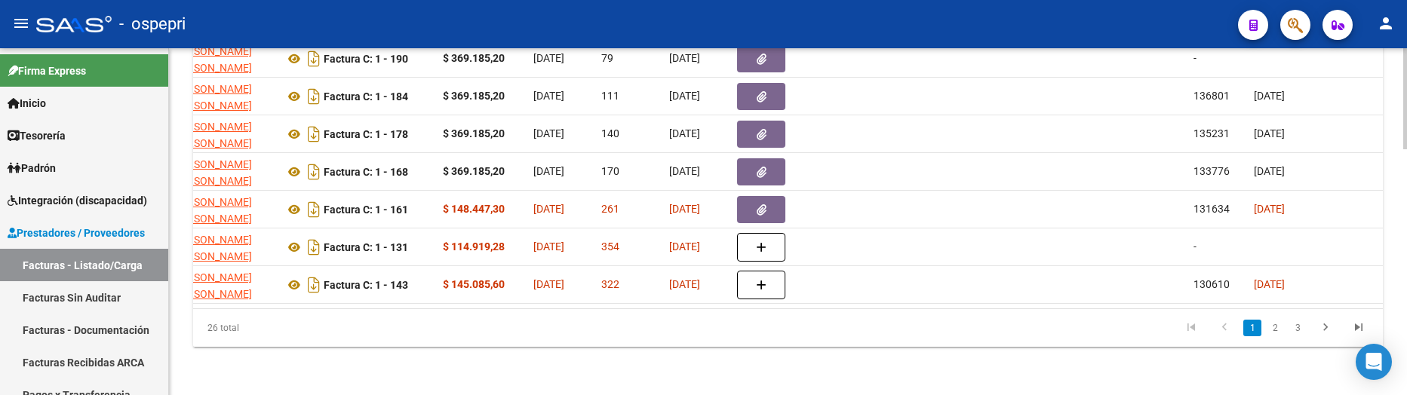
scroll to position [0, 0]
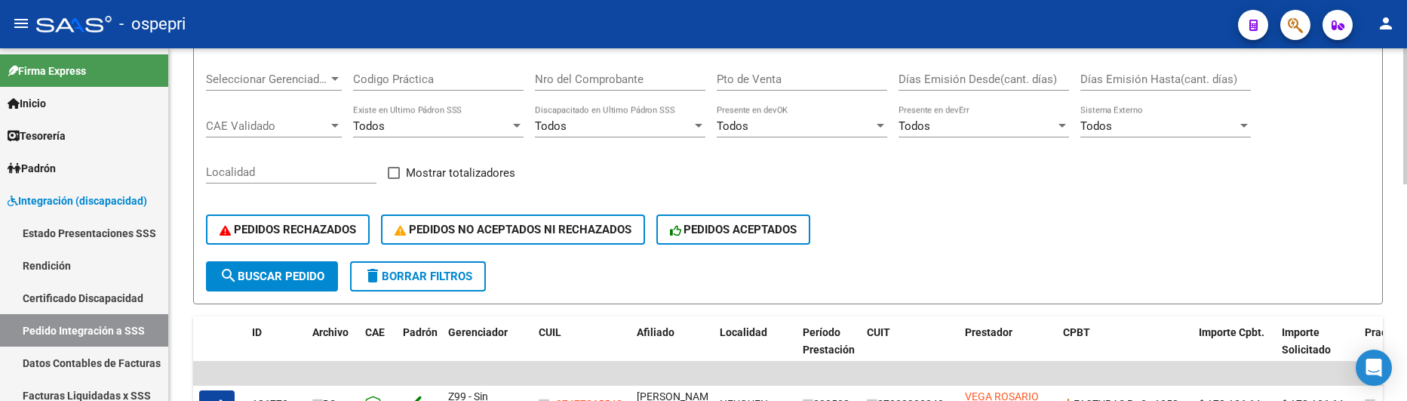
scroll to position [258, 0]
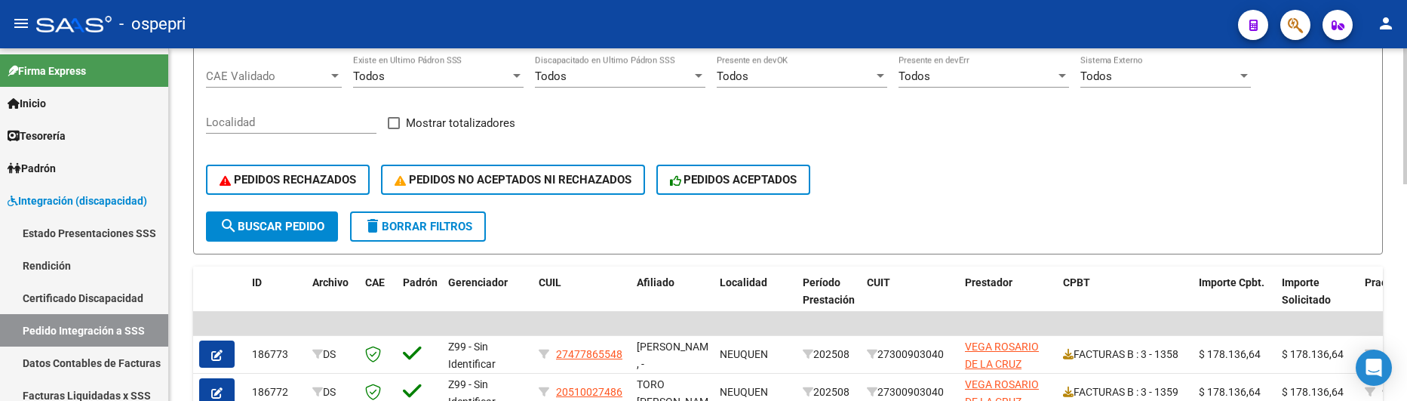
click at [314, 226] on span "search Buscar Pedido" at bounding box center [272, 227] width 105 height 14
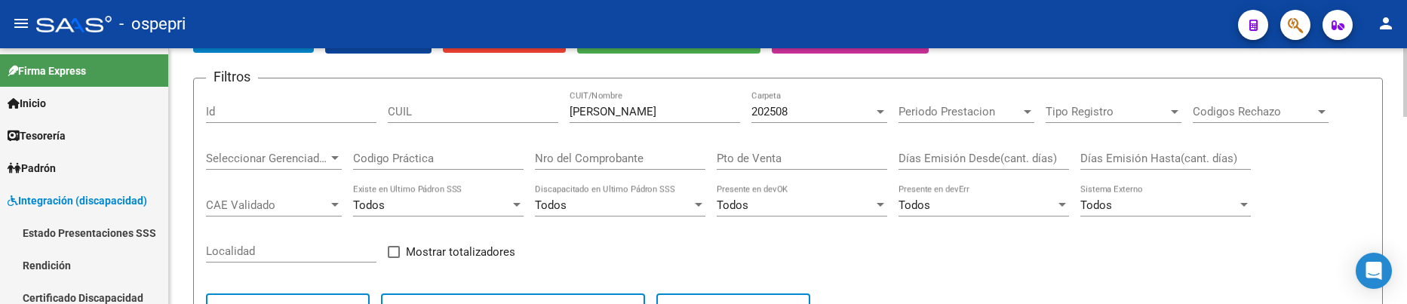
scroll to position [107, 0]
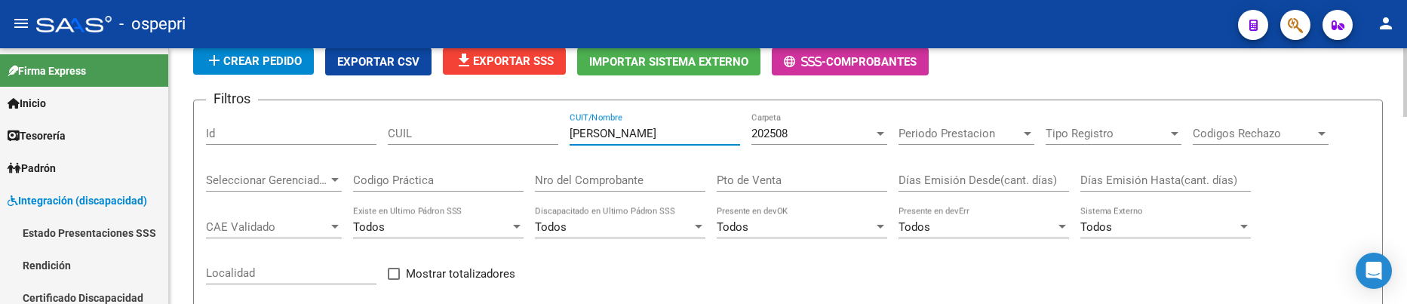
drag, startPoint x: 661, startPoint y: 134, endPoint x: 550, endPoint y: 139, distance: 111.1
click at [550, 139] on div "Filtros Id CUIL vega rosario CUIT/Nombre 202508 Carpeta Periodo Prestacion Peri…" at bounding box center [788, 237] width 1164 height 250
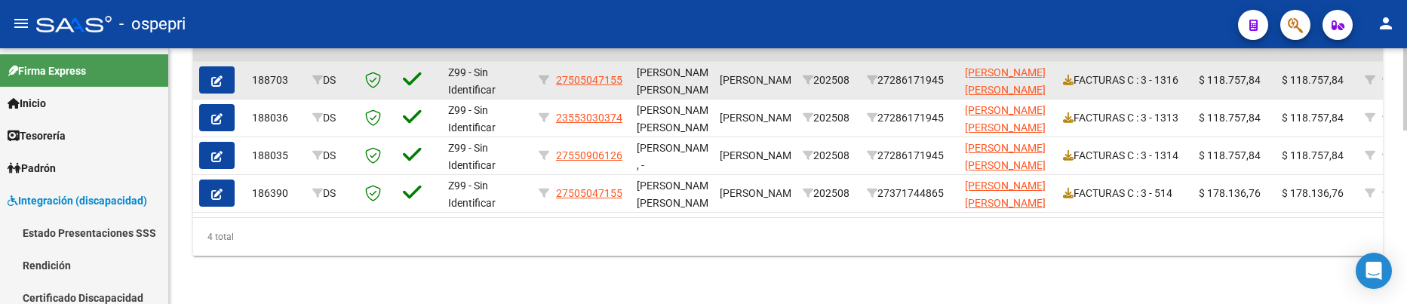
scroll to position [468, 0]
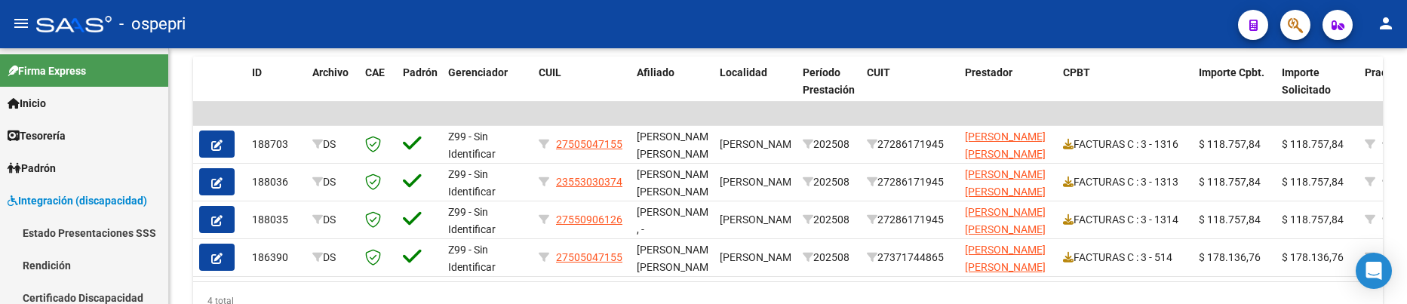
click at [938, 23] on div "- ospepri" at bounding box center [631, 24] width 1190 height 33
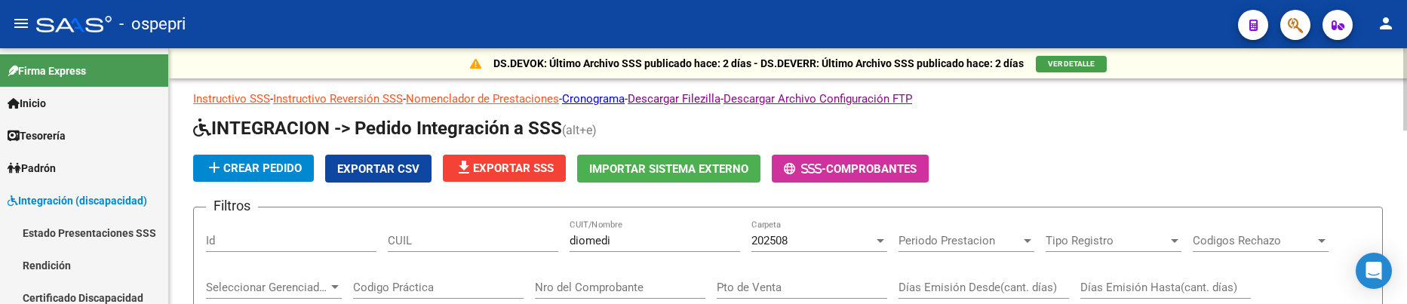
scroll to position [75, 0]
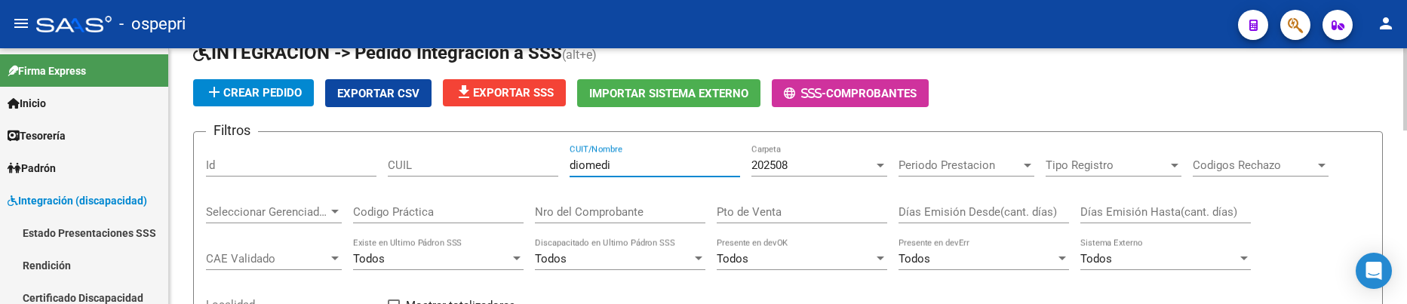
drag, startPoint x: 623, startPoint y: 168, endPoint x: 527, endPoint y: 163, distance: 96.0
click at [527, 163] on div "Filtros Id CUIL diomedi CUIT/Nombre 202508 Carpeta Periodo Prestacion Periodo P…" at bounding box center [788, 269] width 1164 height 250
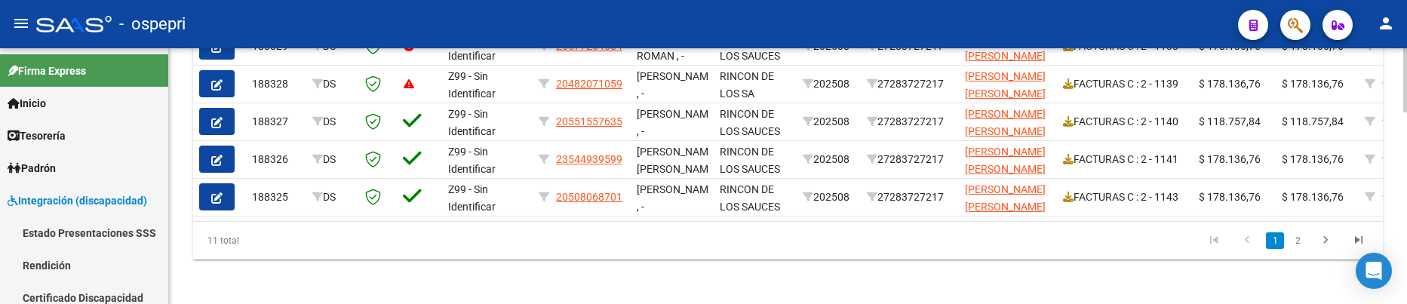
scroll to position [770, 0]
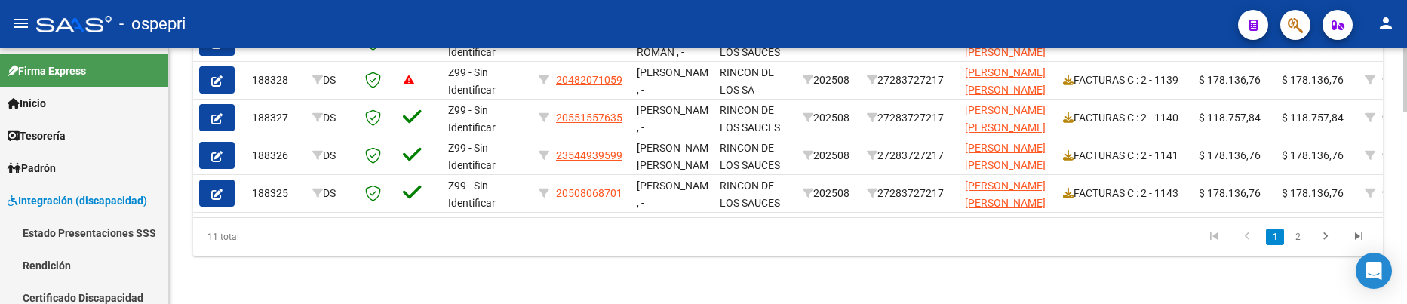
click at [1303, 234] on link "2" at bounding box center [1298, 237] width 18 height 17
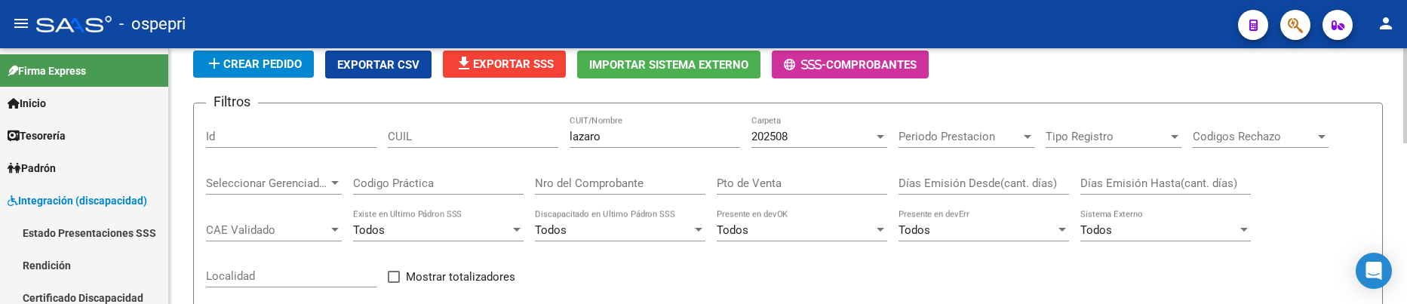
scroll to position [53, 0]
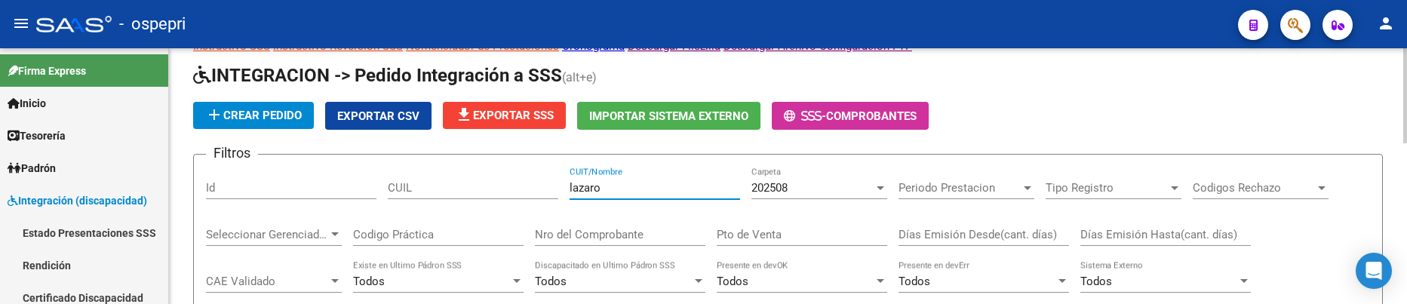
drag, startPoint x: 614, startPoint y: 191, endPoint x: 528, endPoint y: 191, distance: 86.8
click at [528, 191] on div "Filtros Id CUIL lazaro CUIT/Nombre 202508 Carpeta Periodo Prestacion Periodo Pr…" at bounding box center [788, 292] width 1164 height 250
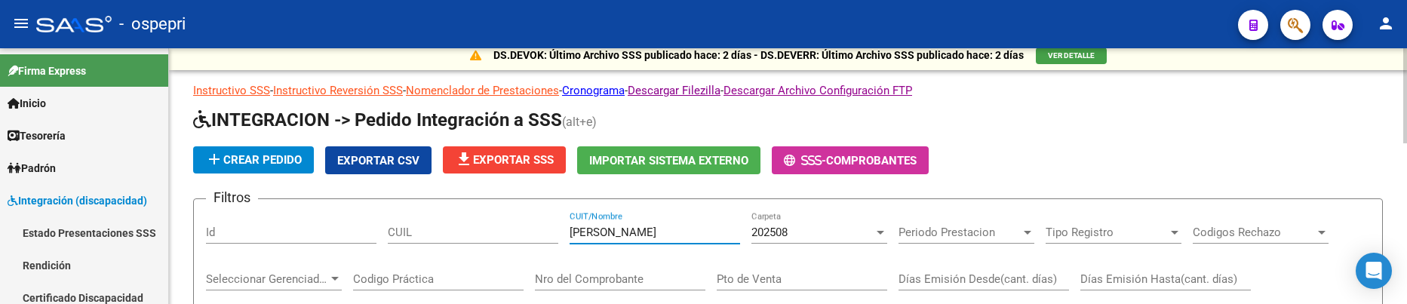
scroll to position [0, 0]
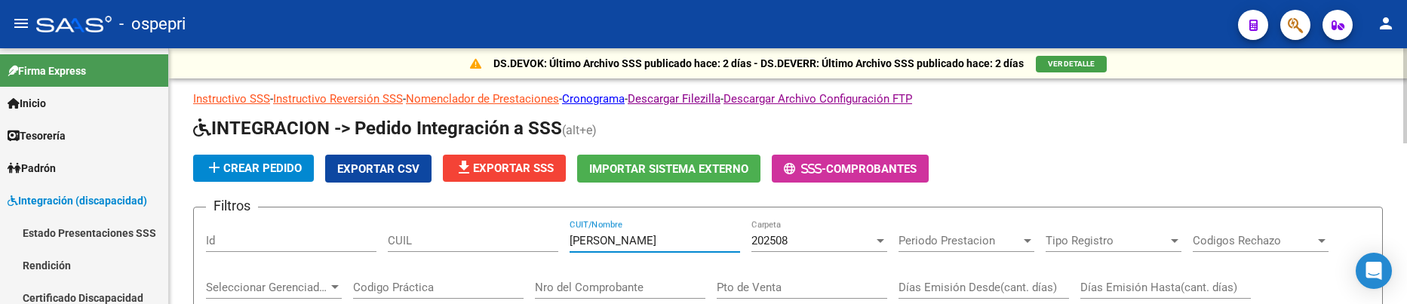
drag, startPoint x: 647, startPoint y: 235, endPoint x: 534, endPoint y: 241, distance: 114.2
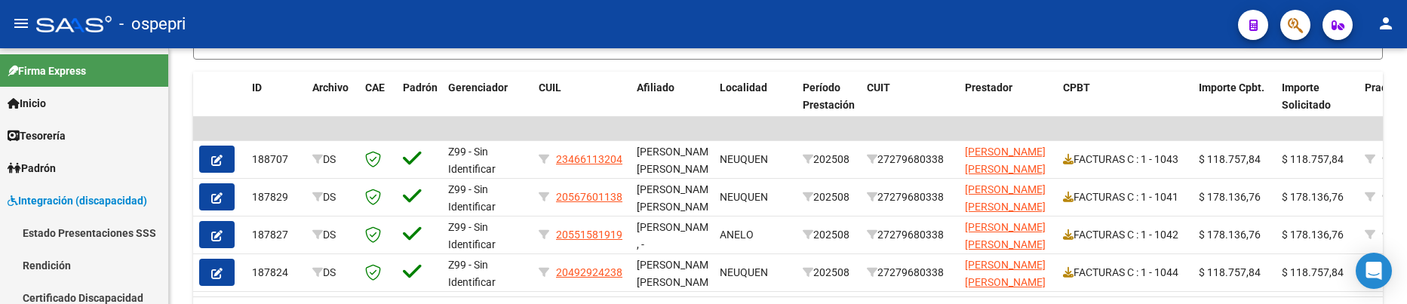
click at [894, 21] on div "- ospepri" at bounding box center [631, 24] width 1190 height 33
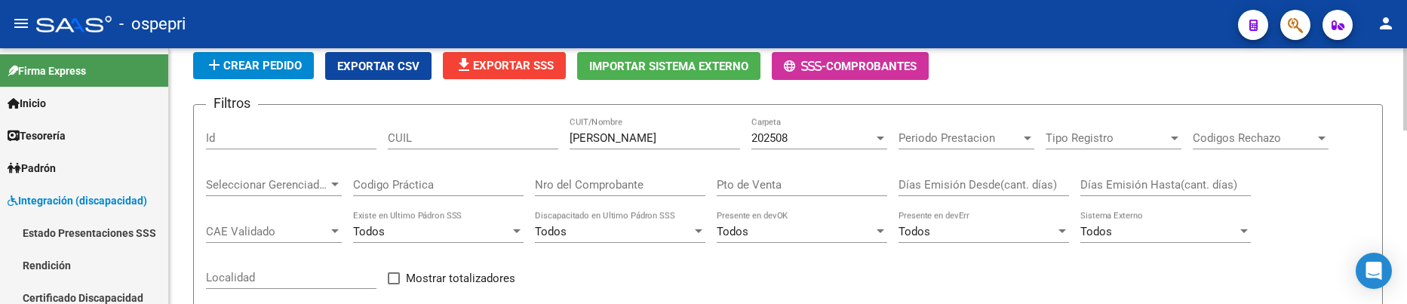
scroll to position [75, 0]
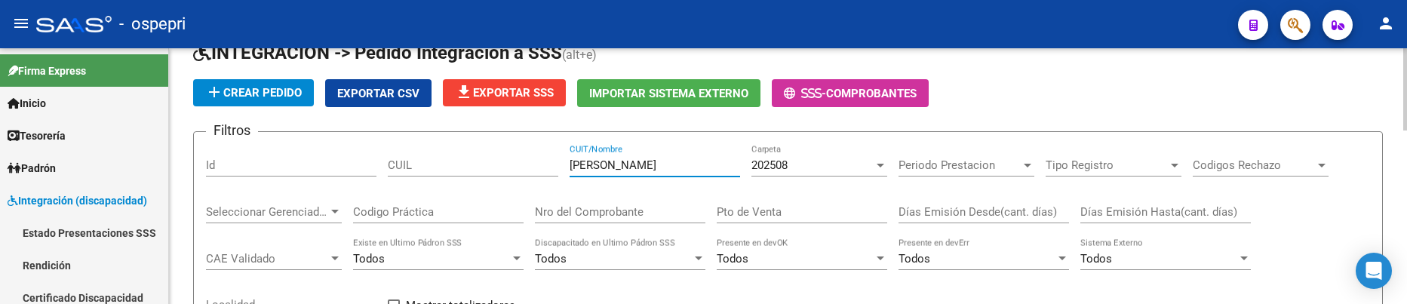
drag, startPoint x: 628, startPoint y: 167, endPoint x: 546, endPoint y: 166, distance: 82.3
click at [546, 166] on div "Filtros Id CUIL galvez CUIT/Nombre 202508 Carpeta Periodo Prestacion Periodo Pr…" at bounding box center [788, 269] width 1164 height 250
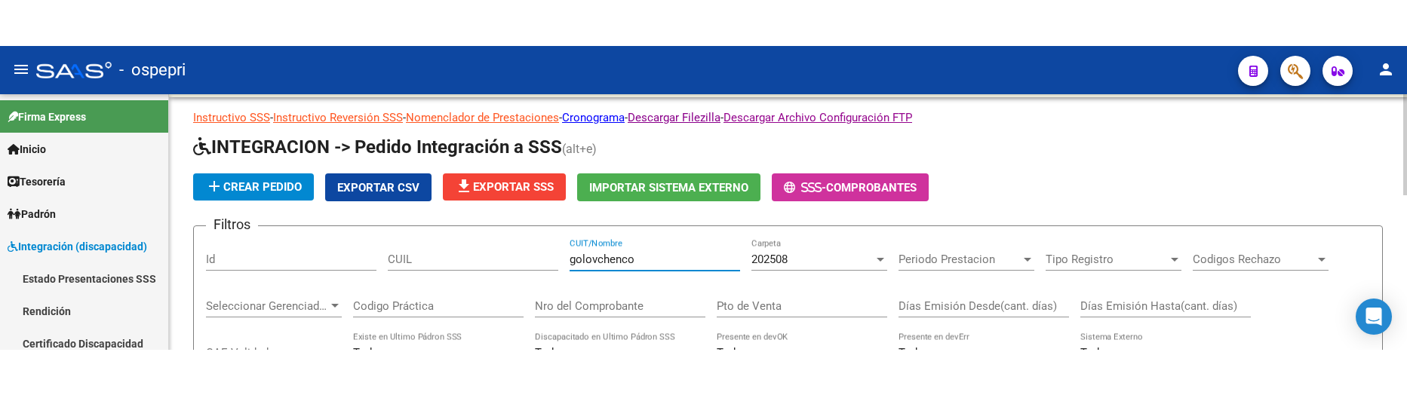
scroll to position [0, 0]
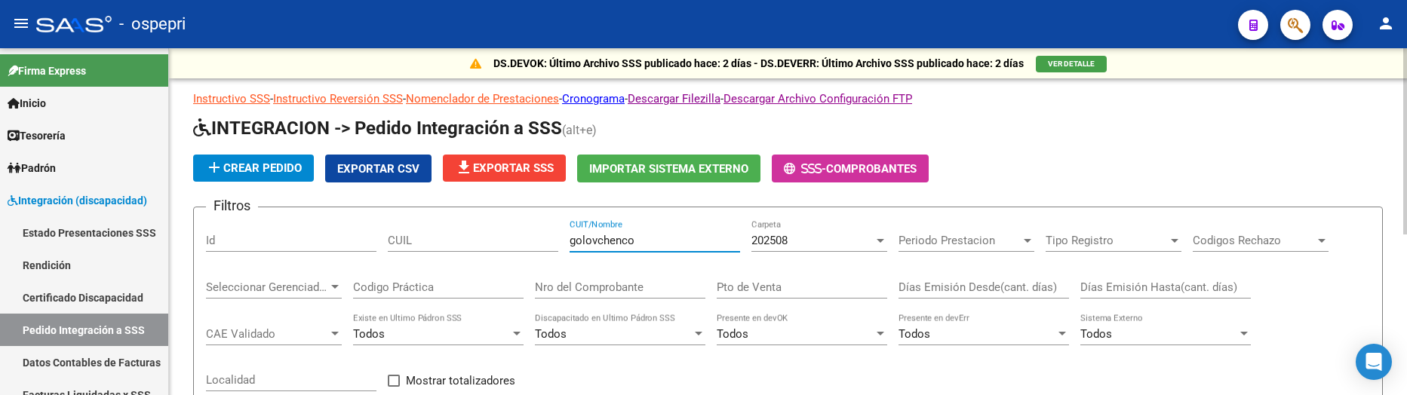
drag, startPoint x: 654, startPoint y: 245, endPoint x: 547, endPoint y: 238, distance: 107.4
click at [547, 238] on div "Filtros Id CUIL golovchenco CUIT/Nombre 202508 Carpeta Periodo Prestacion Perio…" at bounding box center [788, 345] width 1164 height 250
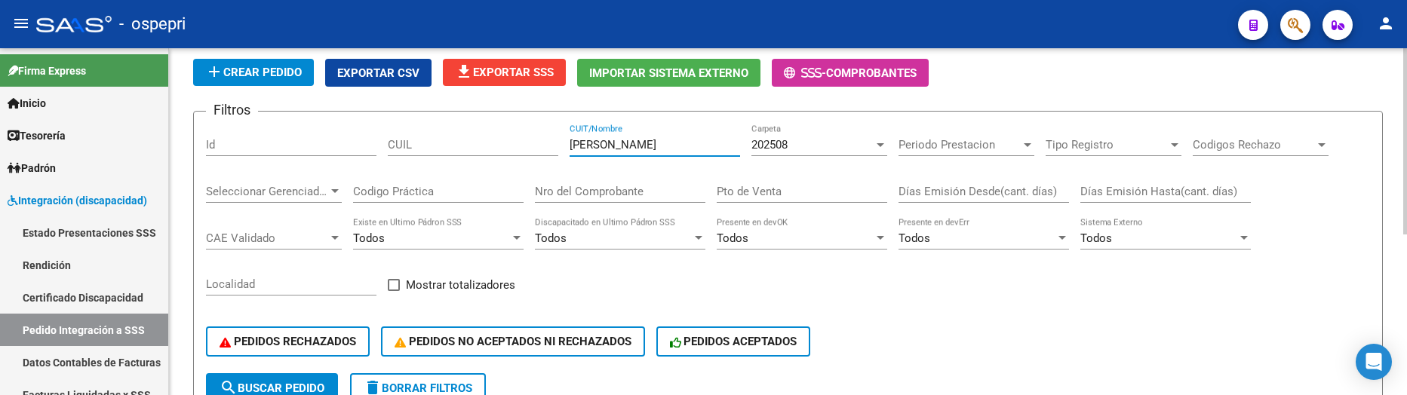
scroll to position [72, 0]
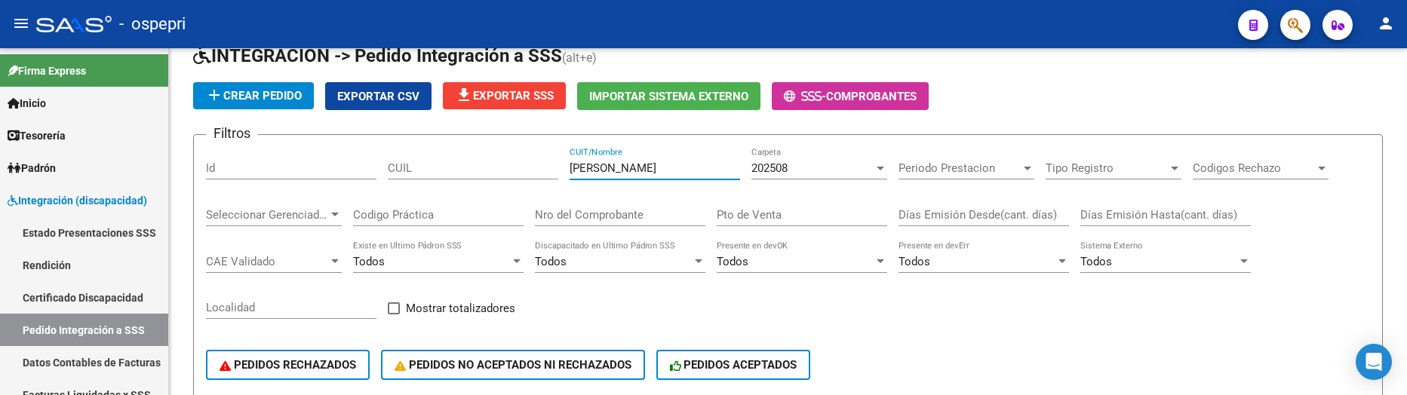
type input "[PERSON_NAME]"
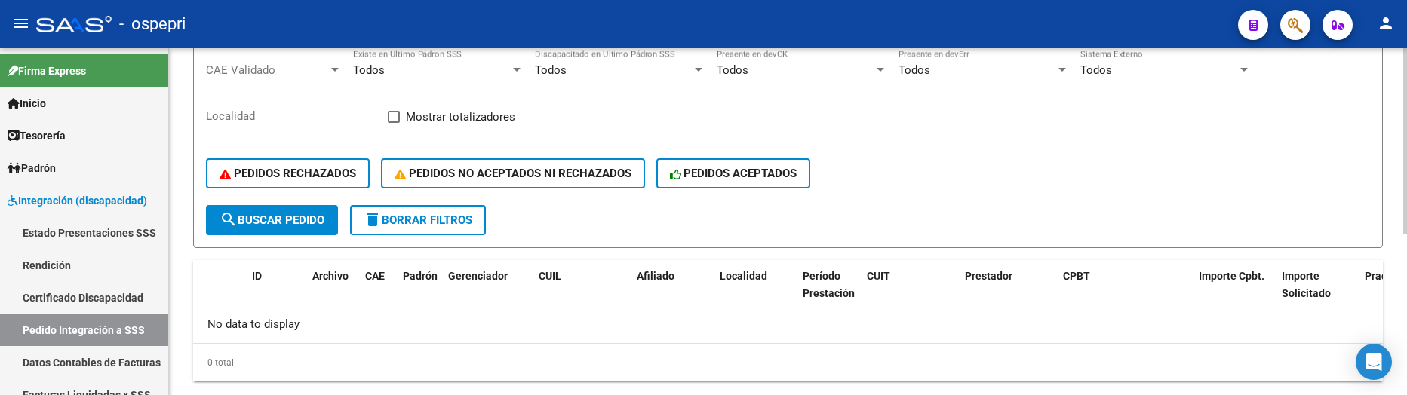
scroll to position [299, 0]
